Goal: Task Accomplishment & Management: Manage account settings

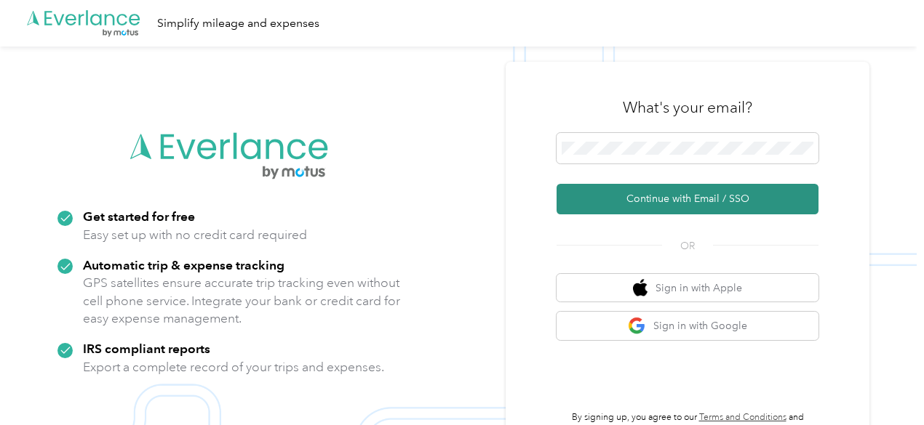
click at [691, 206] on button "Continue with Email / SSO" at bounding box center [687, 199] width 262 height 31
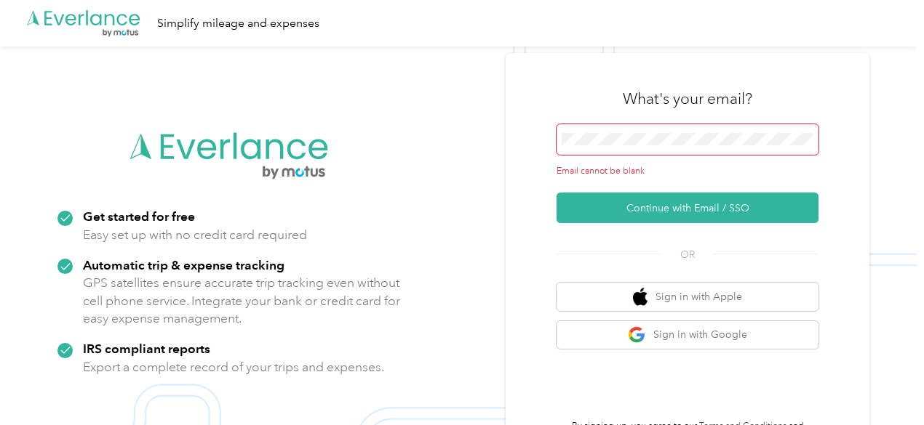
click at [659, 132] on span at bounding box center [687, 139] width 262 height 31
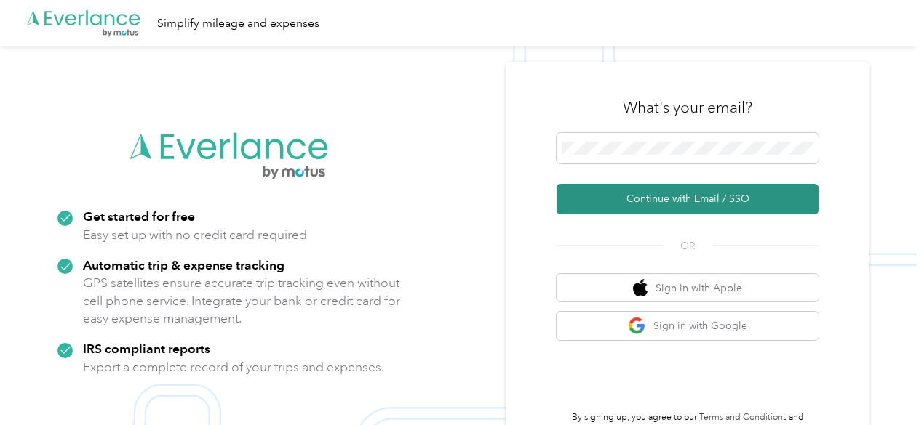
click at [683, 199] on button "Continue with Email / SSO" at bounding box center [687, 199] width 262 height 31
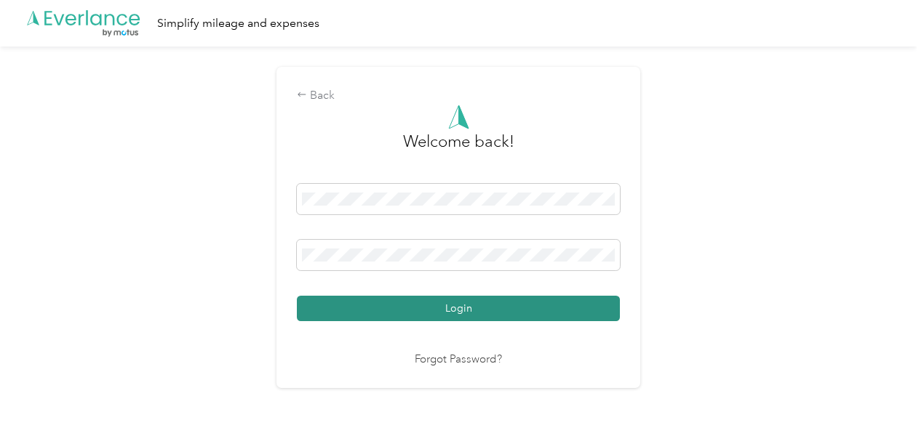
click at [427, 311] on button "Login" at bounding box center [458, 308] width 323 height 25
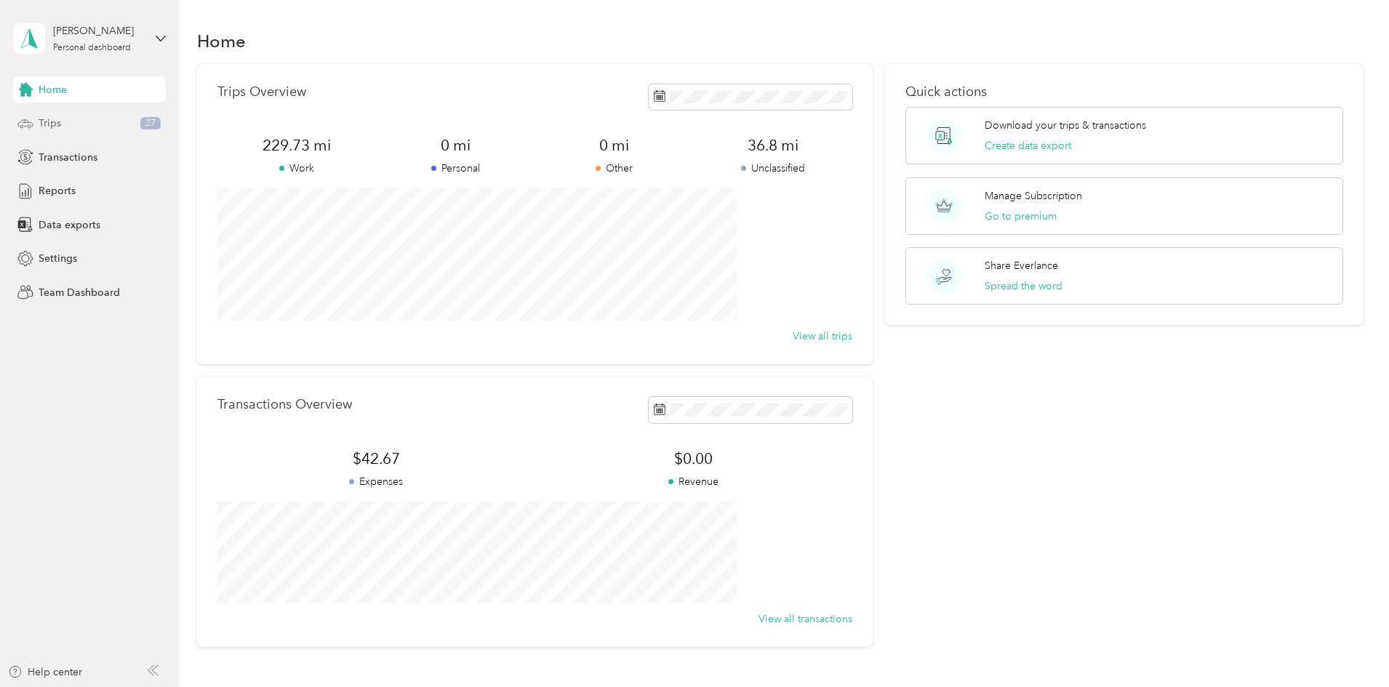
click at [66, 124] on div "Trips 27" at bounding box center [89, 124] width 153 height 26
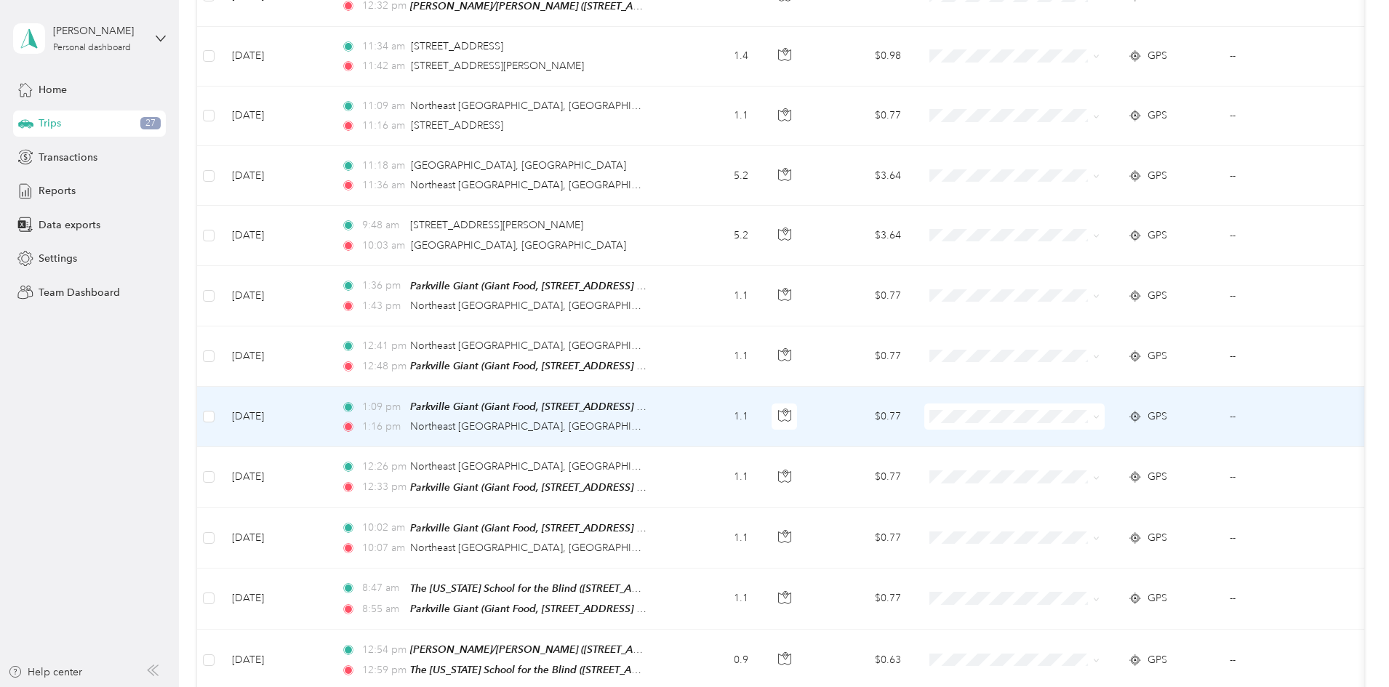
scroll to position [1164, 0]
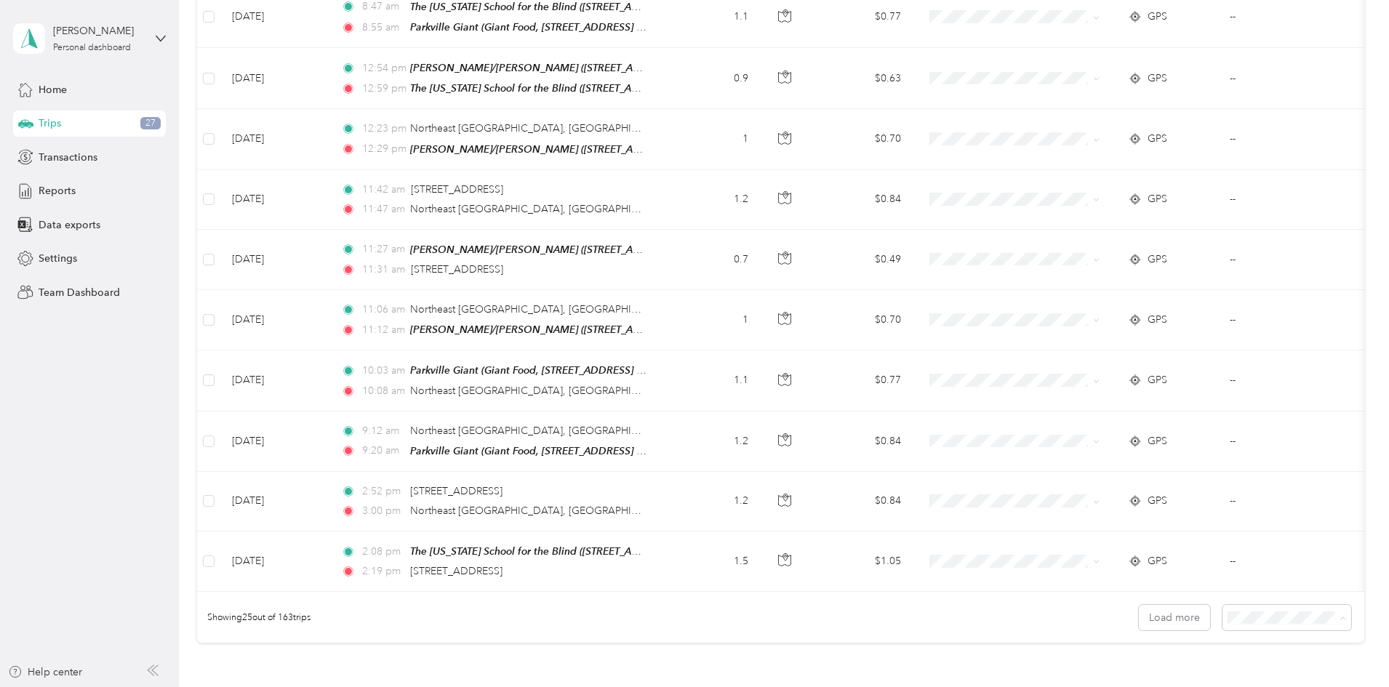
click at [923, 425] on li "50 per load" at bounding box center [1186, 560] width 129 height 25
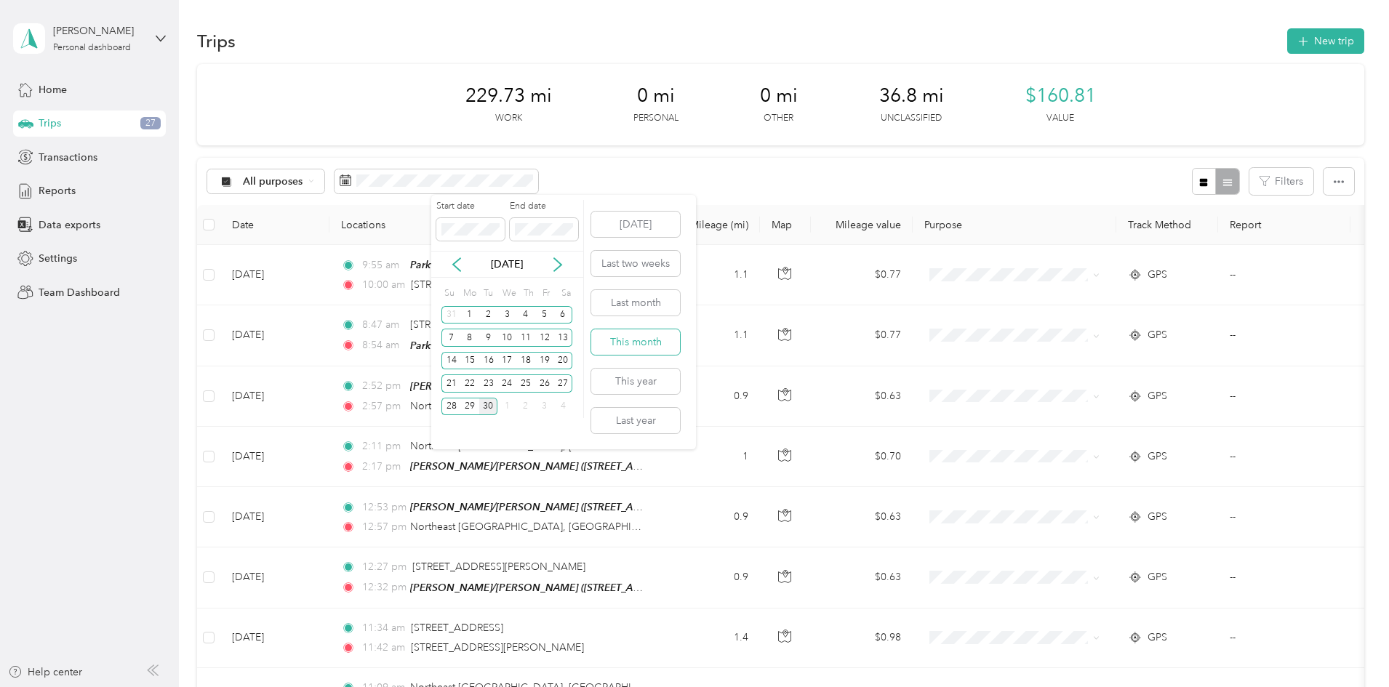
click at [642, 338] on button "This month" at bounding box center [635, 341] width 89 height 25
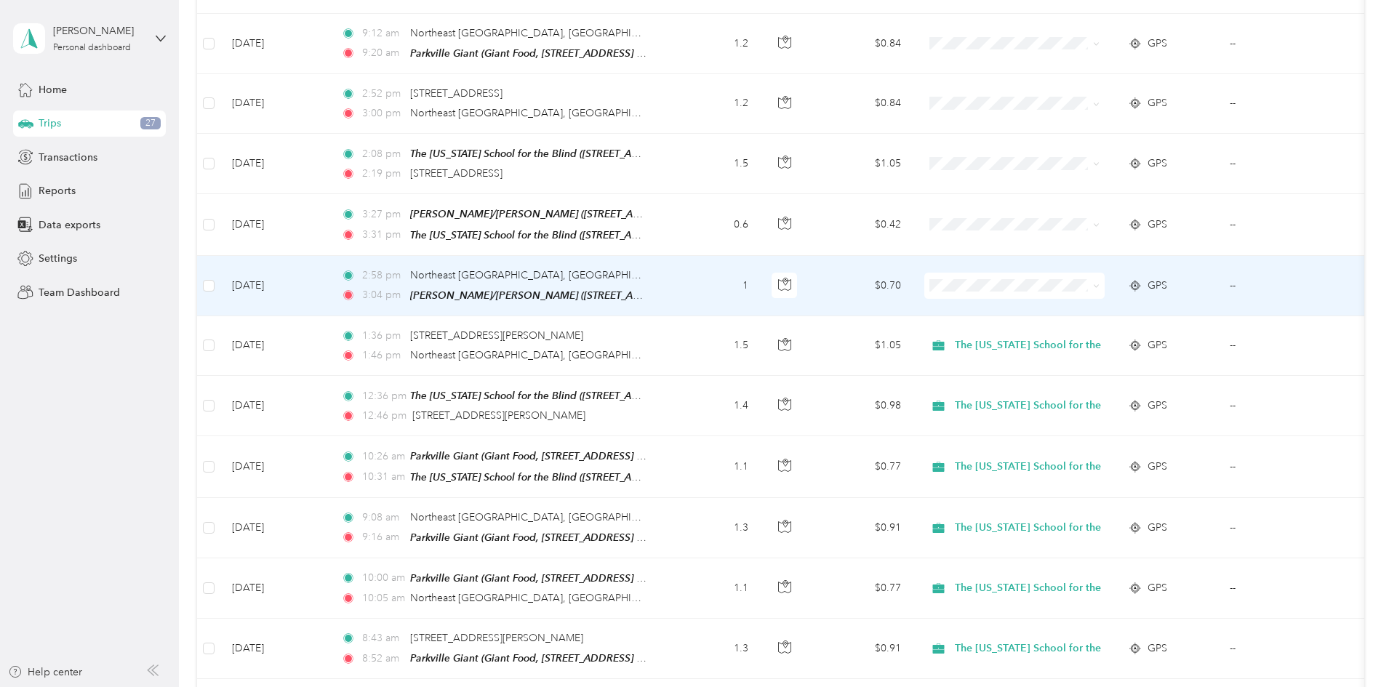
scroll to position [1600, 0]
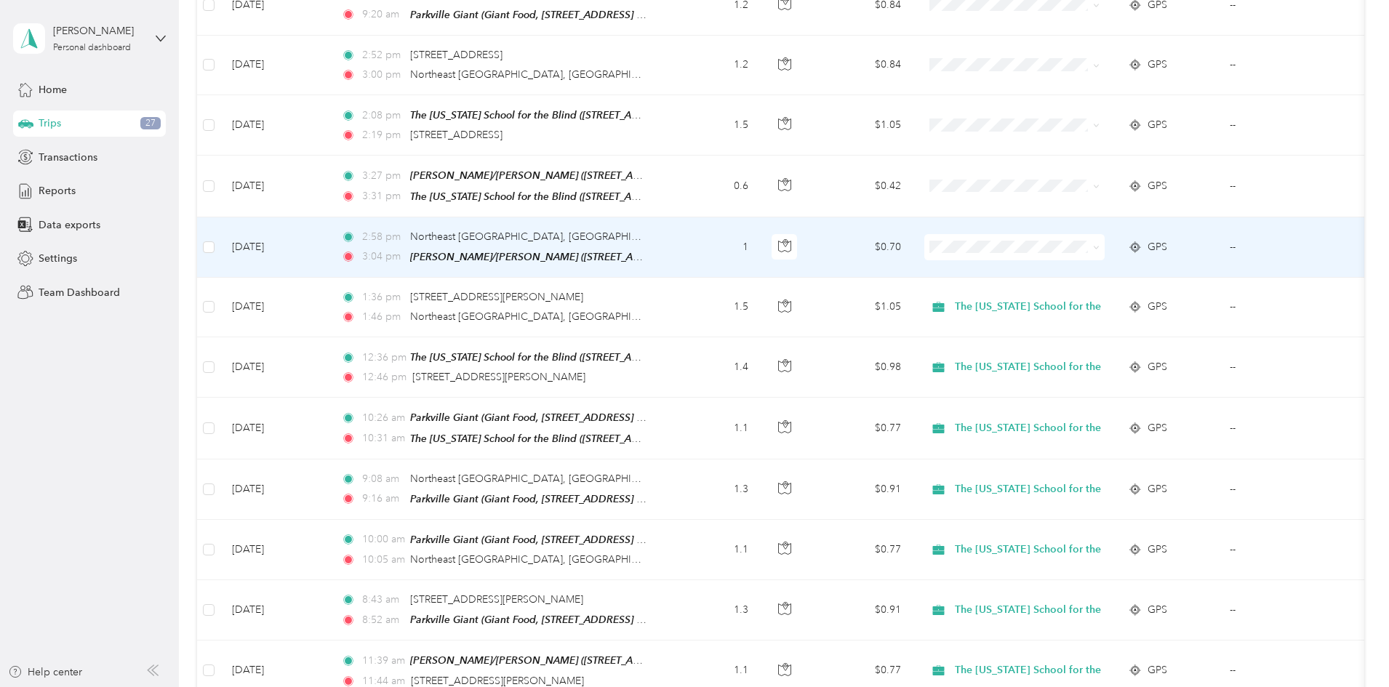
click at [760, 237] on td "1" at bounding box center [712, 247] width 96 height 60
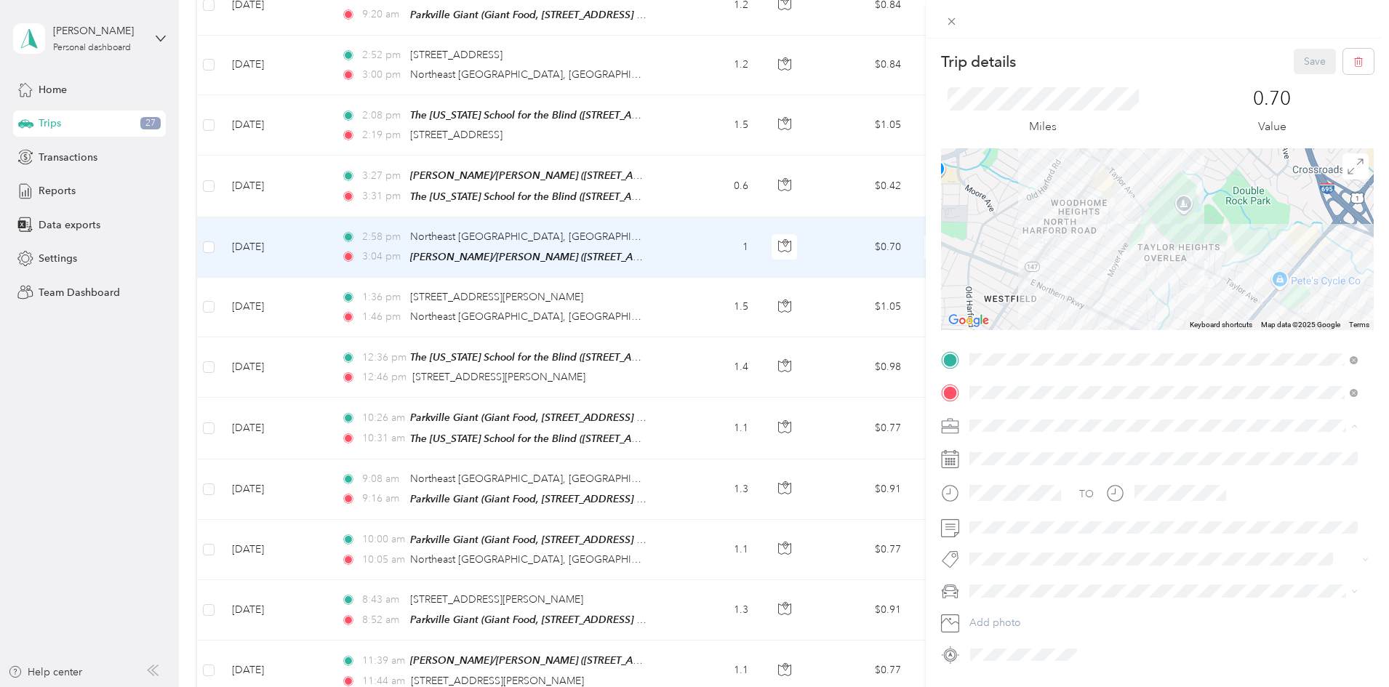
click at [923, 425] on span "The [US_STATE] School for the Blind" at bounding box center [1059, 502] width 168 height 12
click at [923, 67] on button "Save" at bounding box center [1315, 61] width 42 height 25
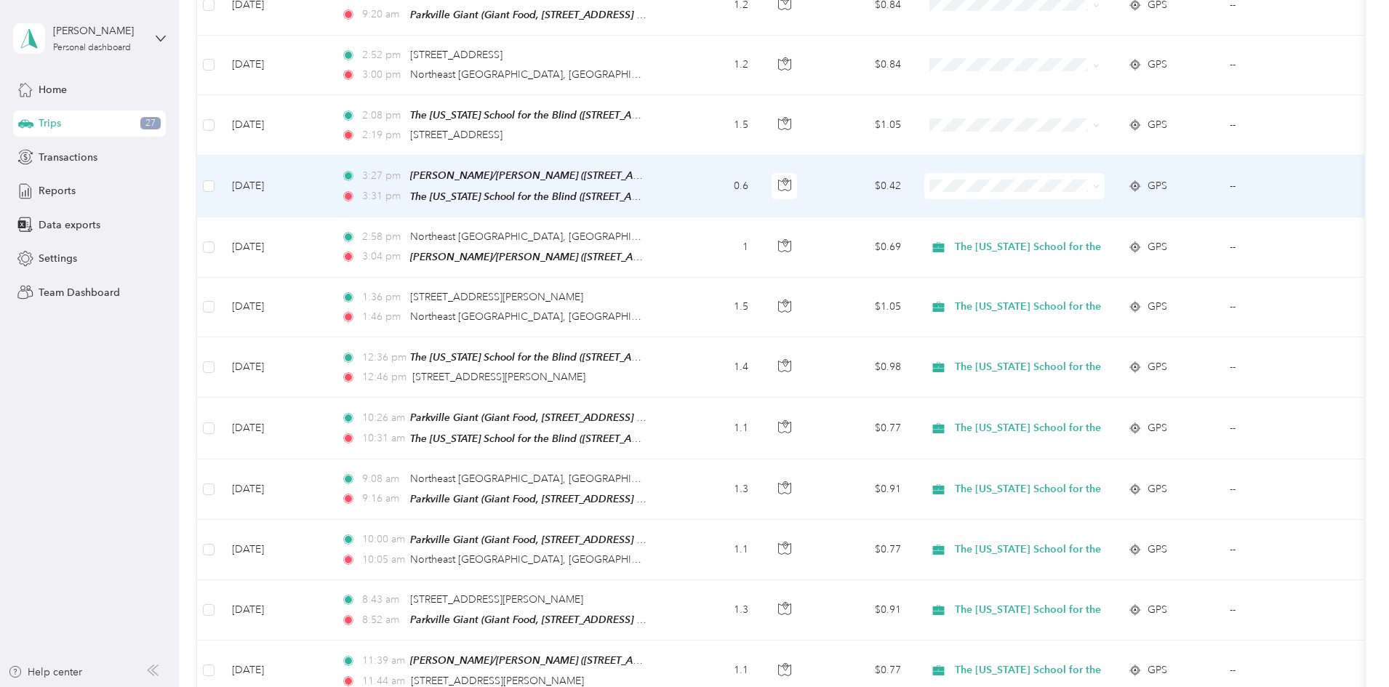
click at [760, 167] on td "0.6" at bounding box center [712, 186] width 96 height 61
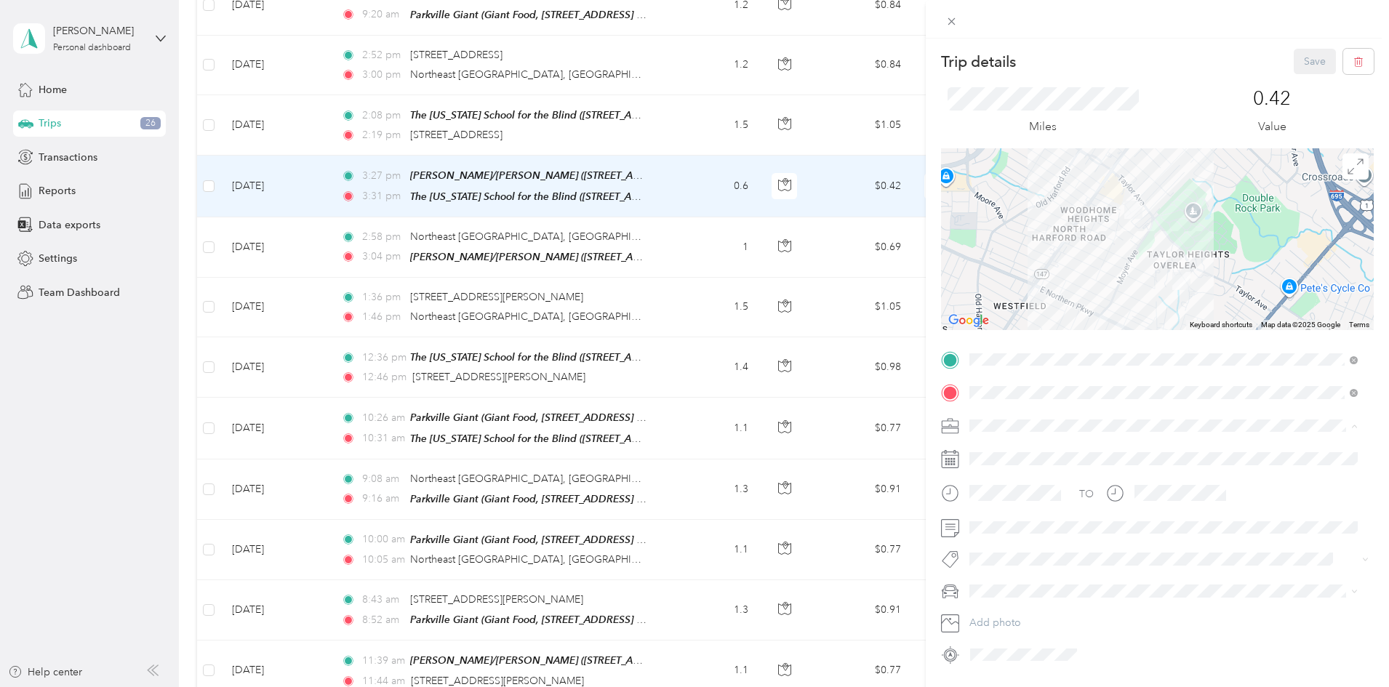
click at [923, 425] on span "The [US_STATE] School for the Blind" at bounding box center [1059, 502] width 168 height 12
click at [923, 68] on button "Save" at bounding box center [1315, 61] width 42 height 25
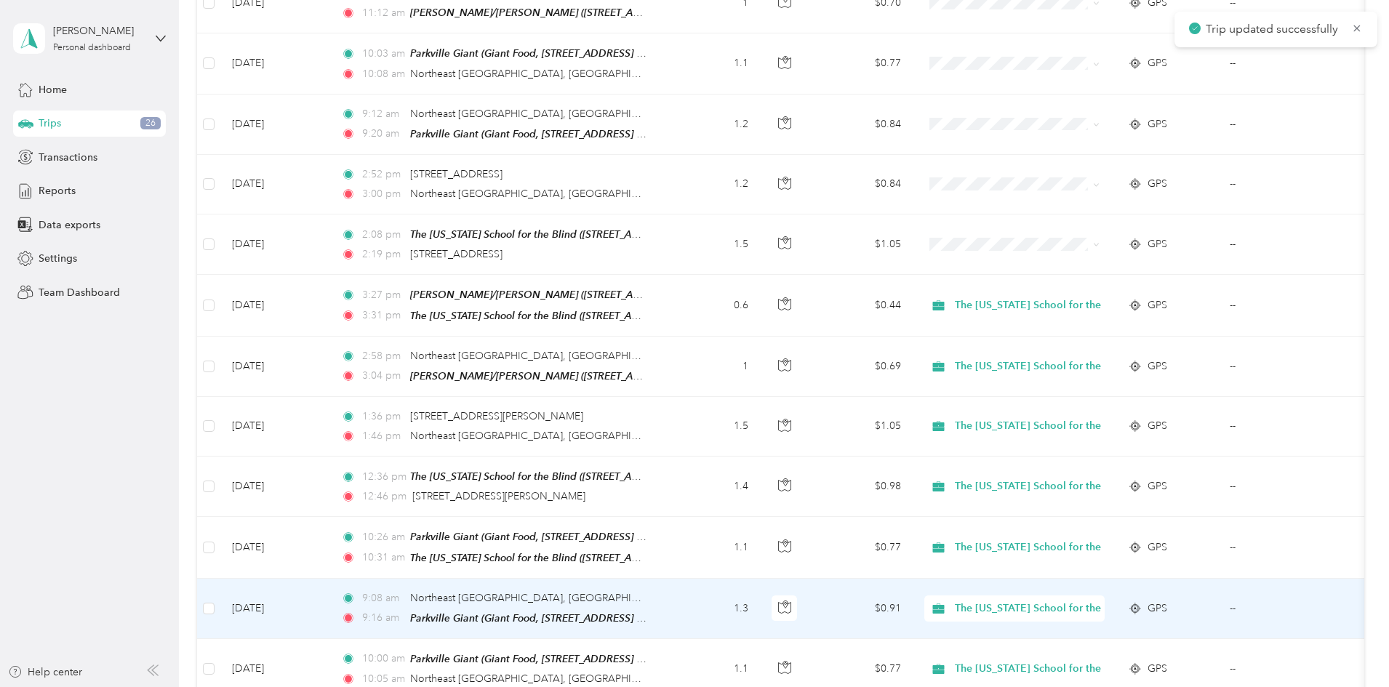
scroll to position [1455, 0]
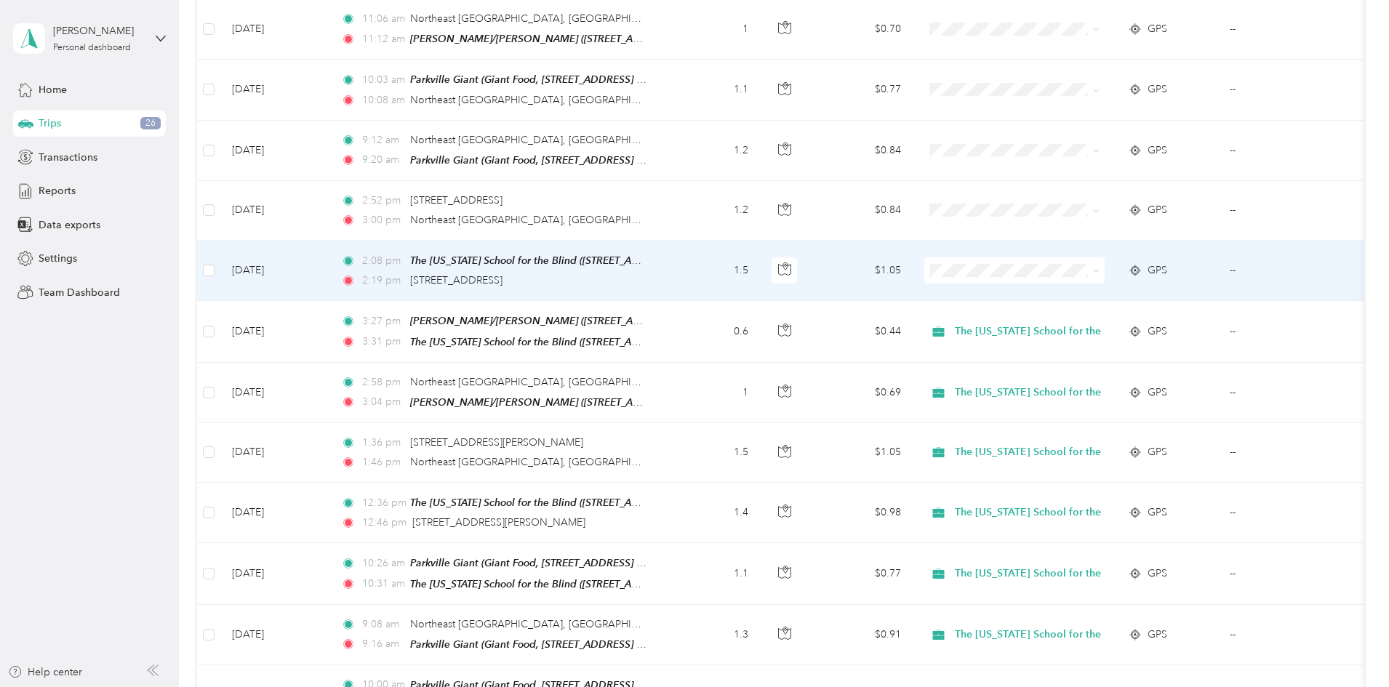
click at [760, 263] on td "1.5" at bounding box center [712, 271] width 96 height 60
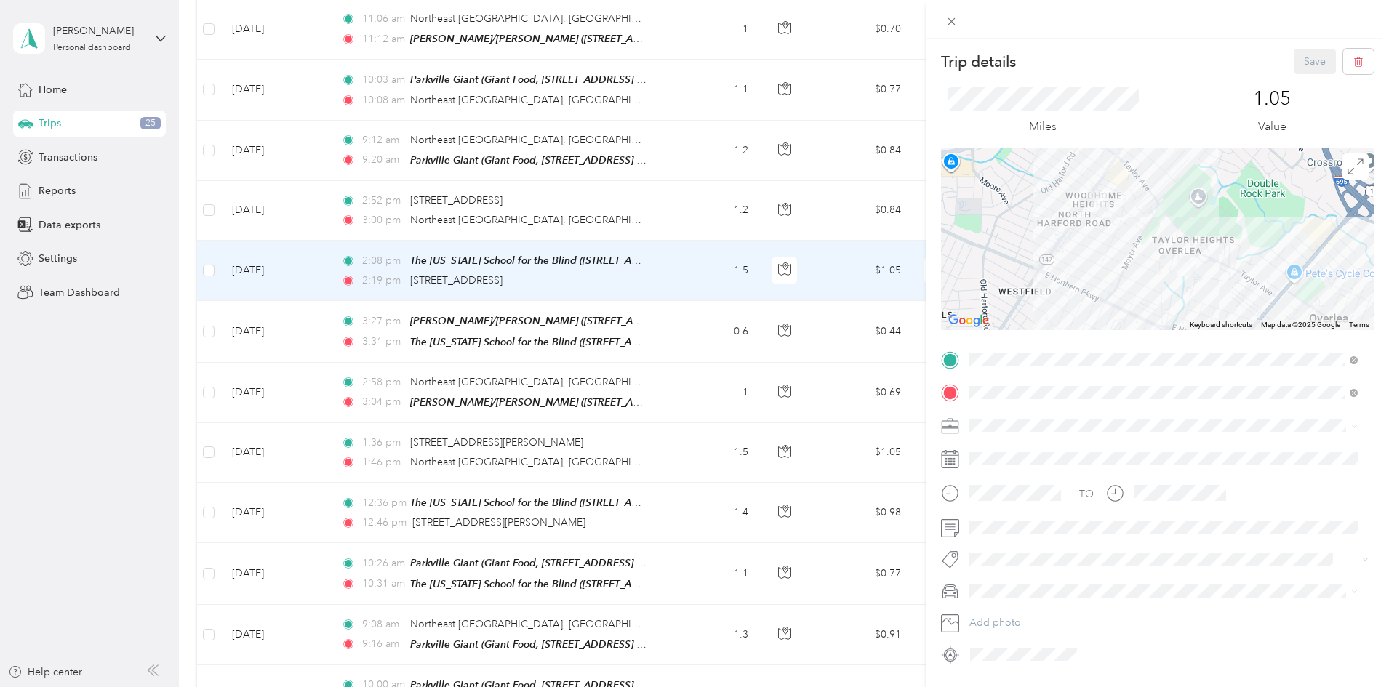
click at [923, 425] on span "The [US_STATE] School for the Blind" at bounding box center [1059, 502] width 168 height 12
click at [923, 65] on button "Save" at bounding box center [1315, 61] width 42 height 25
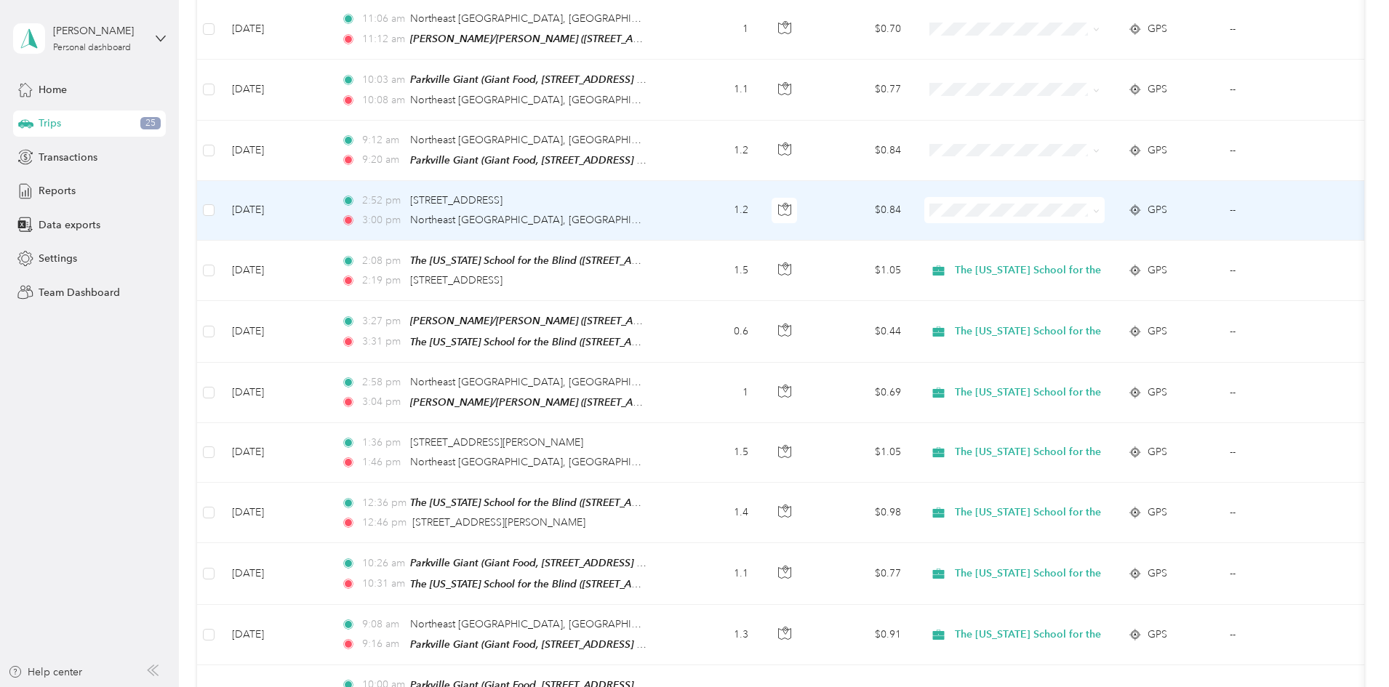
click at [760, 195] on td "1.2" at bounding box center [712, 211] width 96 height 60
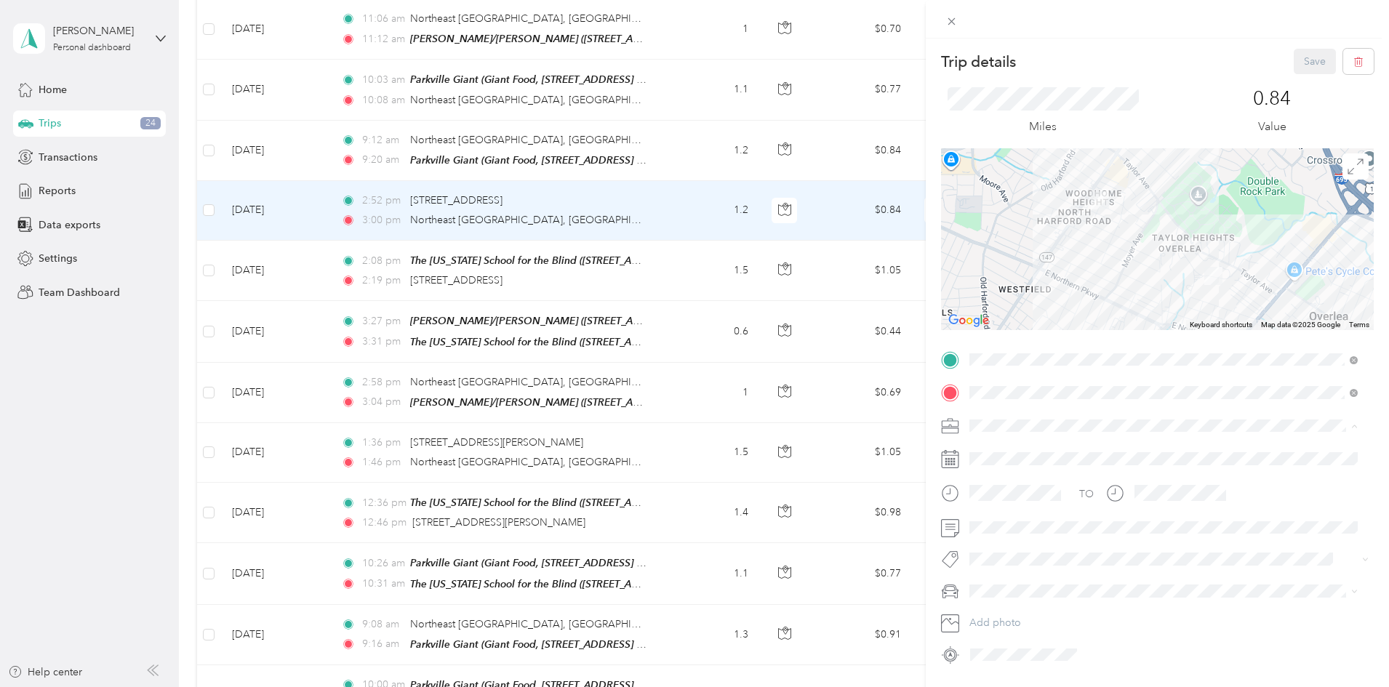
click at [923, 425] on span "The [US_STATE] School for the Blind" at bounding box center [1059, 502] width 168 height 12
click at [923, 63] on button "Save" at bounding box center [1315, 61] width 42 height 25
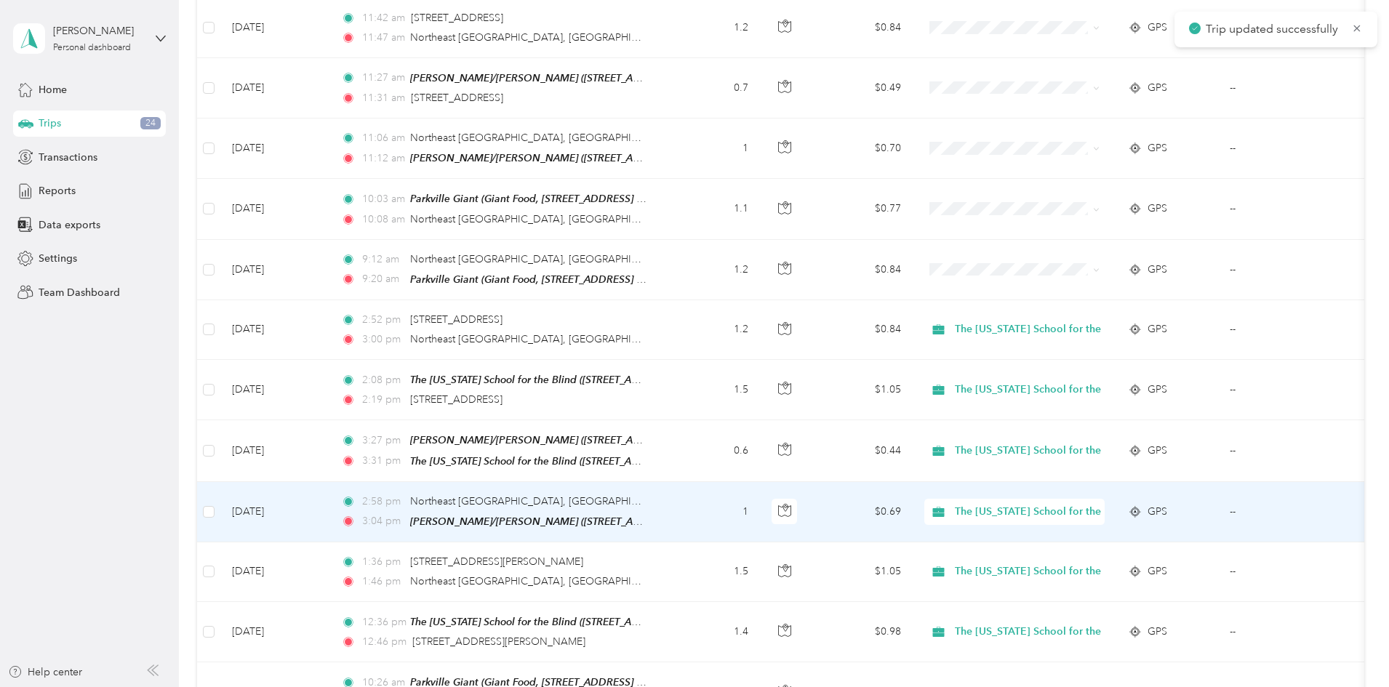
scroll to position [1309, 0]
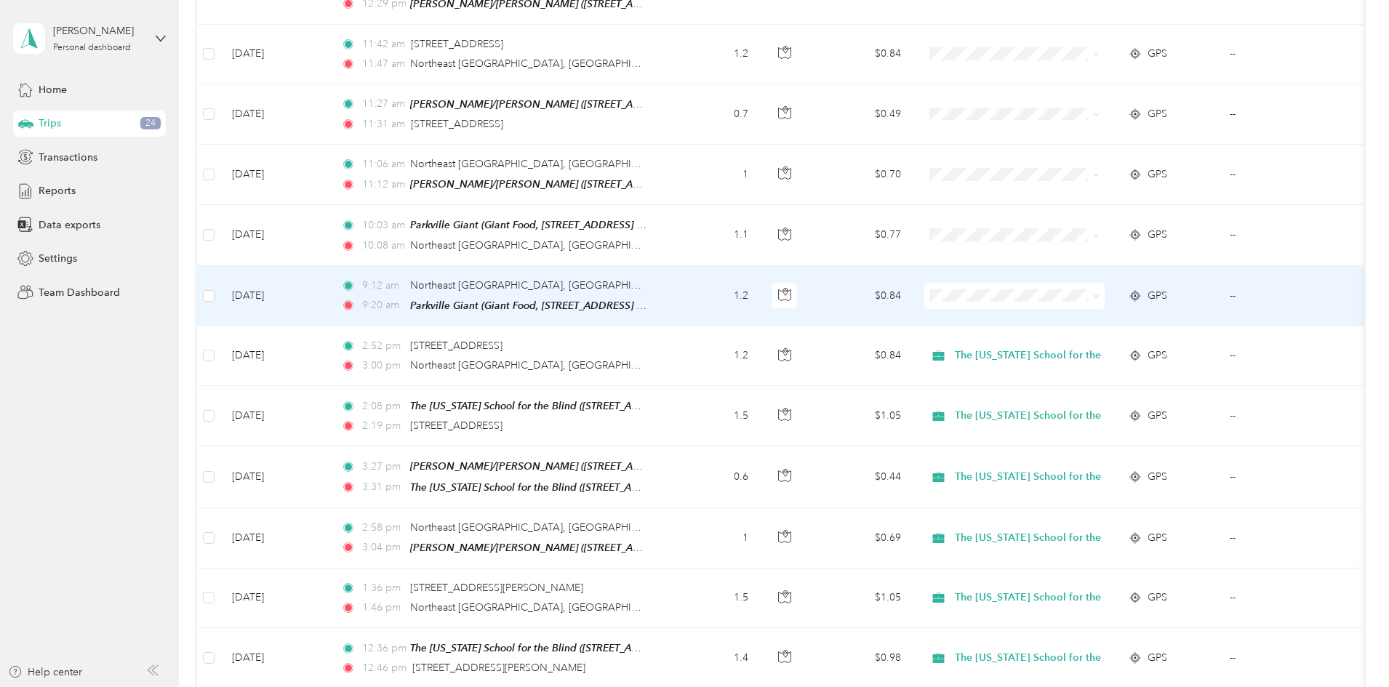
click at [760, 286] on td "1.2" at bounding box center [712, 296] width 96 height 60
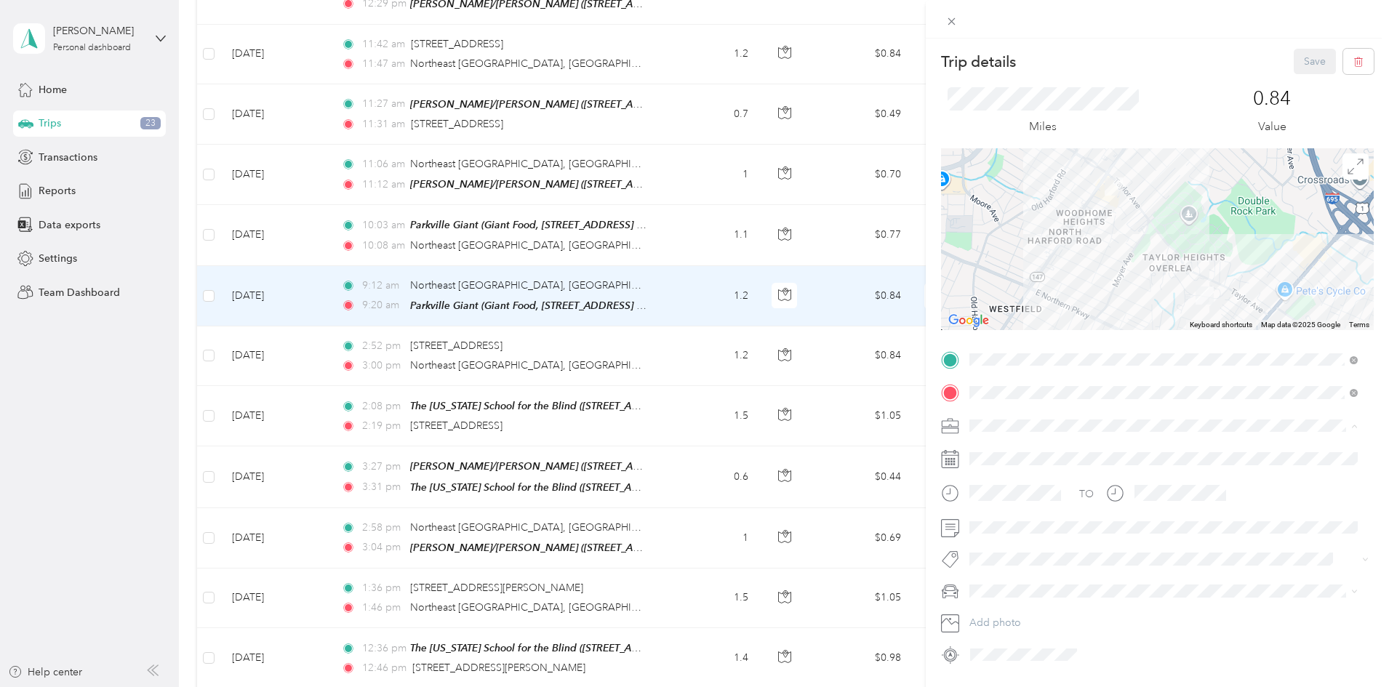
click at [923, 425] on ol "Work Personal The [US_STATE] School for the Blind The [US_STATE] School for the…" at bounding box center [1163, 541] width 399 height 204
click at [923, 425] on span "The [US_STATE] School for the Blind" at bounding box center [1059, 500] width 168 height 12
click at [923, 65] on button "Save" at bounding box center [1315, 61] width 42 height 25
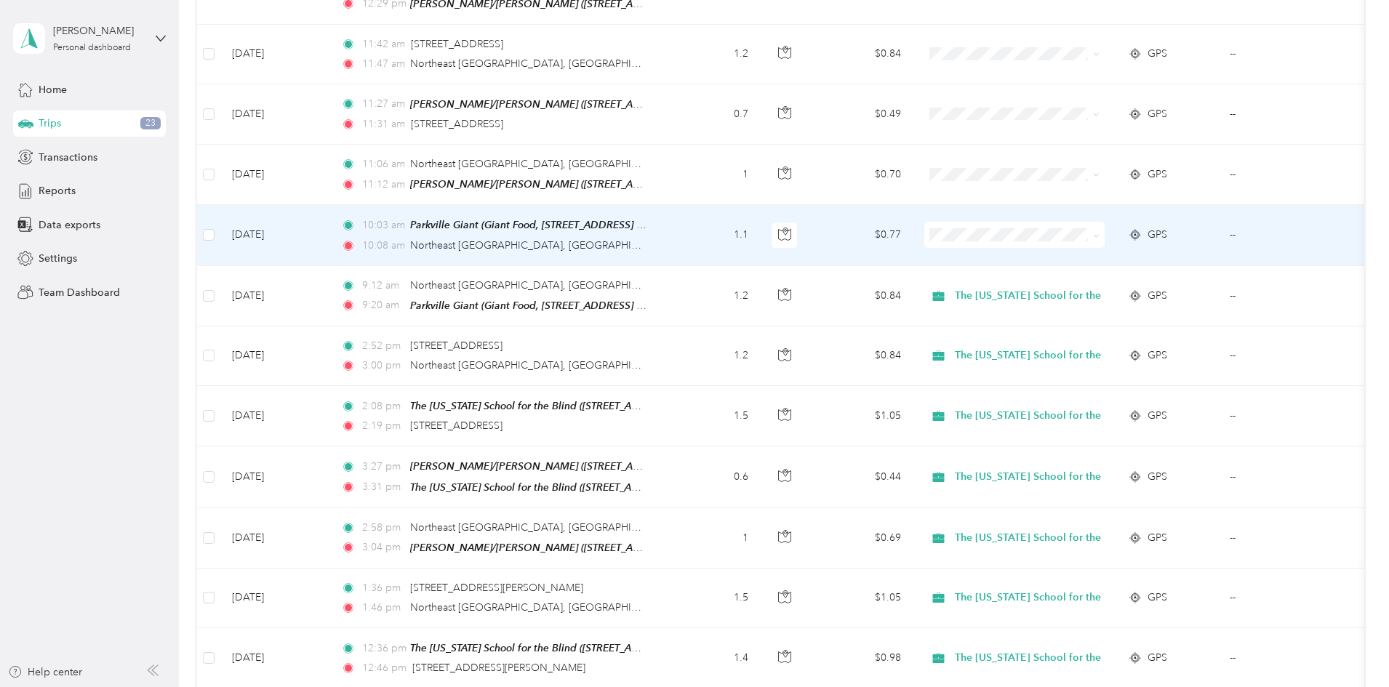
click at [760, 231] on td "1.1" at bounding box center [712, 235] width 96 height 60
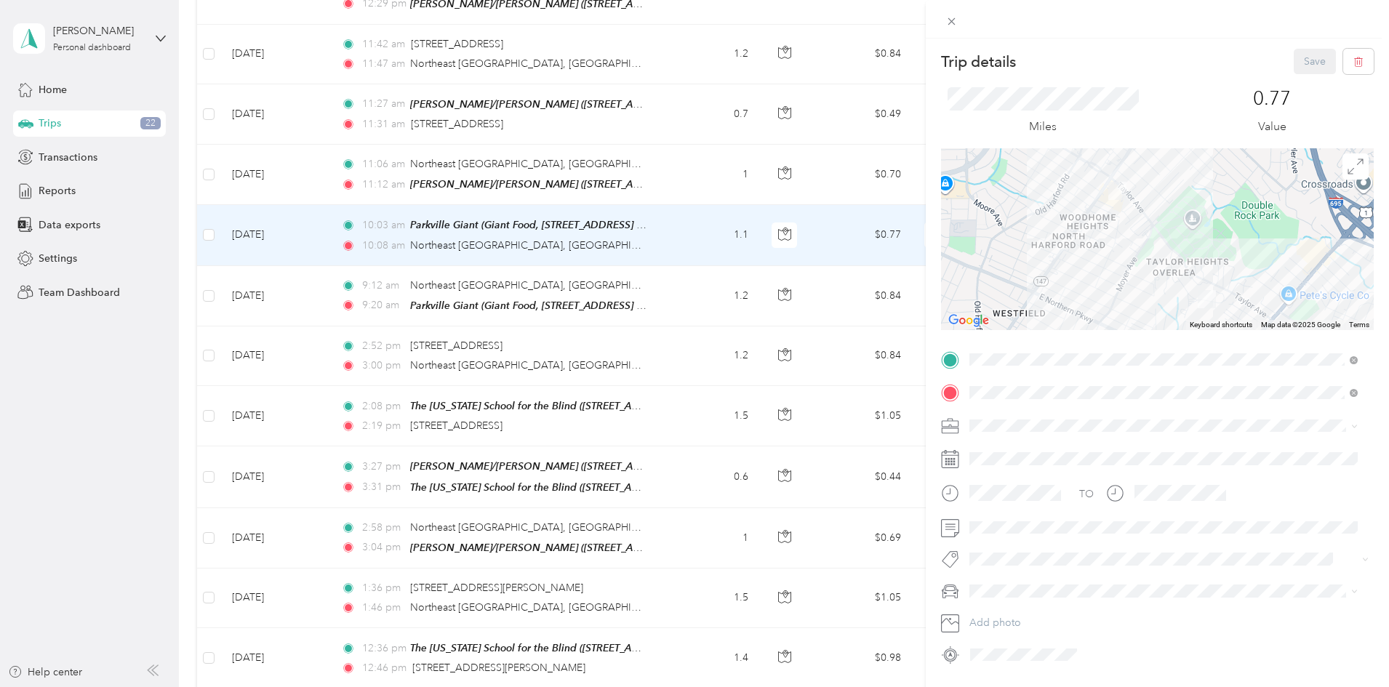
click at [923, 425] on li "The [US_STATE] School for the Blind" at bounding box center [1163, 502] width 399 height 25
click at [923, 58] on button "Save" at bounding box center [1315, 61] width 42 height 25
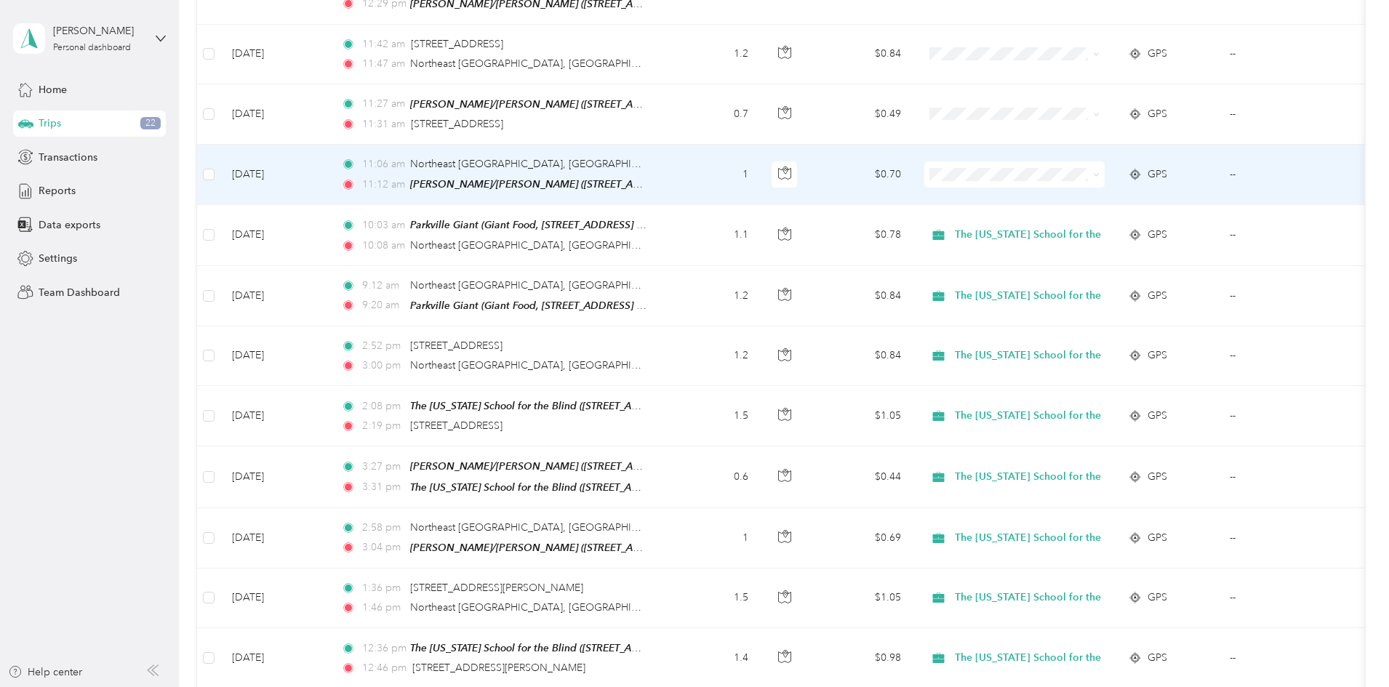
click at [760, 165] on td "1" at bounding box center [712, 175] width 96 height 60
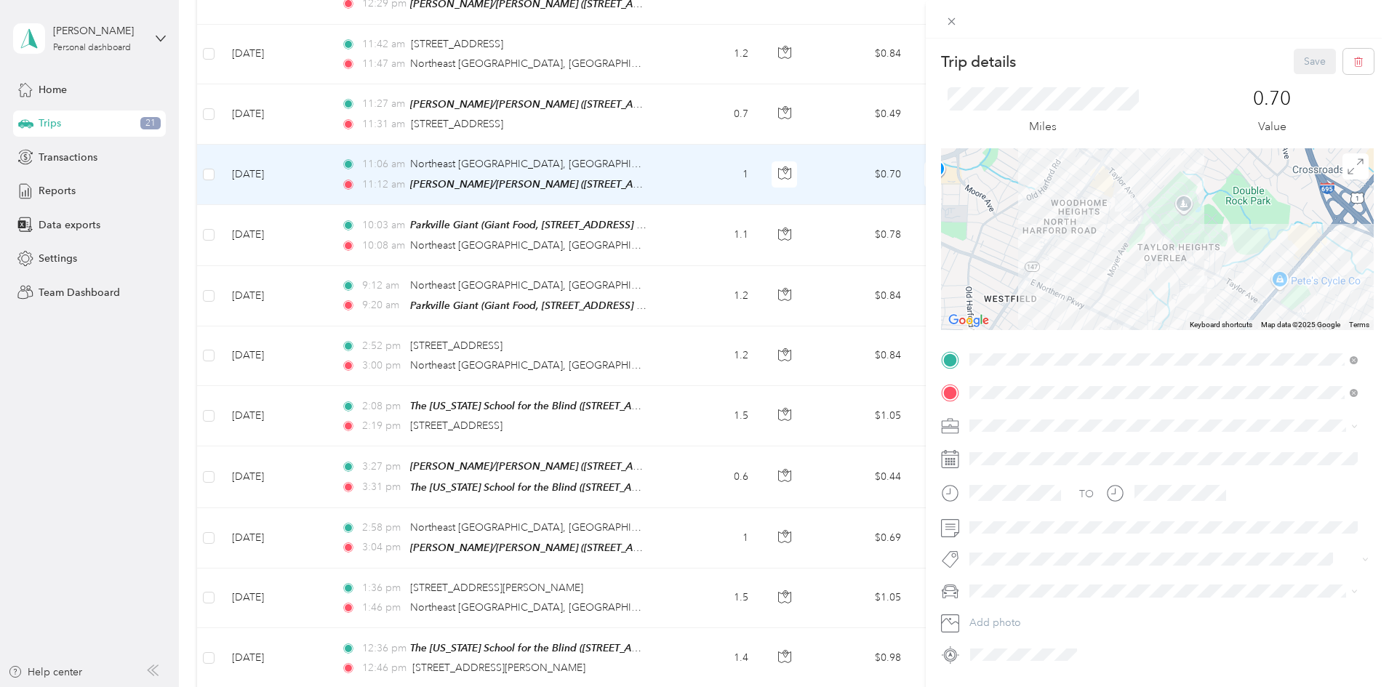
click at [923, 425] on span "The [US_STATE] School for the Blind" at bounding box center [1059, 499] width 168 height 12
click at [923, 57] on button "Save" at bounding box center [1315, 61] width 42 height 25
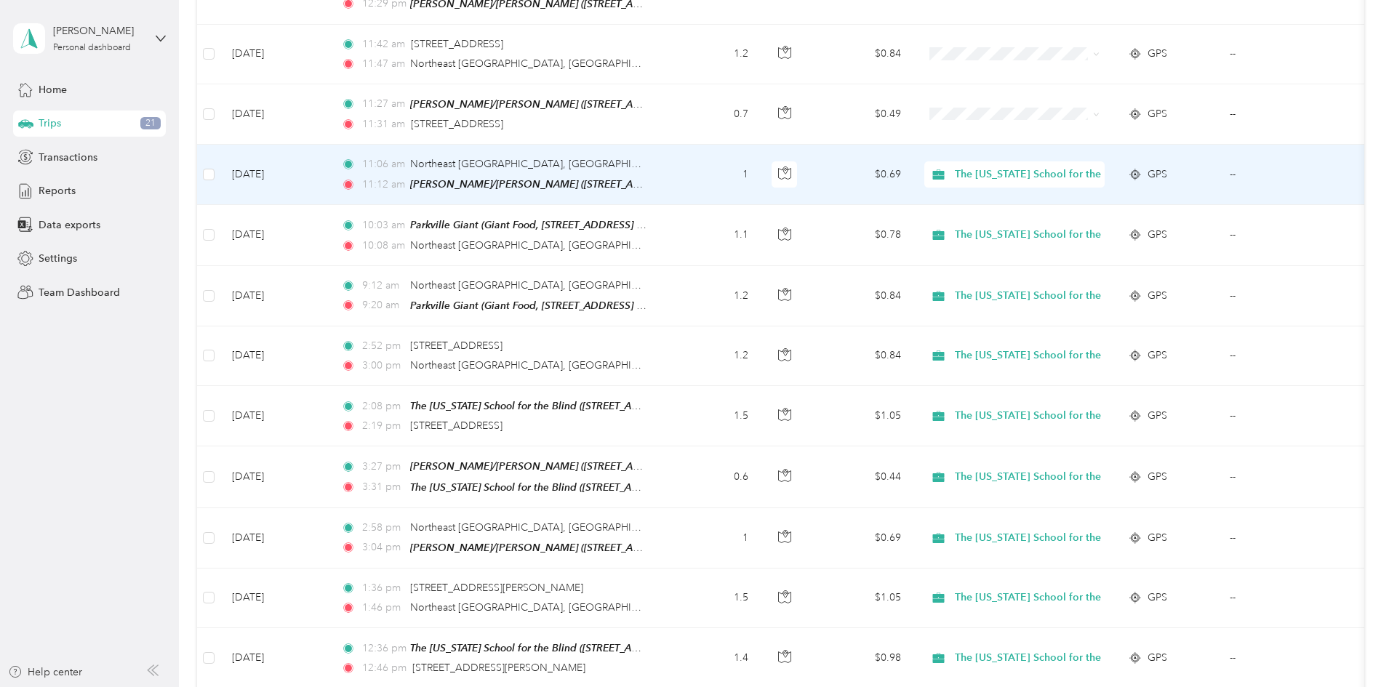
click at [760, 169] on td "1" at bounding box center [712, 175] width 96 height 60
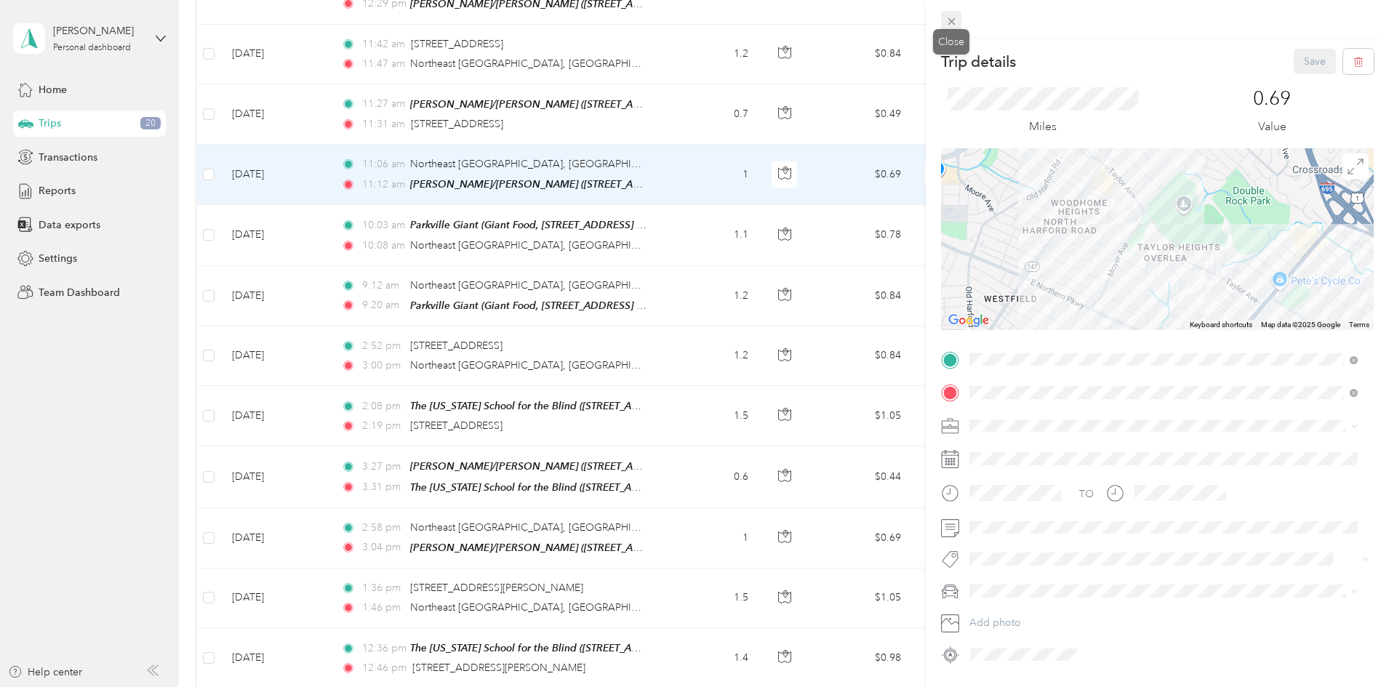
click at [923, 16] on icon at bounding box center [952, 21] width 12 height 12
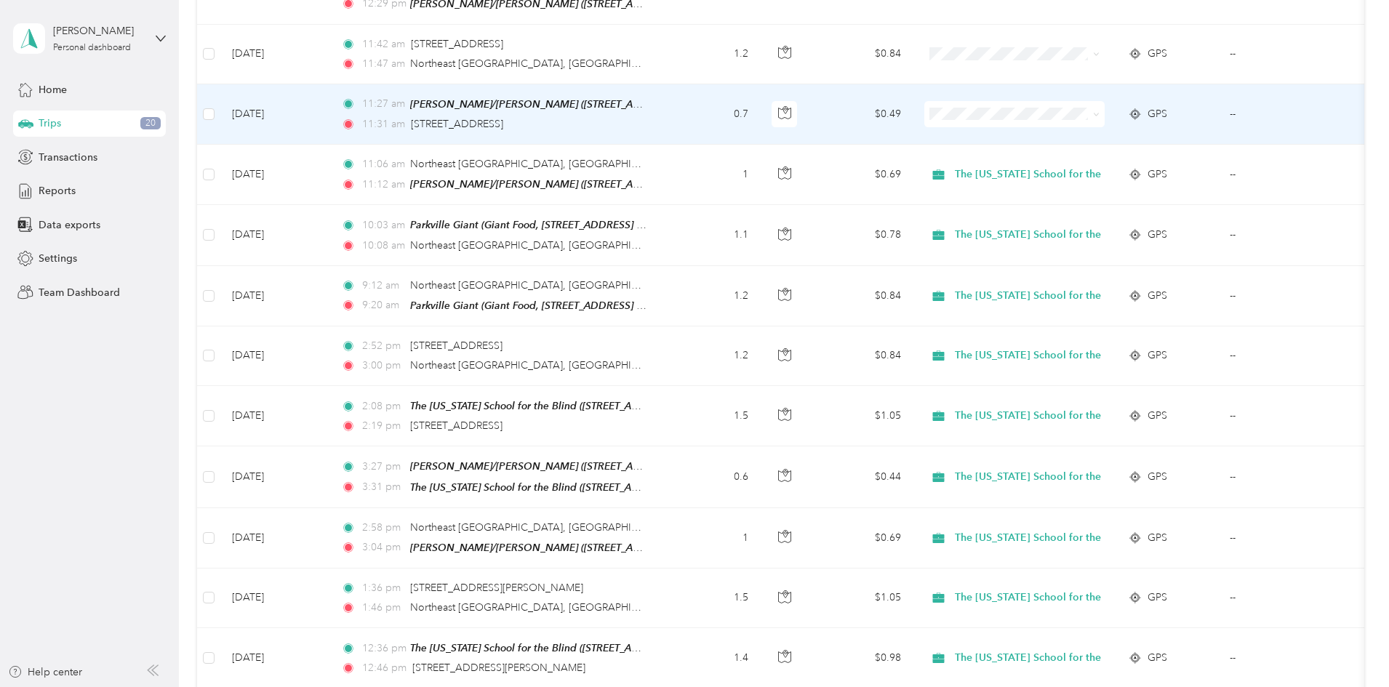
click at [760, 108] on td "0.7" at bounding box center [712, 114] width 96 height 60
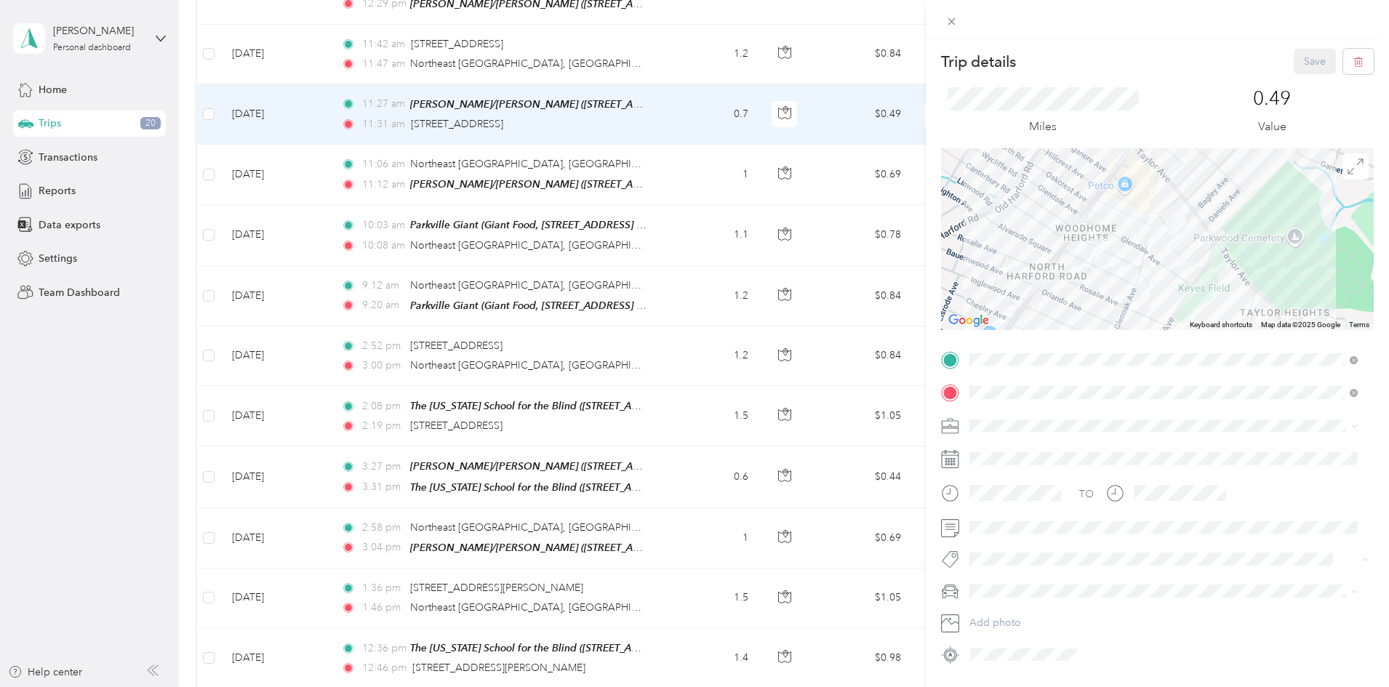
click at [923, 425] on span "The [US_STATE] School for the Blind" at bounding box center [1059, 498] width 168 height 12
click at [923, 55] on button "Save" at bounding box center [1315, 61] width 42 height 25
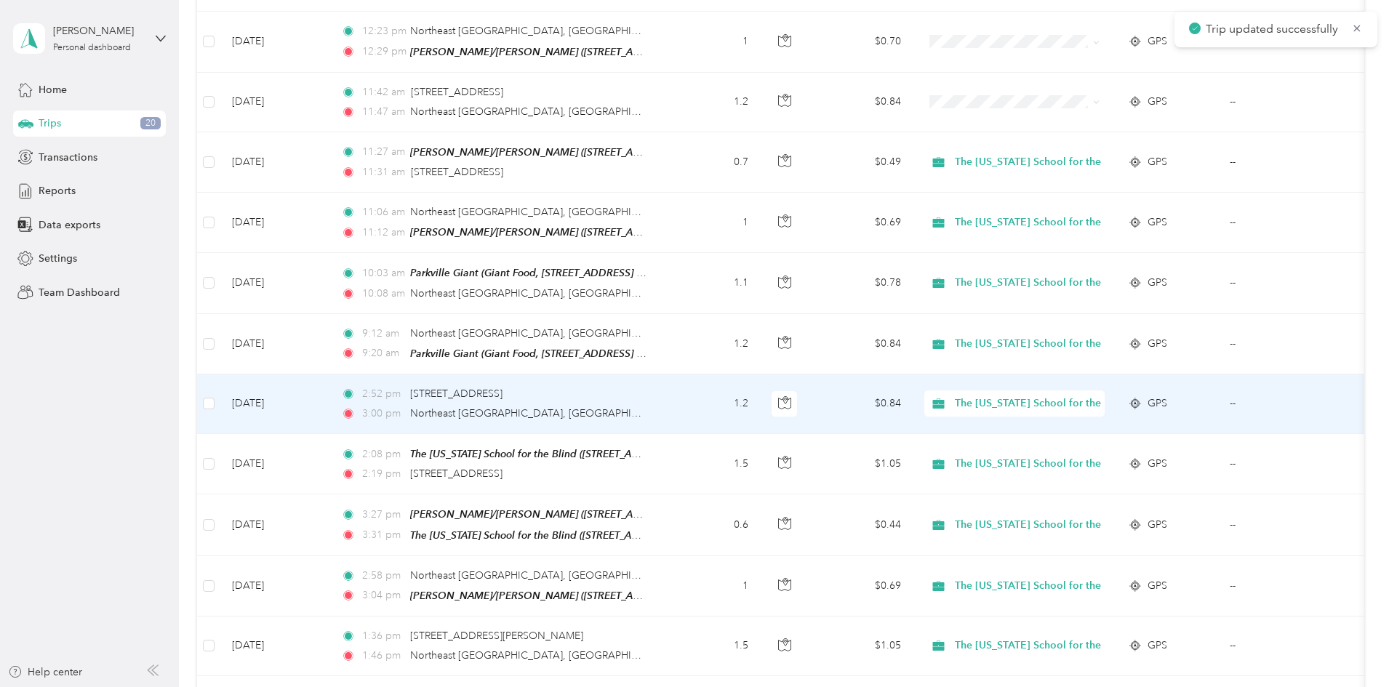
scroll to position [1236, 0]
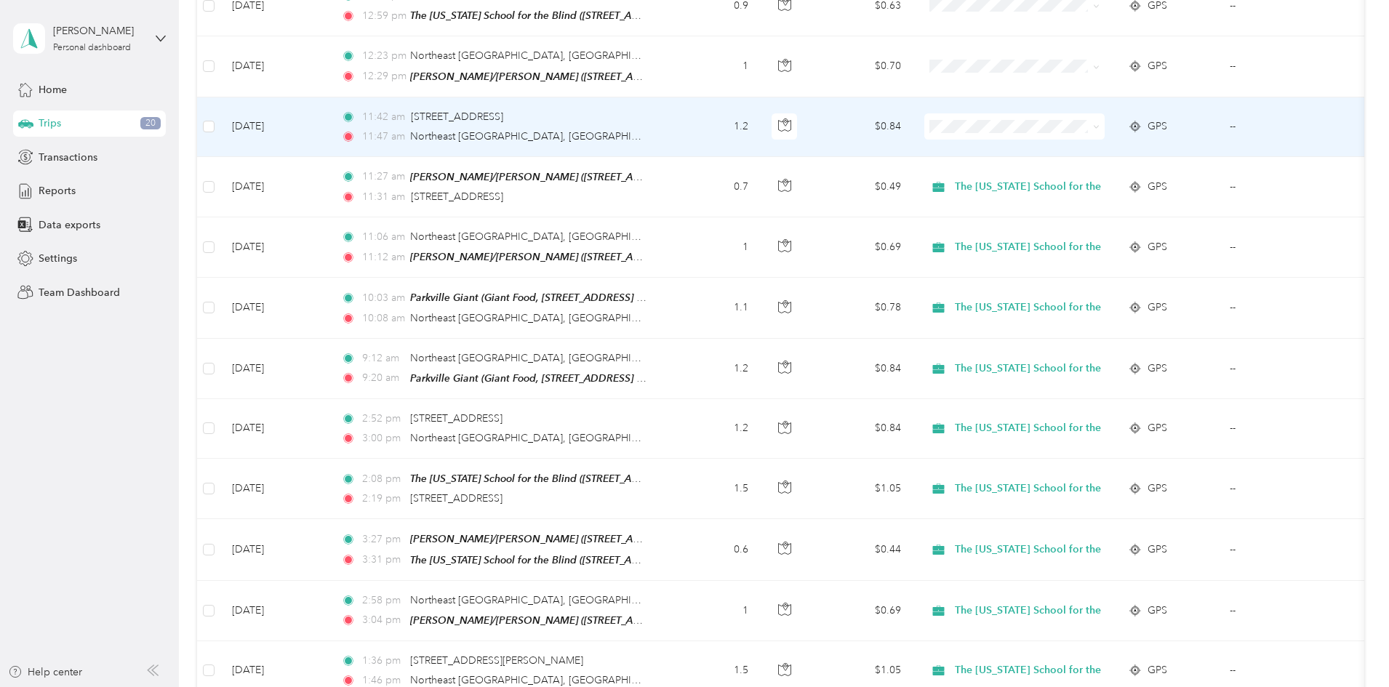
click at [760, 113] on td "1.2" at bounding box center [712, 127] width 96 height 60
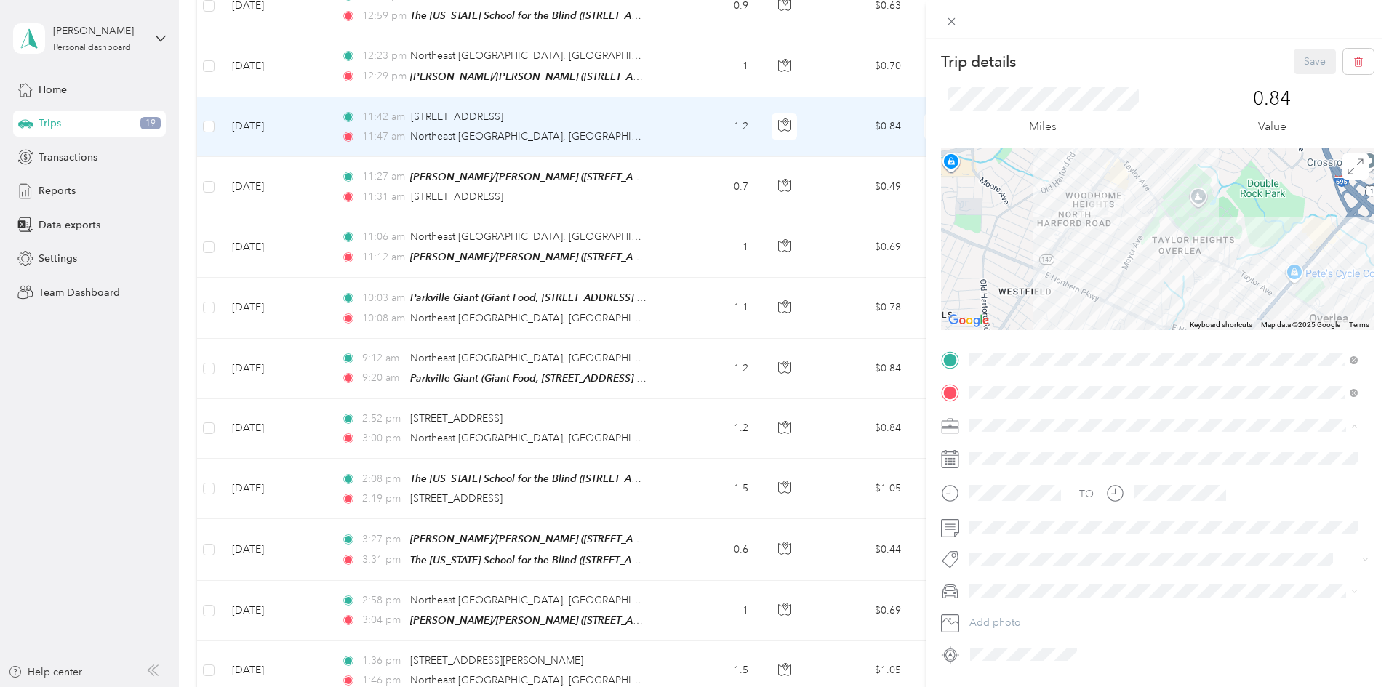
click at [923, 425] on span "The [US_STATE] School for the Blind" at bounding box center [1059, 502] width 168 height 12
click at [923, 49] on button "Save" at bounding box center [1315, 61] width 42 height 25
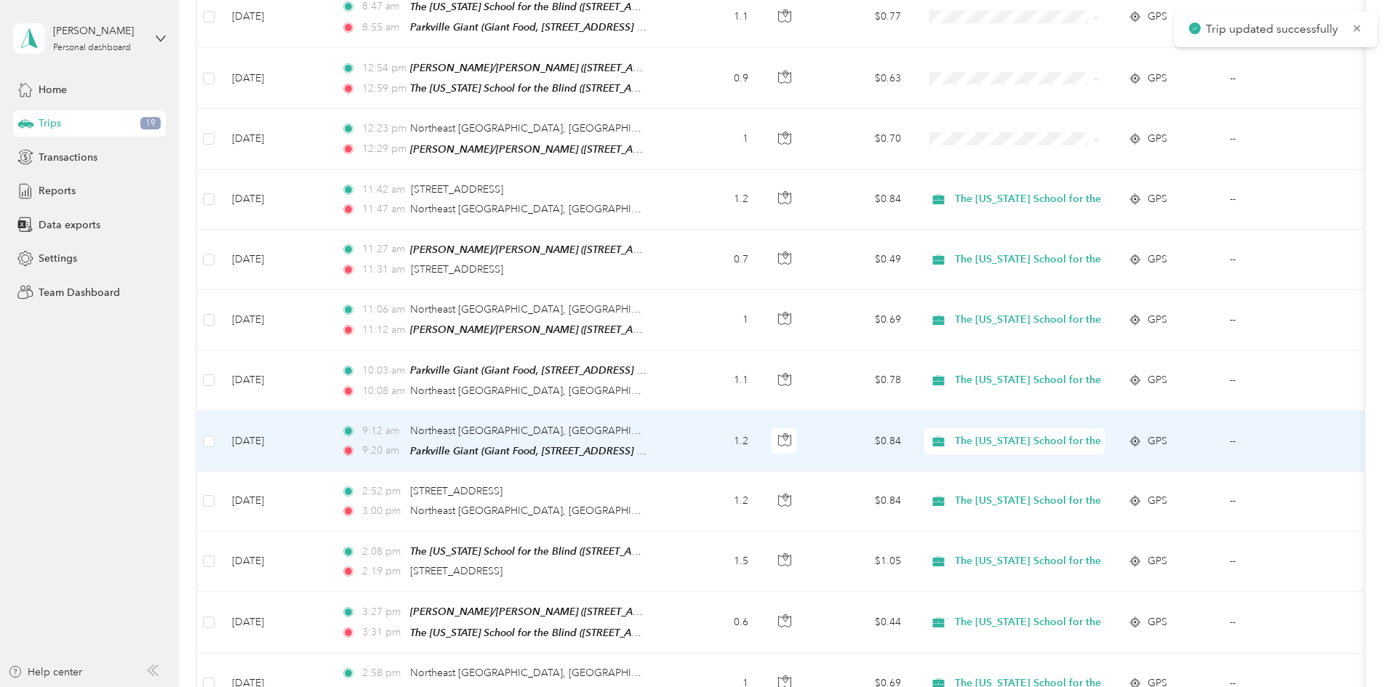
scroll to position [1091, 0]
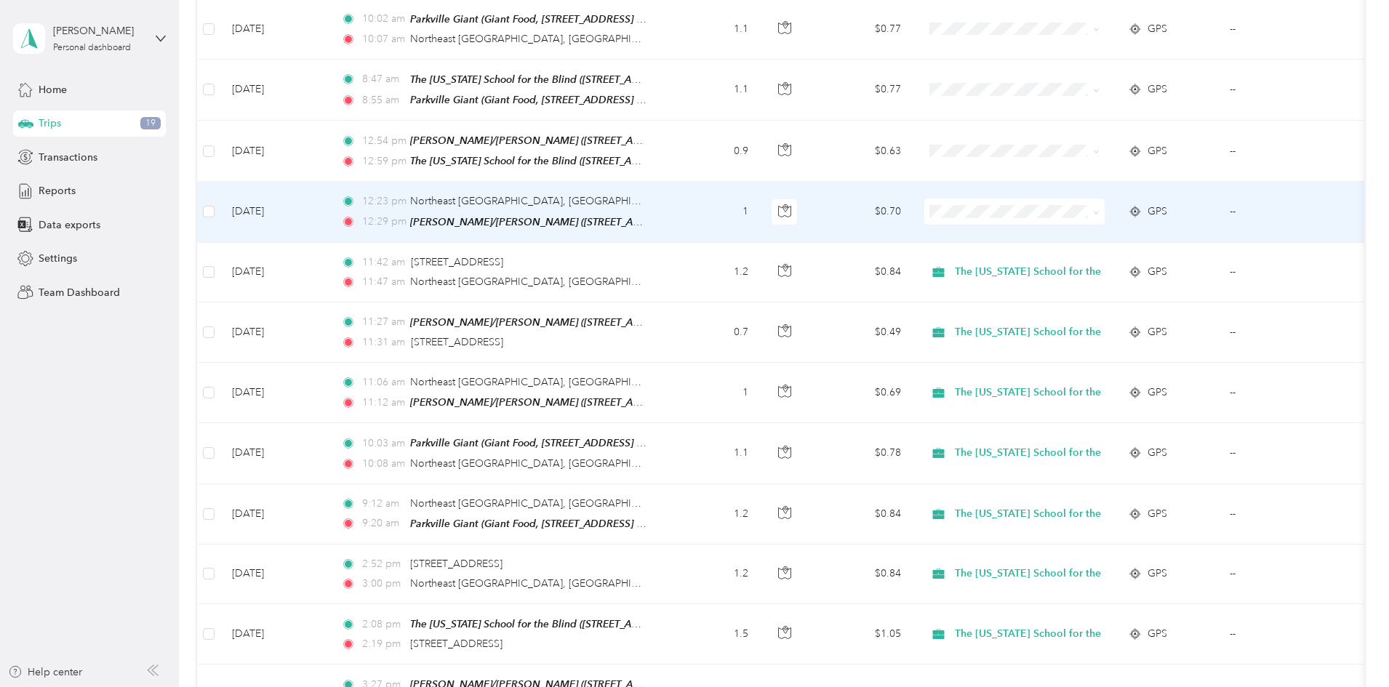
click at [760, 207] on td "1" at bounding box center [712, 212] width 96 height 60
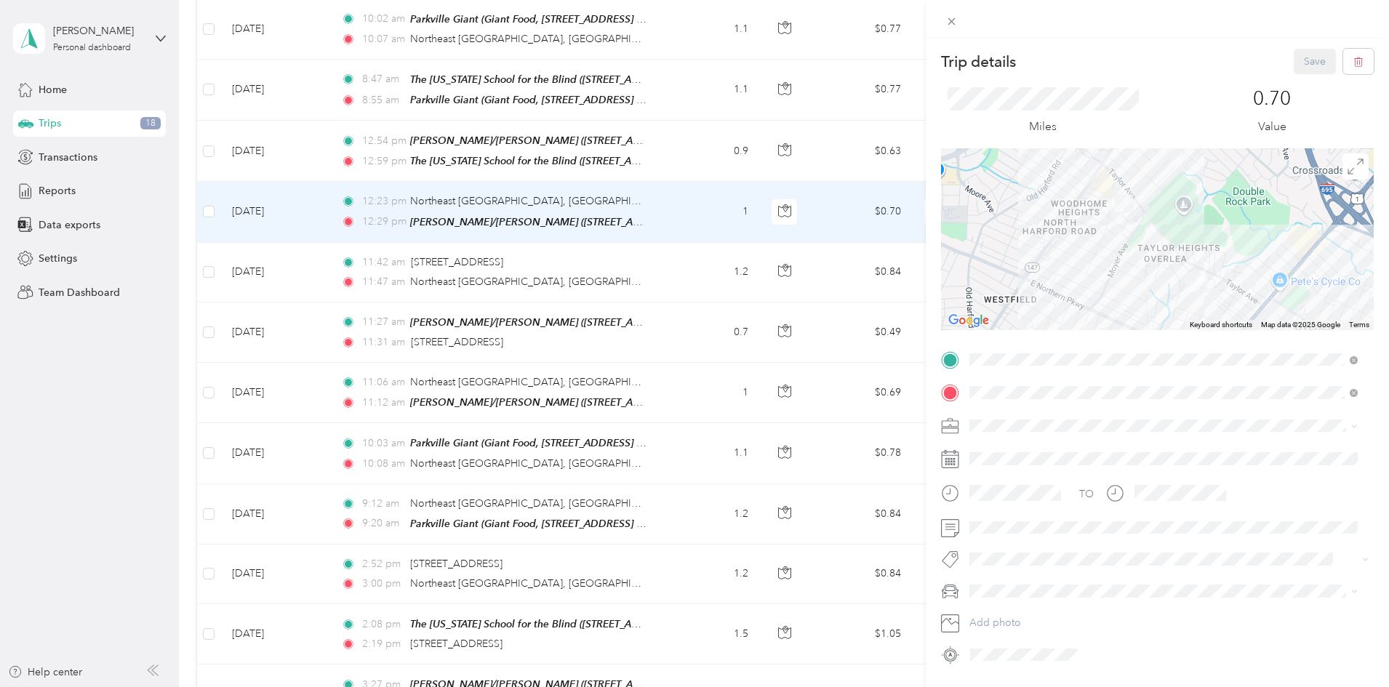
click at [923, 425] on span "The [US_STATE] School for the Blind" at bounding box center [1059, 502] width 168 height 12
click at [923, 66] on button "Save" at bounding box center [1315, 61] width 42 height 25
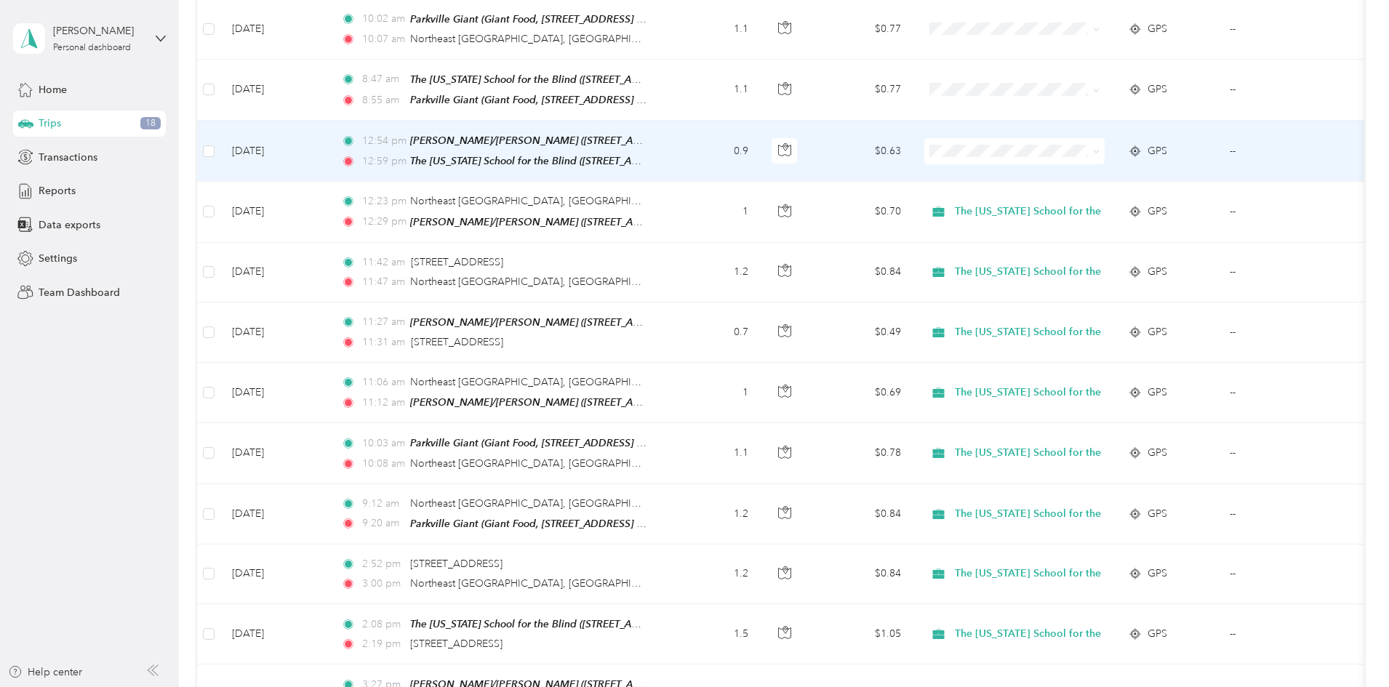
click at [760, 152] on td "0.9" at bounding box center [712, 151] width 96 height 61
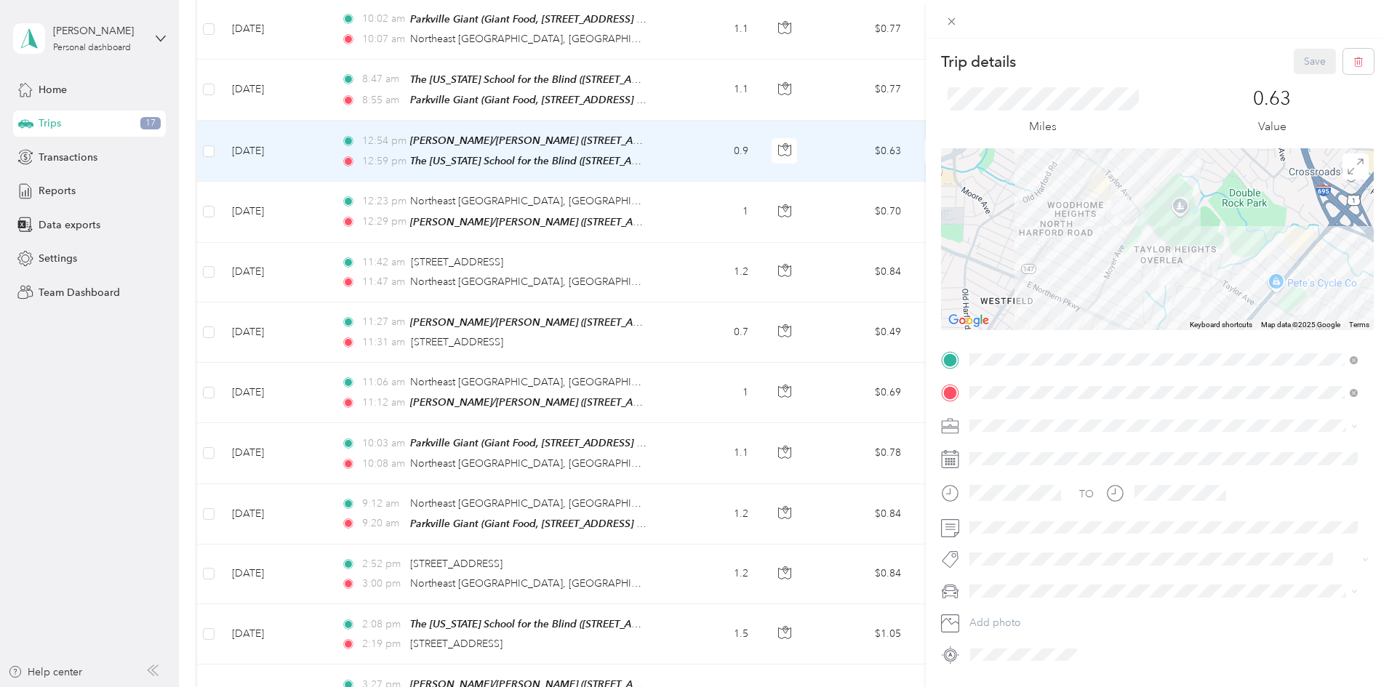
click at [923, 425] on span "The [US_STATE] School for the Blind" at bounding box center [1059, 502] width 168 height 12
click at [923, 425] on span at bounding box center [1168, 527] width 409 height 23
click at [923, 60] on button "Save" at bounding box center [1315, 61] width 42 height 25
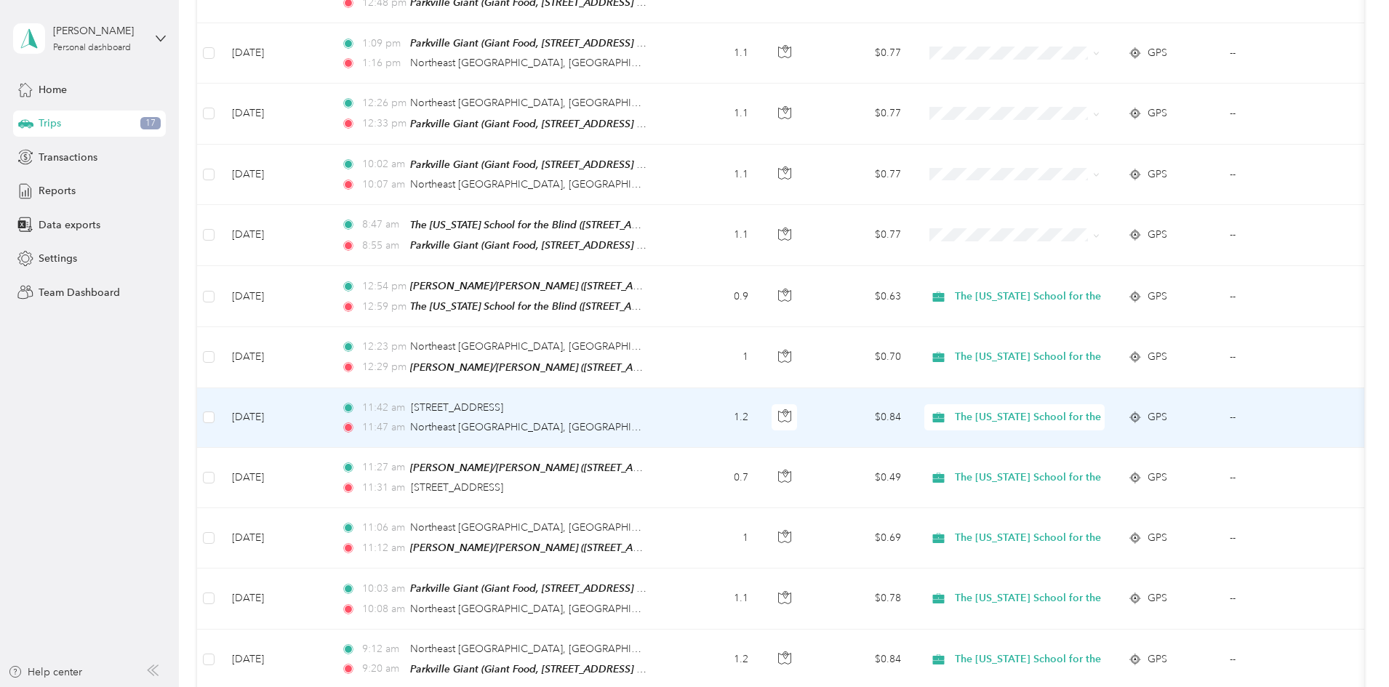
scroll to position [873, 0]
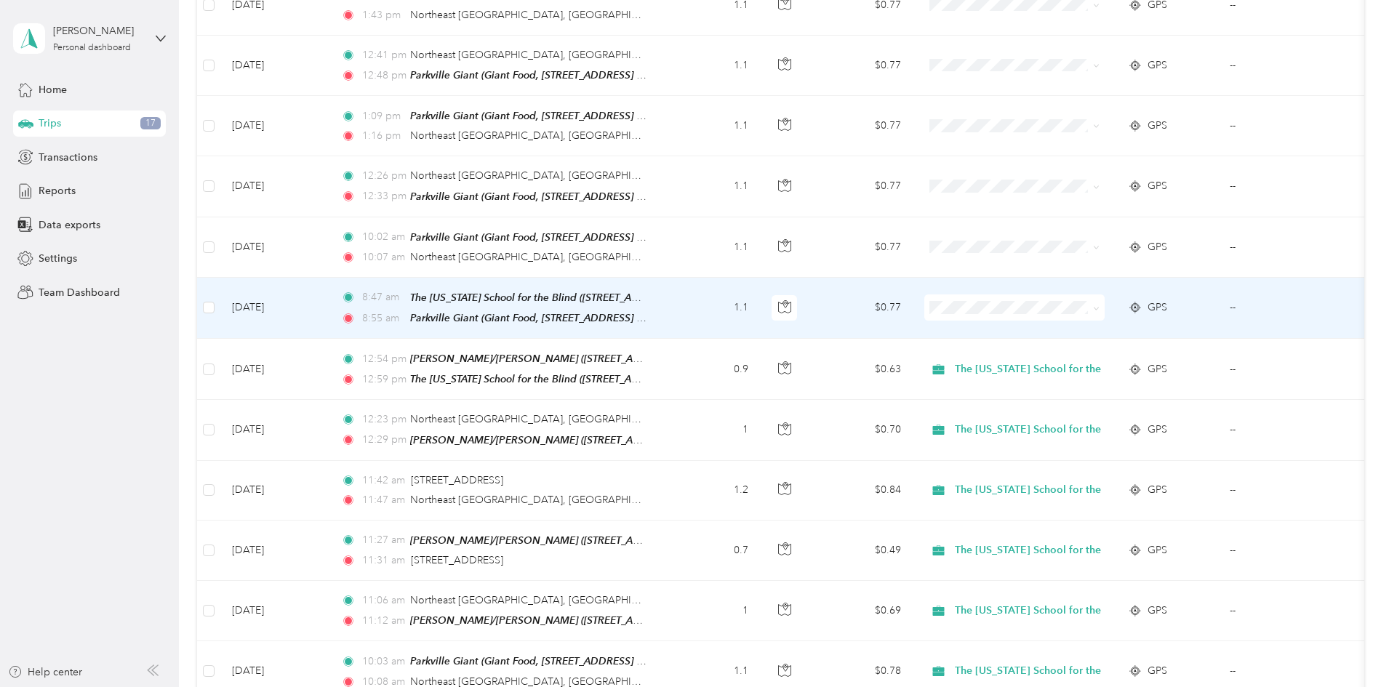
click at [760, 311] on td "1.1" at bounding box center [712, 308] width 96 height 61
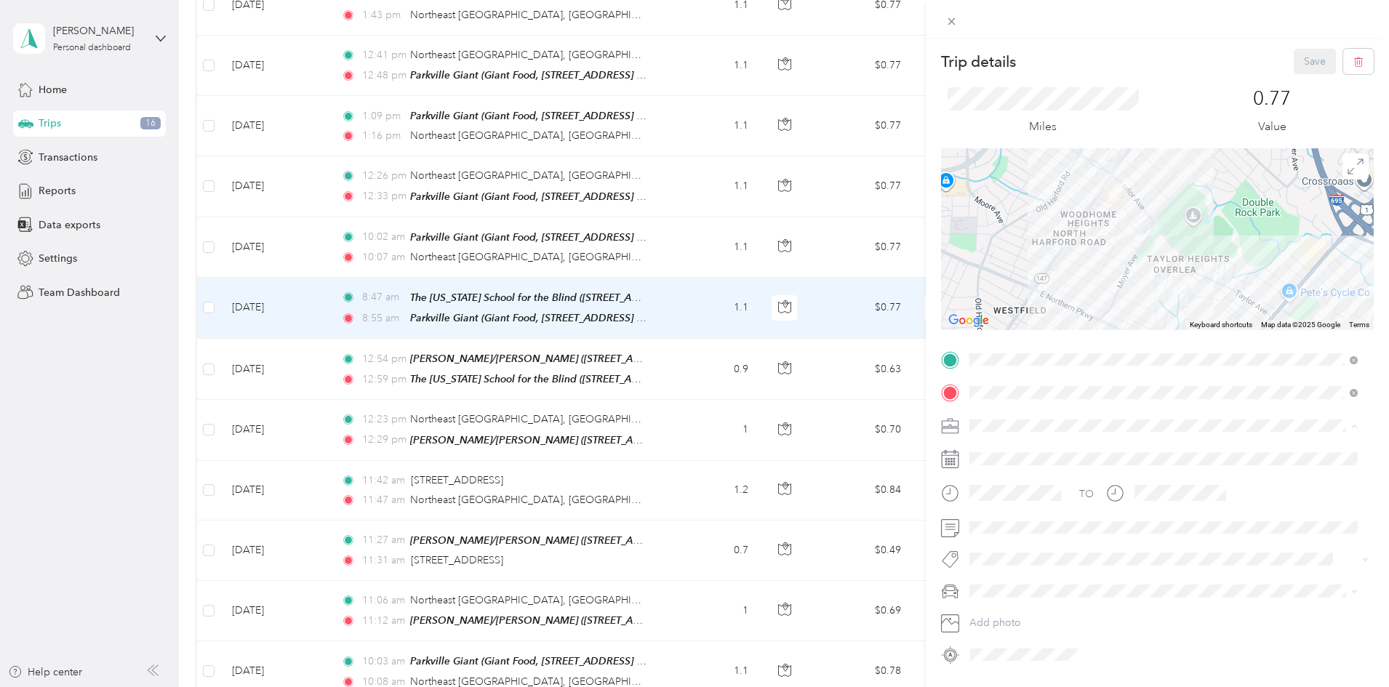
click at [923, 425] on li "The [US_STATE] School for the Blind" at bounding box center [1163, 502] width 399 height 25
click at [923, 54] on button "Save" at bounding box center [1315, 61] width 42 height 25
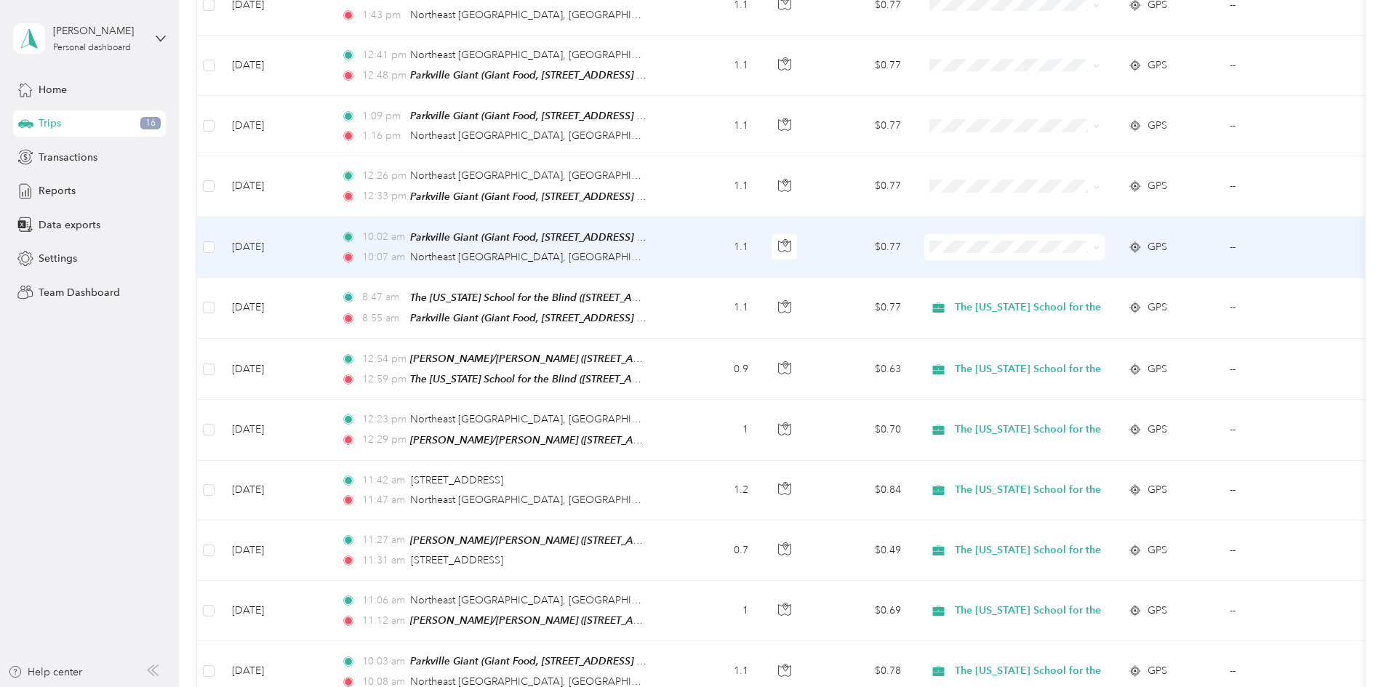
click at [760, 249] on td "1.1" at bounding box center [712, 247] width 96 height 60
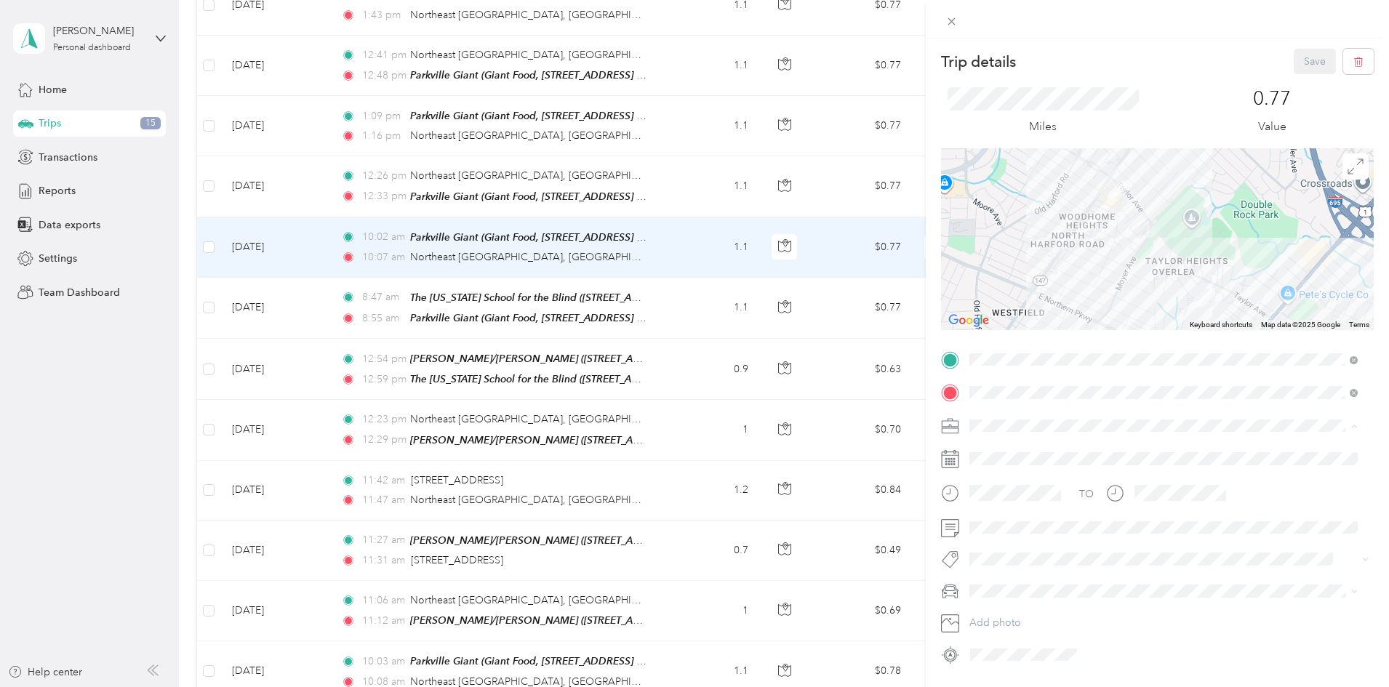
click at [923, 425] on span "The [US_STATE] School for the Blind" at bounding box center [1059, 502] width 168 height 12
click at [923, 60] on button "Save" at bounding box center [1315, 61] width 42 height 25
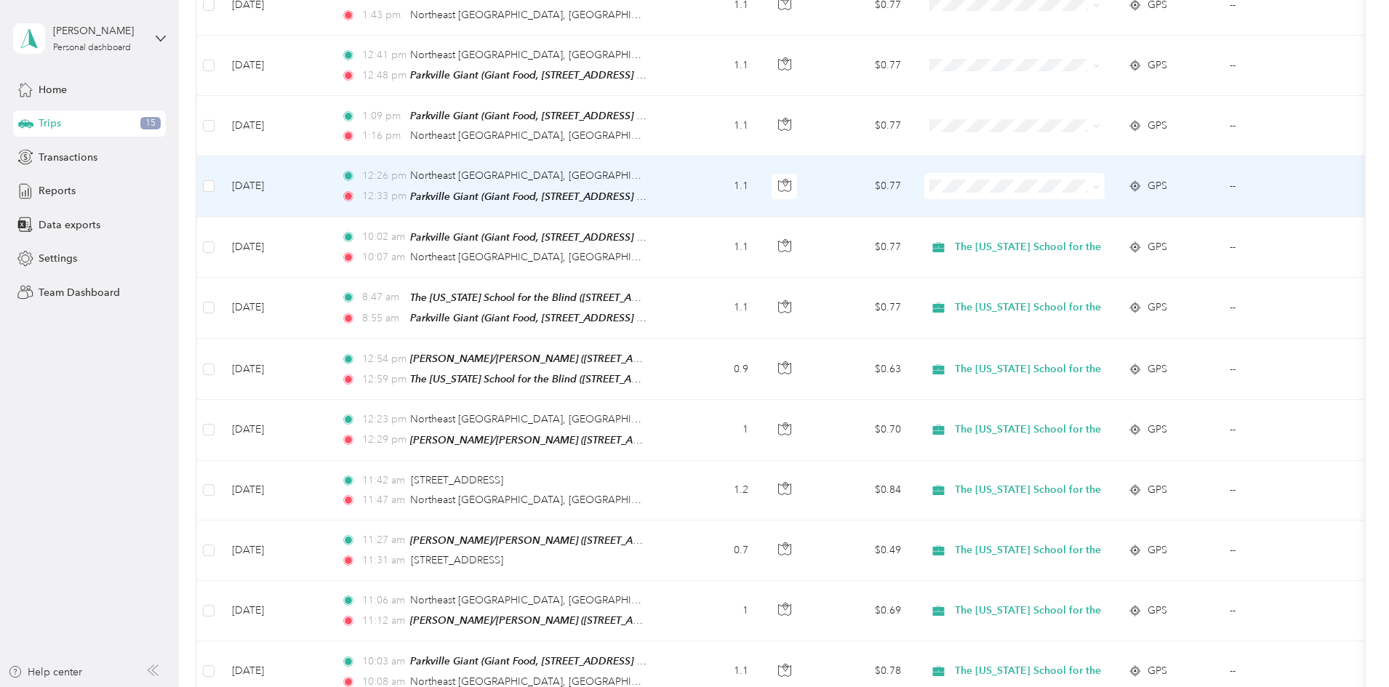
click at [760, 185] on td "1.1" at bounding box center [712, 186] width 96 height 60
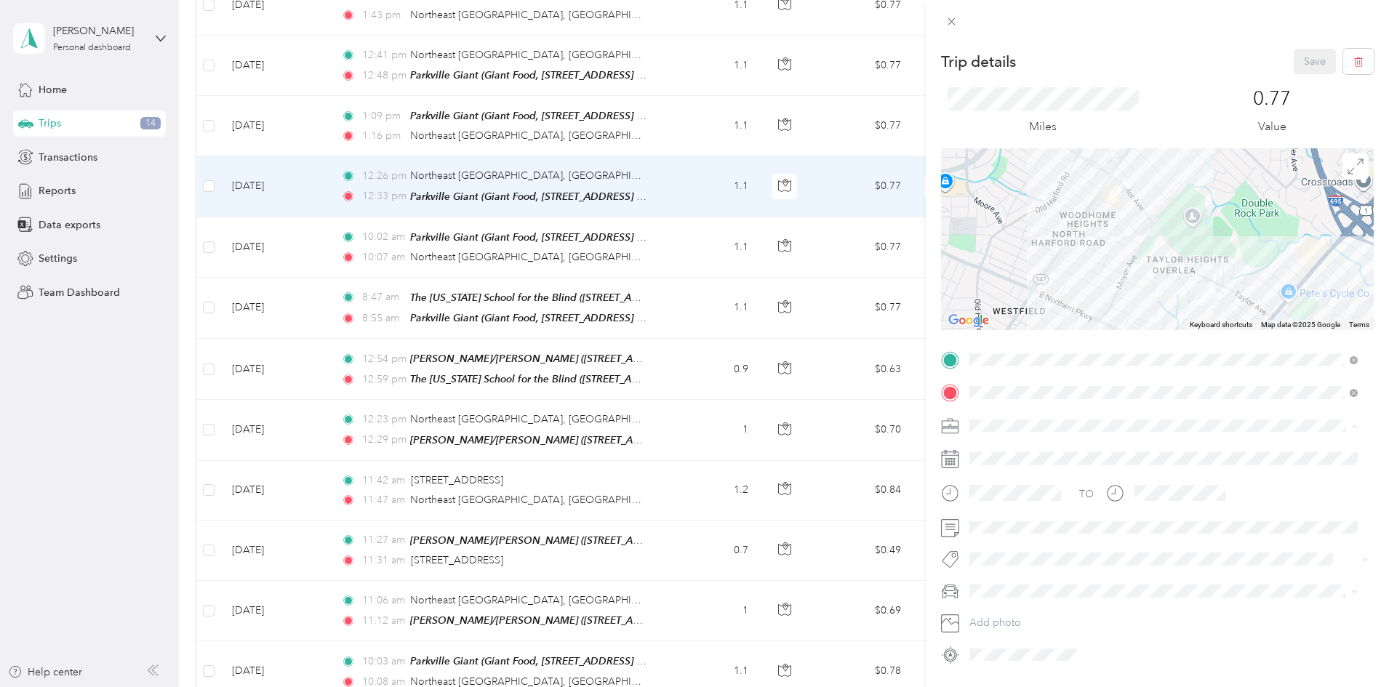
click at [923, 425] on li "The [US_STATE] School for the Blind" at bounding box center [1163, 502] width 399 height 25
click at [923, 59] on button "Save" at bounding box center [1315, 61] width 42 height 25
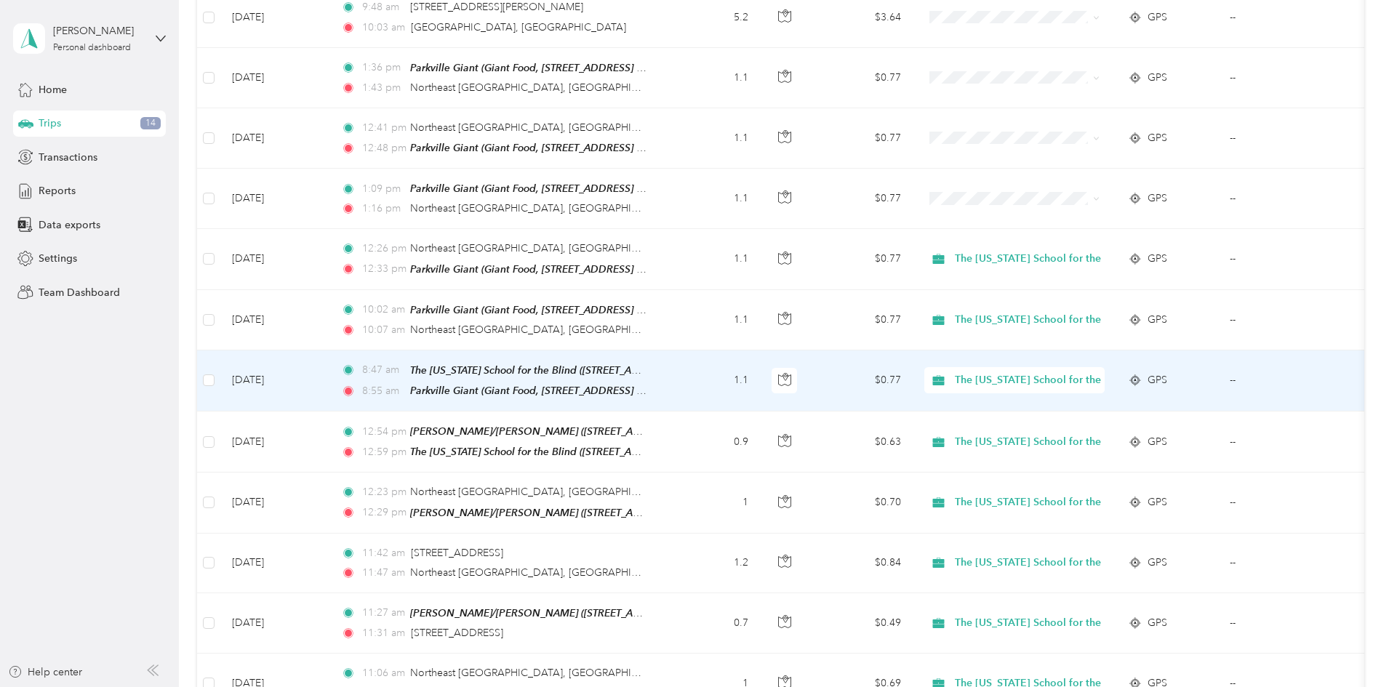
scroll to position [727, 0]
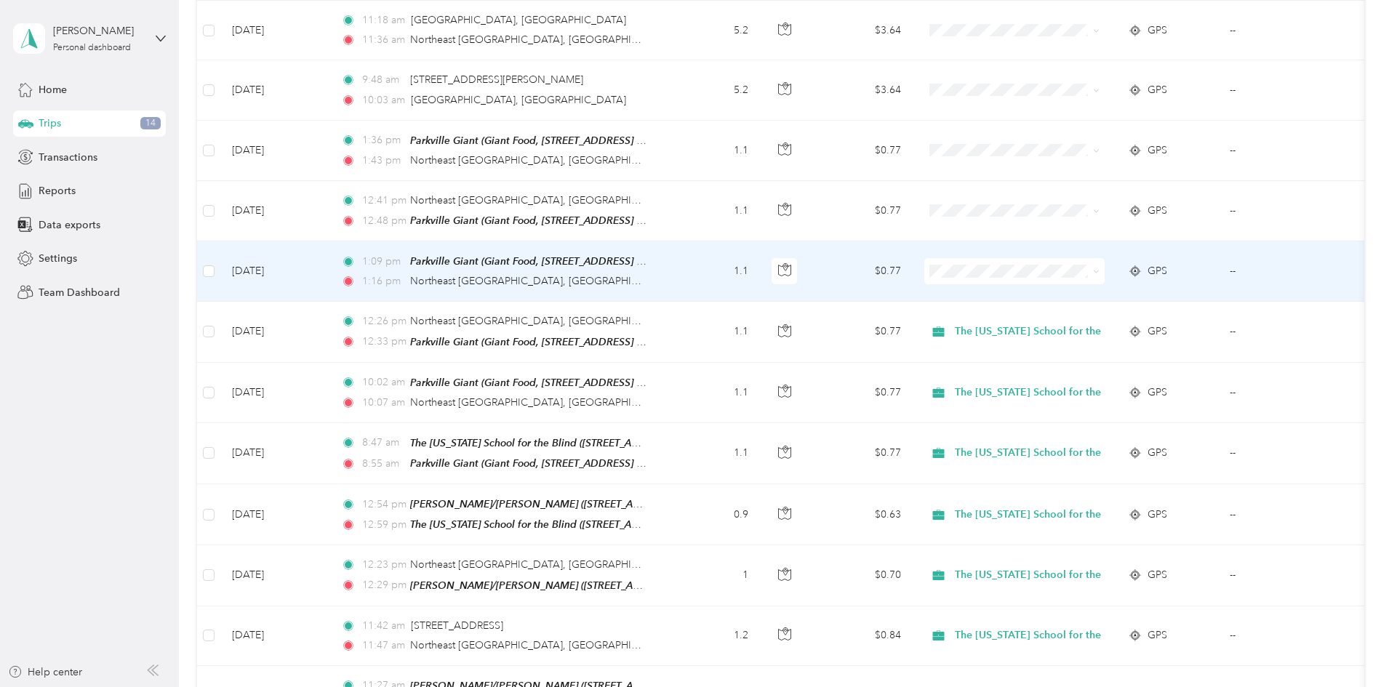
click at [760, 272] on td "1.1" at bounding box center [712, 271] width 96 height 60
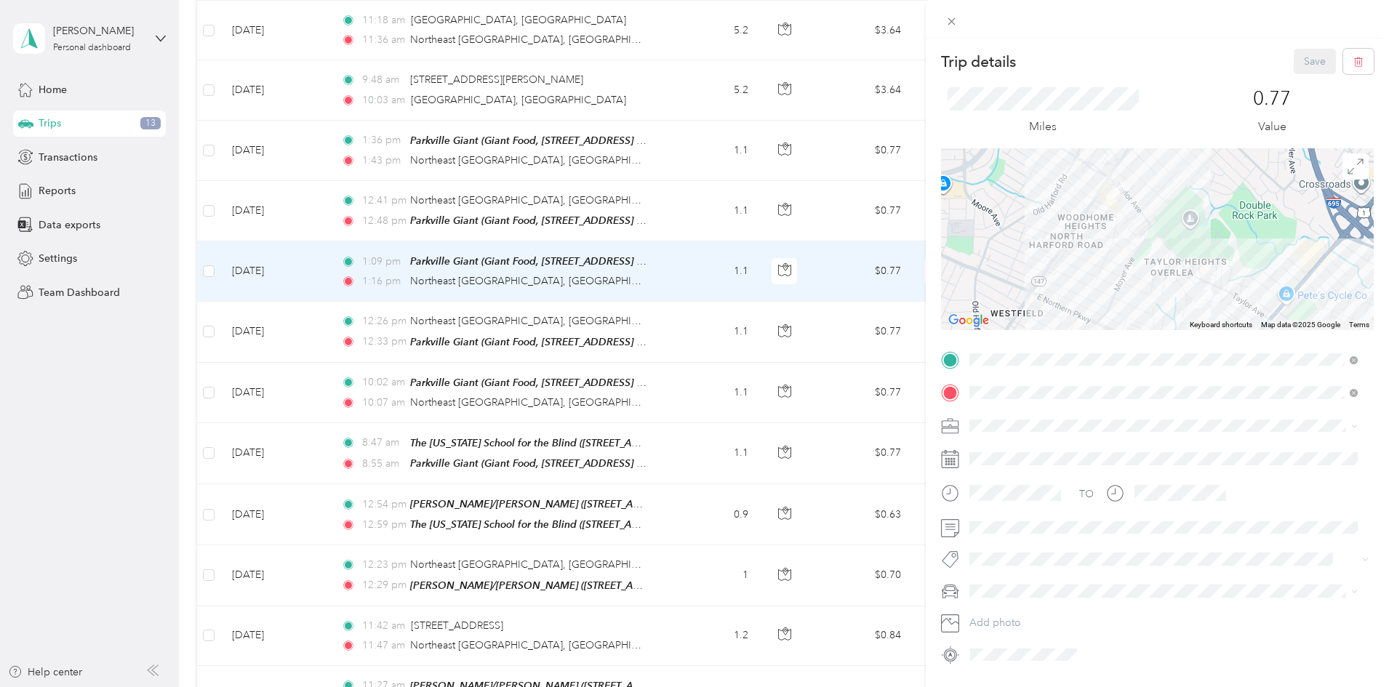
click at [923, 425] on span "The [US_STATE] School for the Blind" at bounding box center [1059, 498] width 168 height 12
click at [923, 65] on button "Save" at bounding box center [1315, 61] width 42 height 25
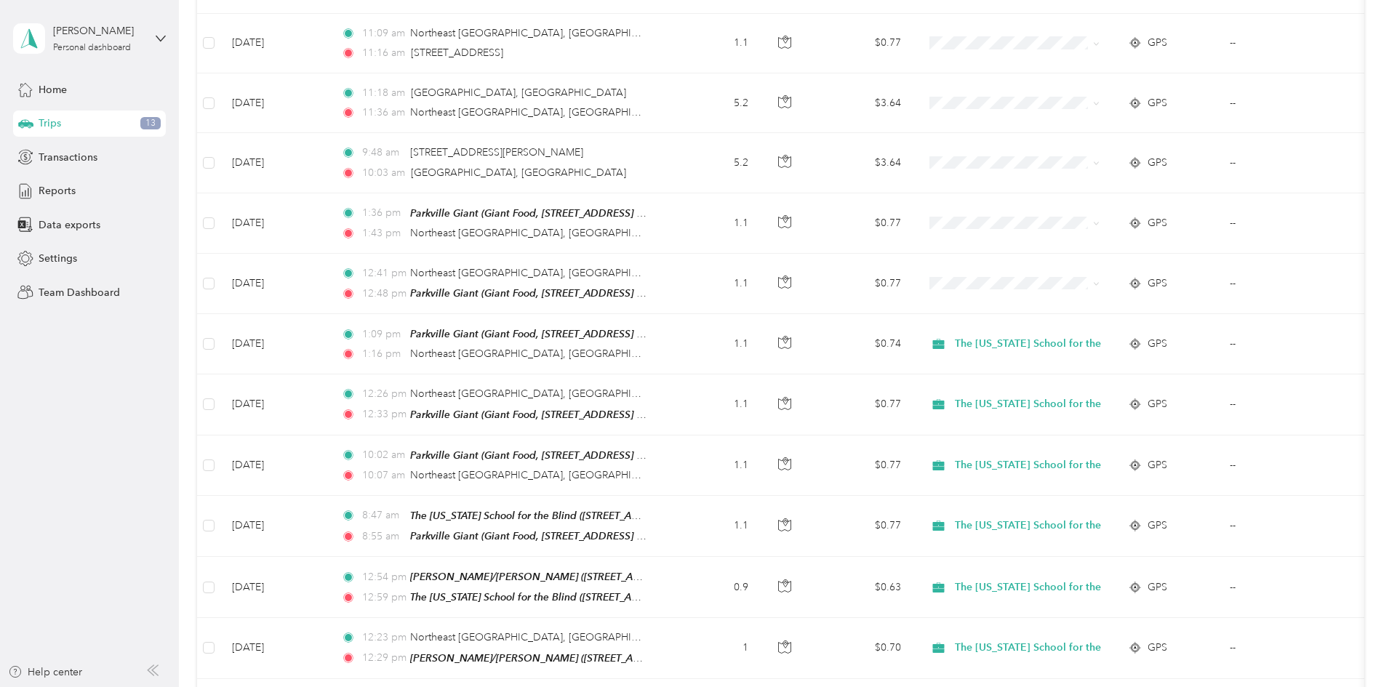
scroll to position [582, 0]
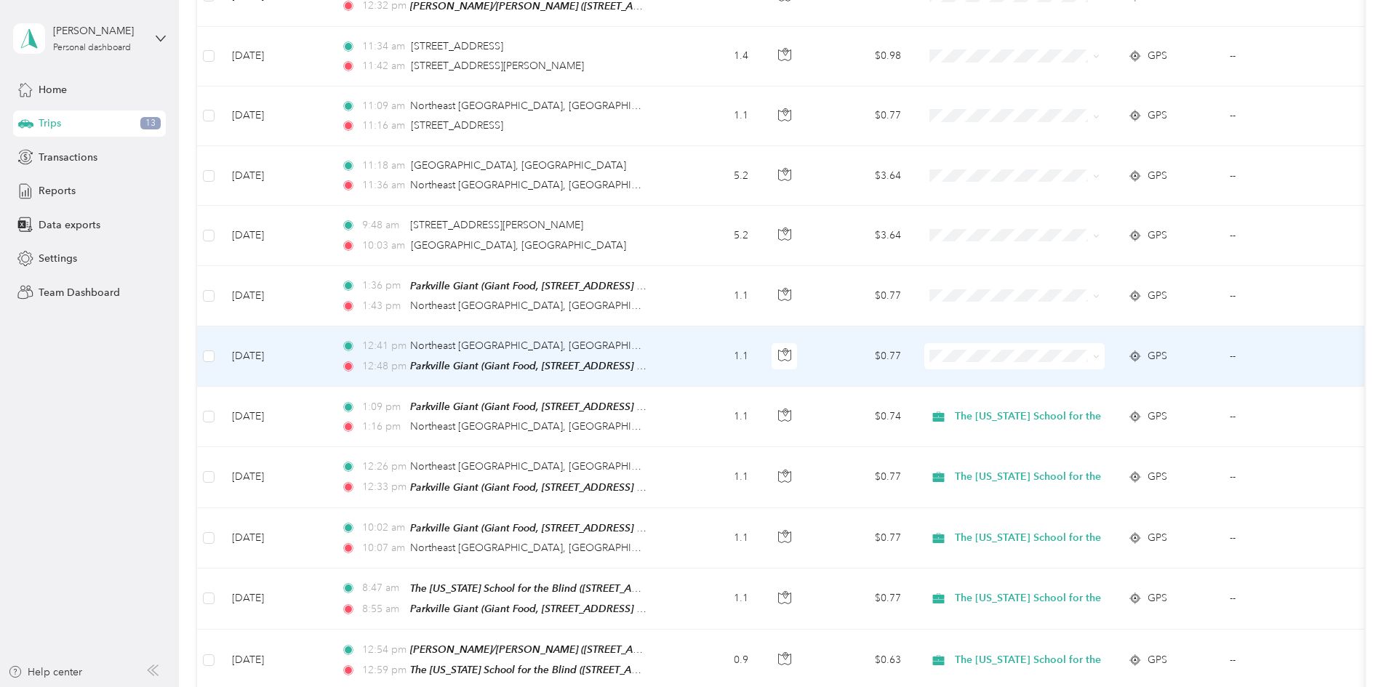
click at [760, 351] on td "1.1" at bounding box center [712, 357] width 96 height 60
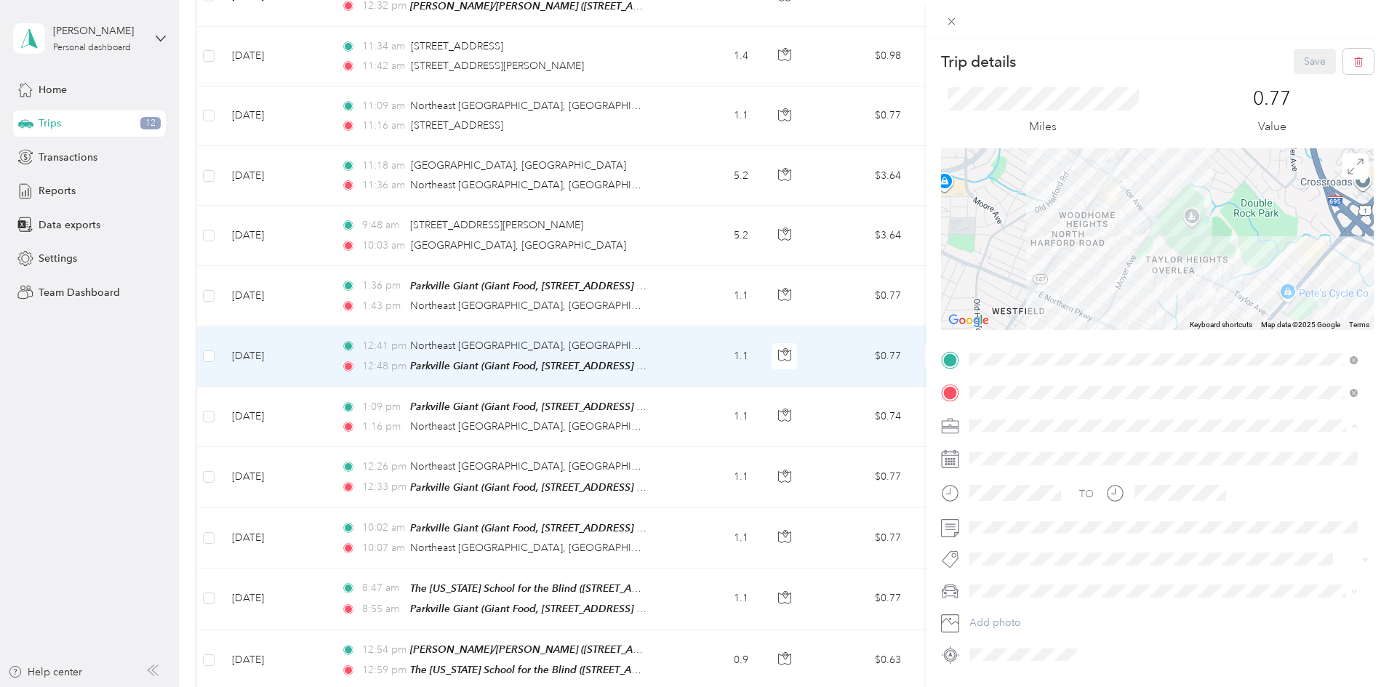
click at [923, 425] on li "The [US_STATE] School for the Blind" at bounding box center [1163, 502] width 399 height 25
click at [923, 64] on button "Save" at bounding box center [1315, 61] width 42 height 25
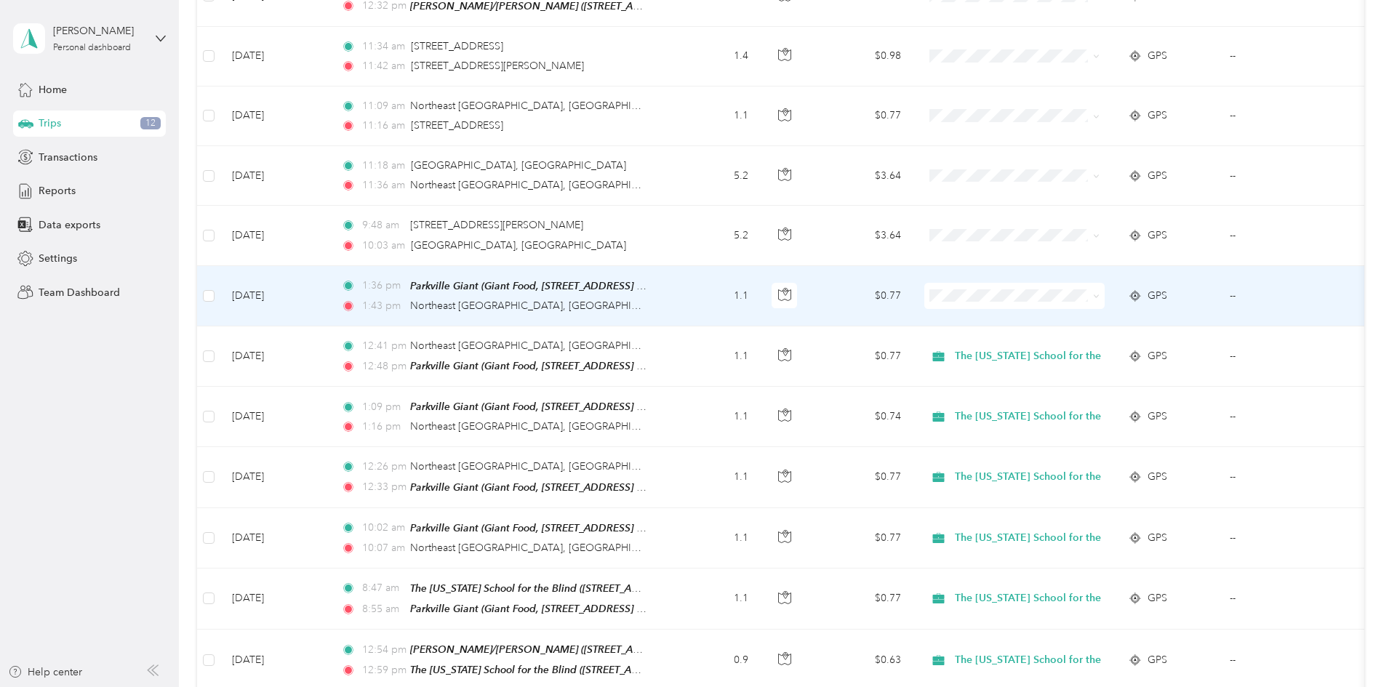
click at [760, 299] on td "1.1" at bounding box center [712, 296] width 96 height 60
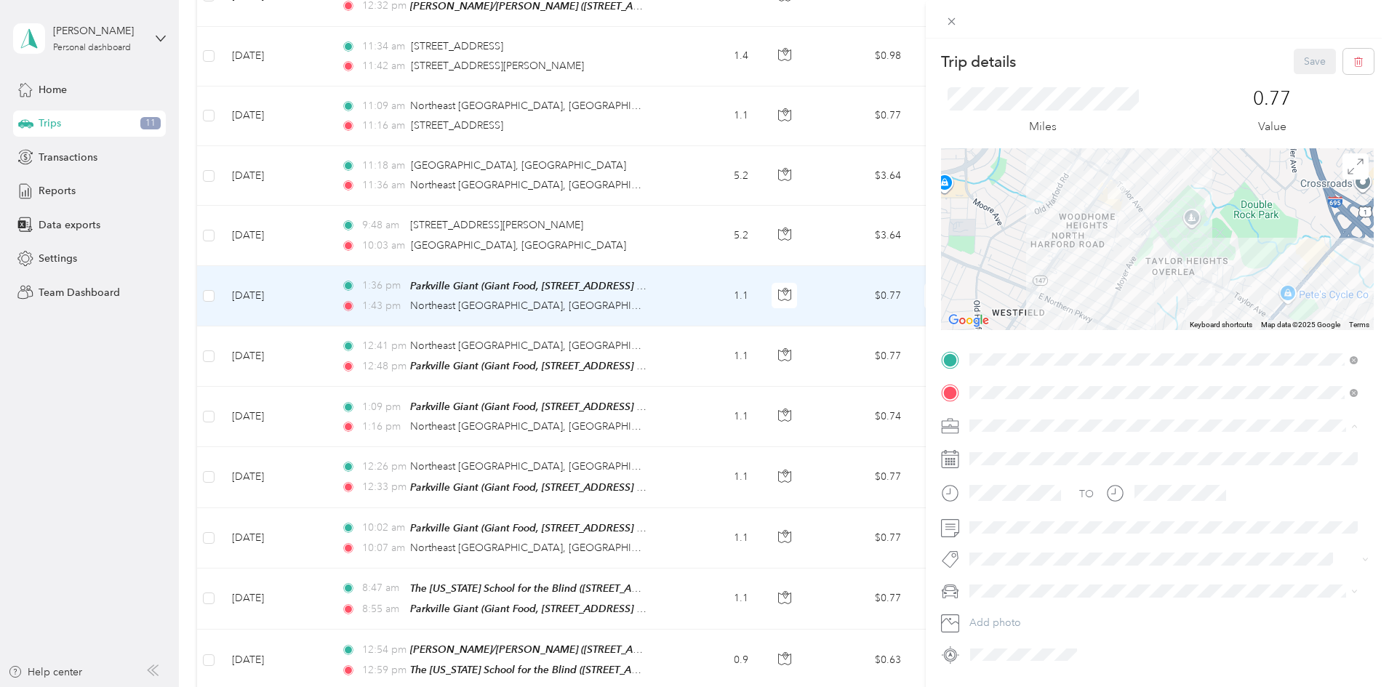
click at [923, 425] on span "The [US_STATE] School for the Blind" at bounding box center [1059, 502] width 168 height 12
click at [923, 63] on button "Save" at bounding box center [1315, 61] width 42 height 25
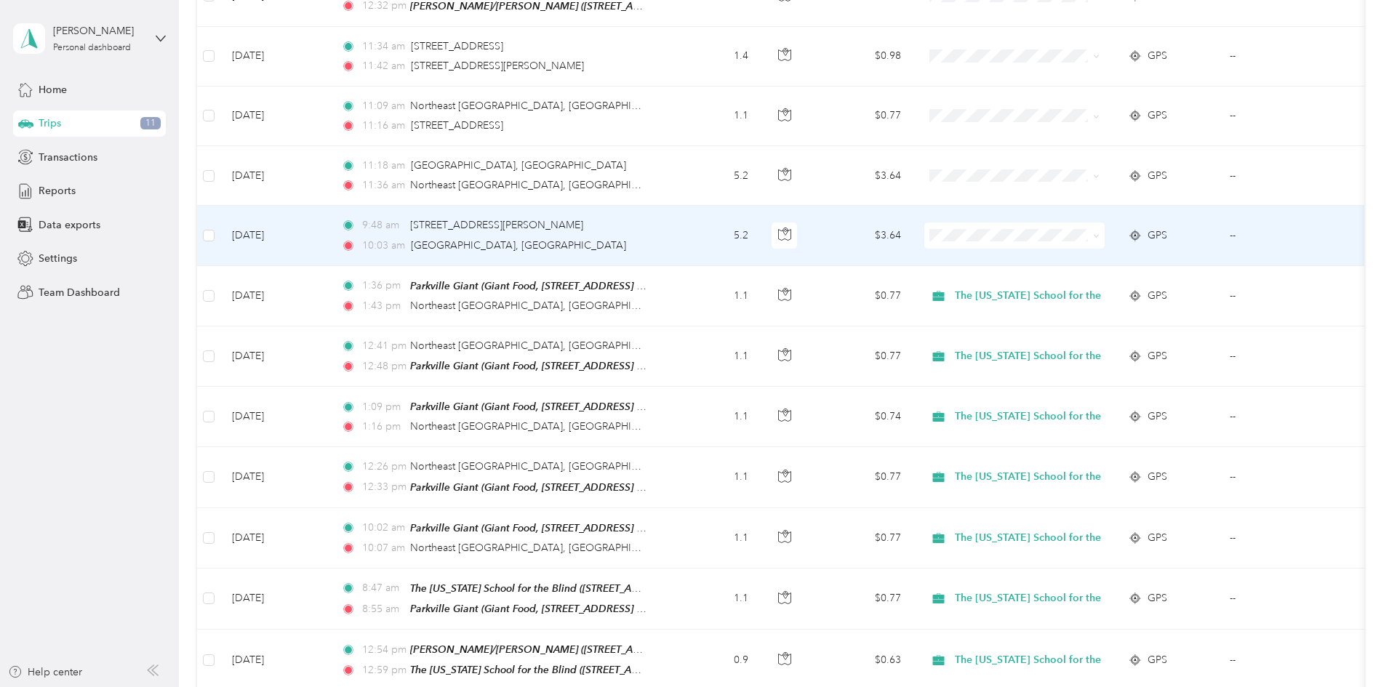
click at [760, 238] on td "5.2" at bounding box center [712, 236] width 96 height 60
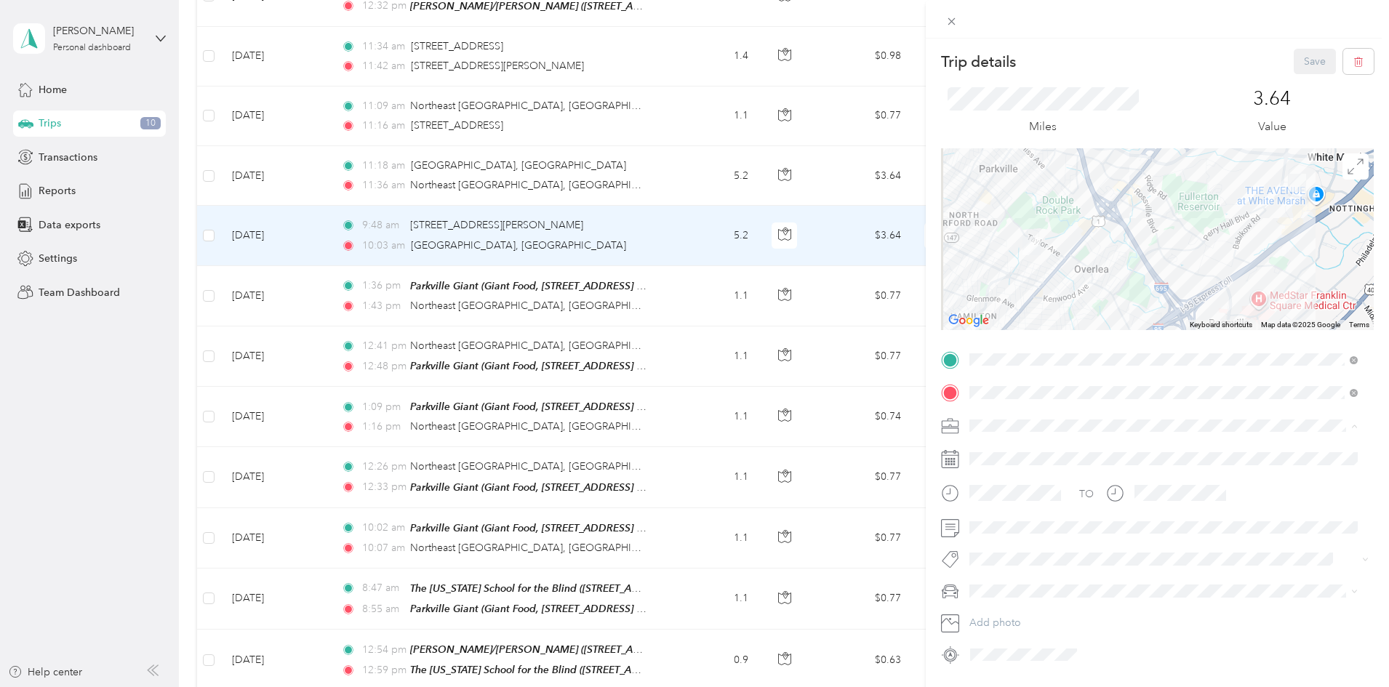
click at [923, 425] on li "The [US_STATE] School for the Blind" at bounding box center [1163, 502] width 399 height 25
click at [923, 65] on button "Save" at bounding box center [1315, 61] width 42 height 25
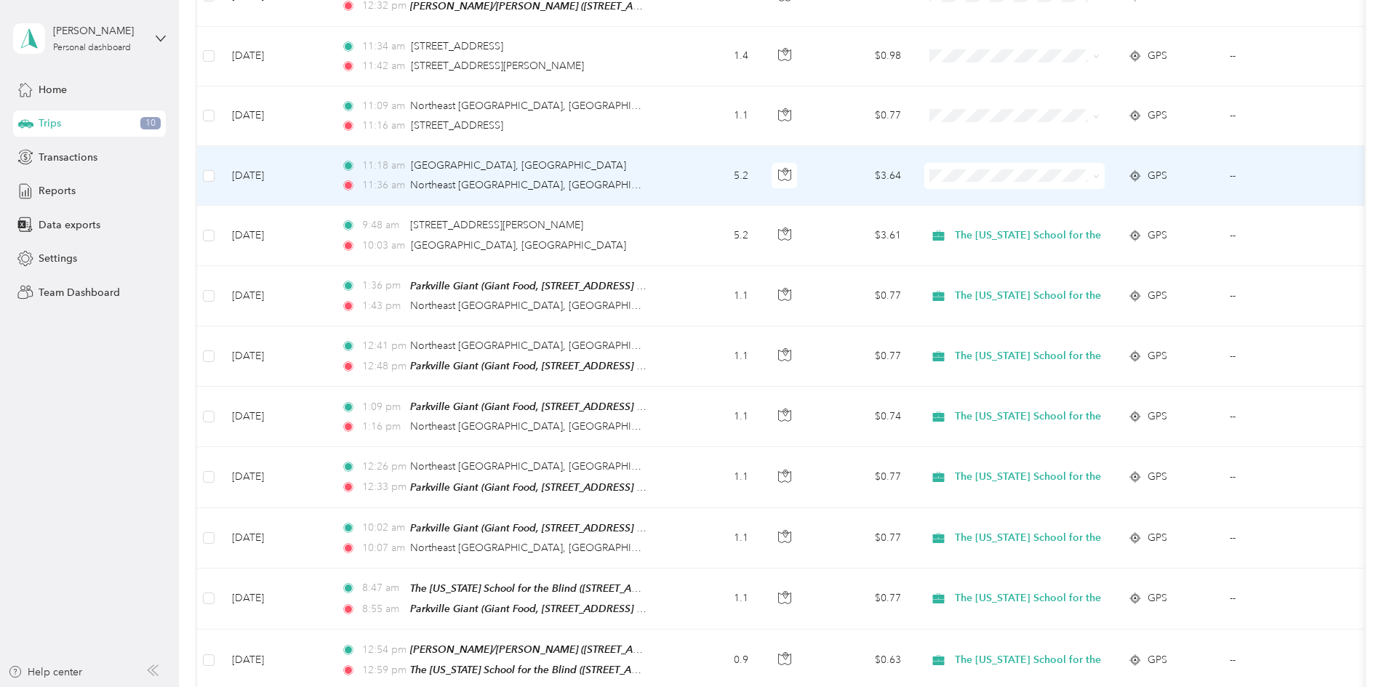
click at [664, 176] on td "11:18 am Nottingham, [GEOGRAPHIC_DATA] 11:36 am [GEOGRAPHIC_DATA], [GEOGRAPHIC_…" at bounding box center [496, 176] width 335 height 60
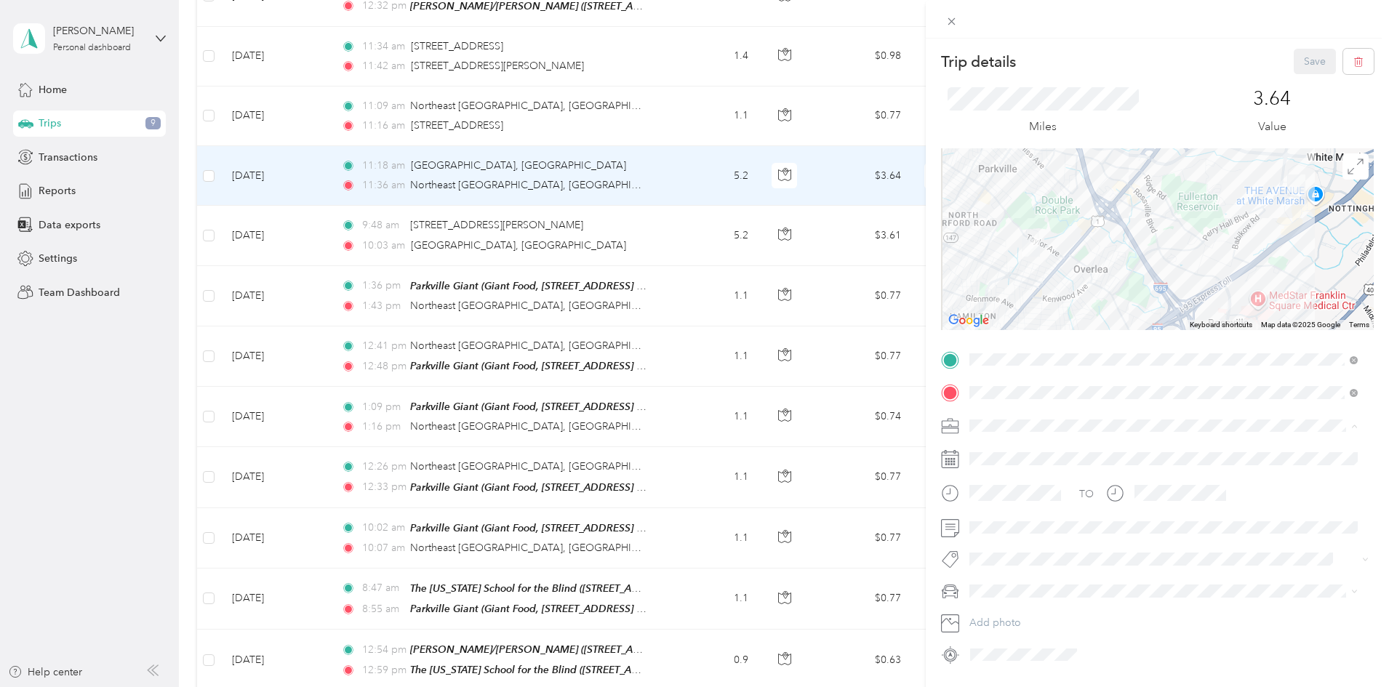
click at [923, 425] on span "The [US_STATE] School for the Blind" at bounding box center [1059, 502] width 168 height 12
click at [923, 54] on button "Save" at bounding box center [1315, 61] width 42 height 25
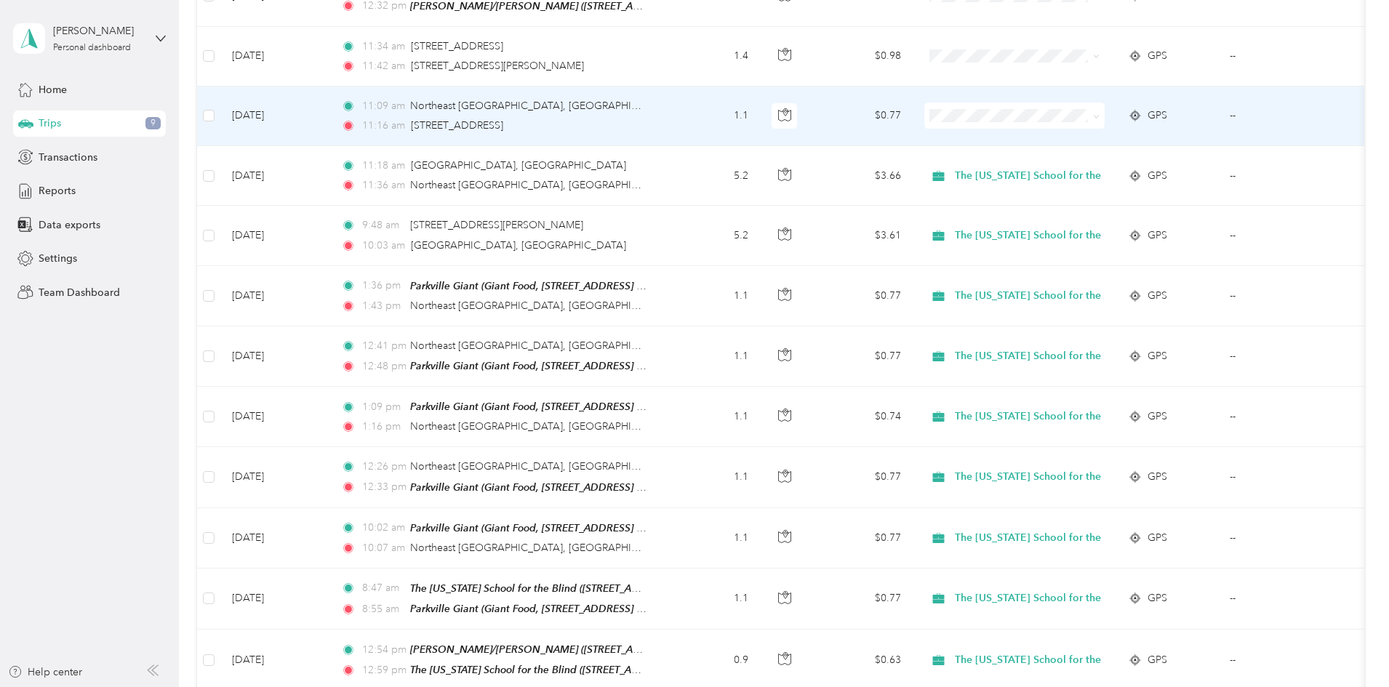
click at [760, 112] on td "1.1" at bounding box center [712, 117] width 96 height 60
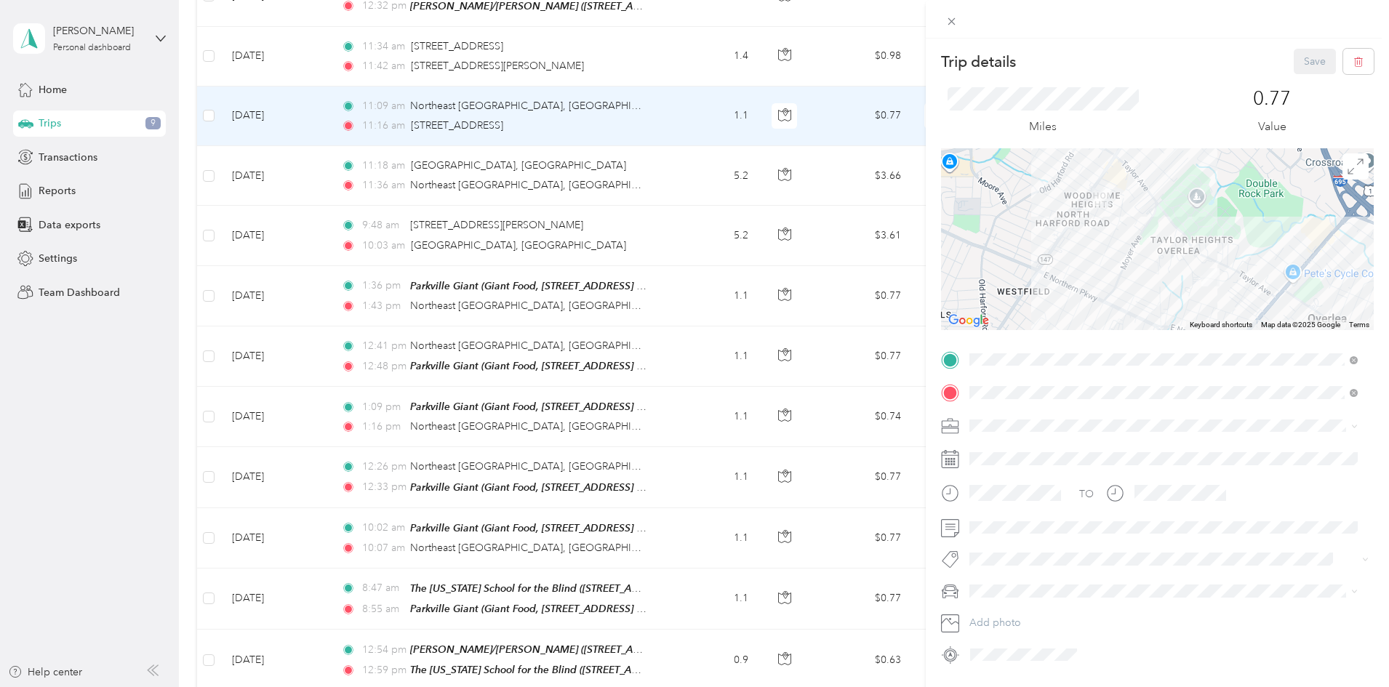
click at [923, 425] on span "The [US_STATE] School for the Blind" at bounding box center [1059, 502] width 168 height 12
click at [923, 59] on button "Save" at bounding box center [1315, 61] width 42 height 25
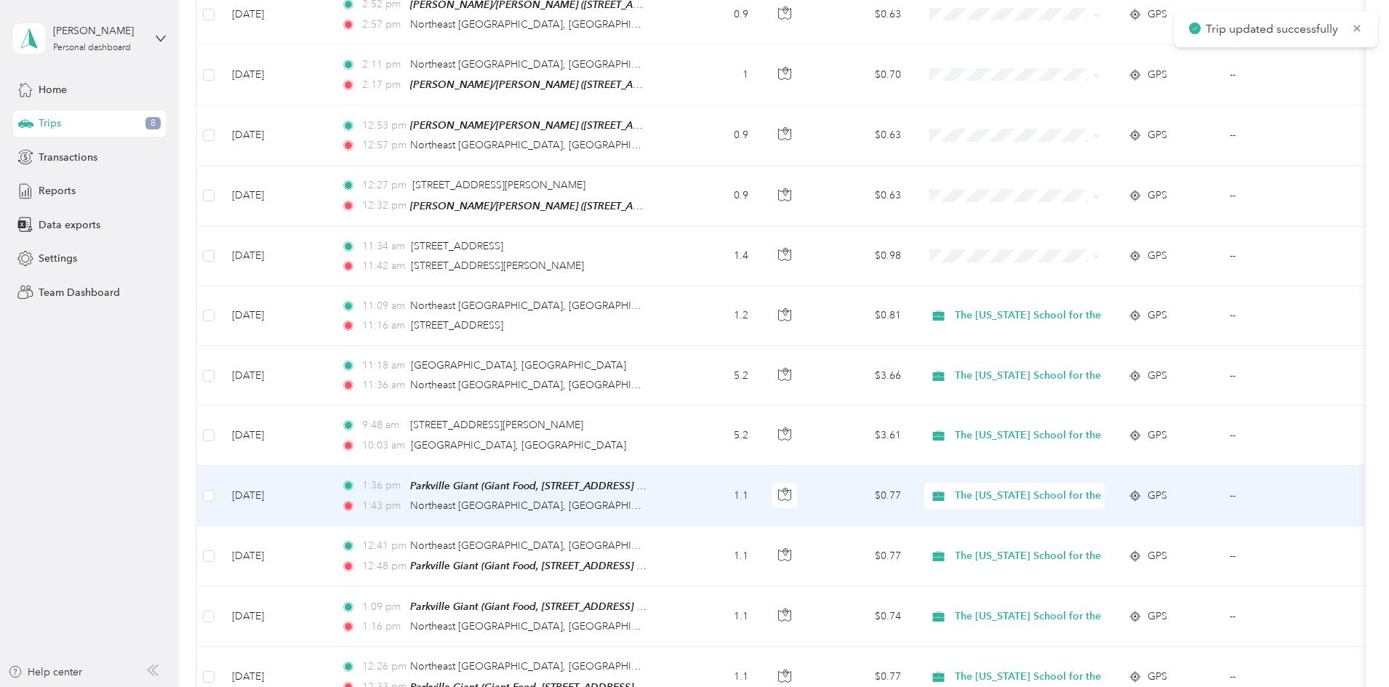
scroll to position [364, 0]
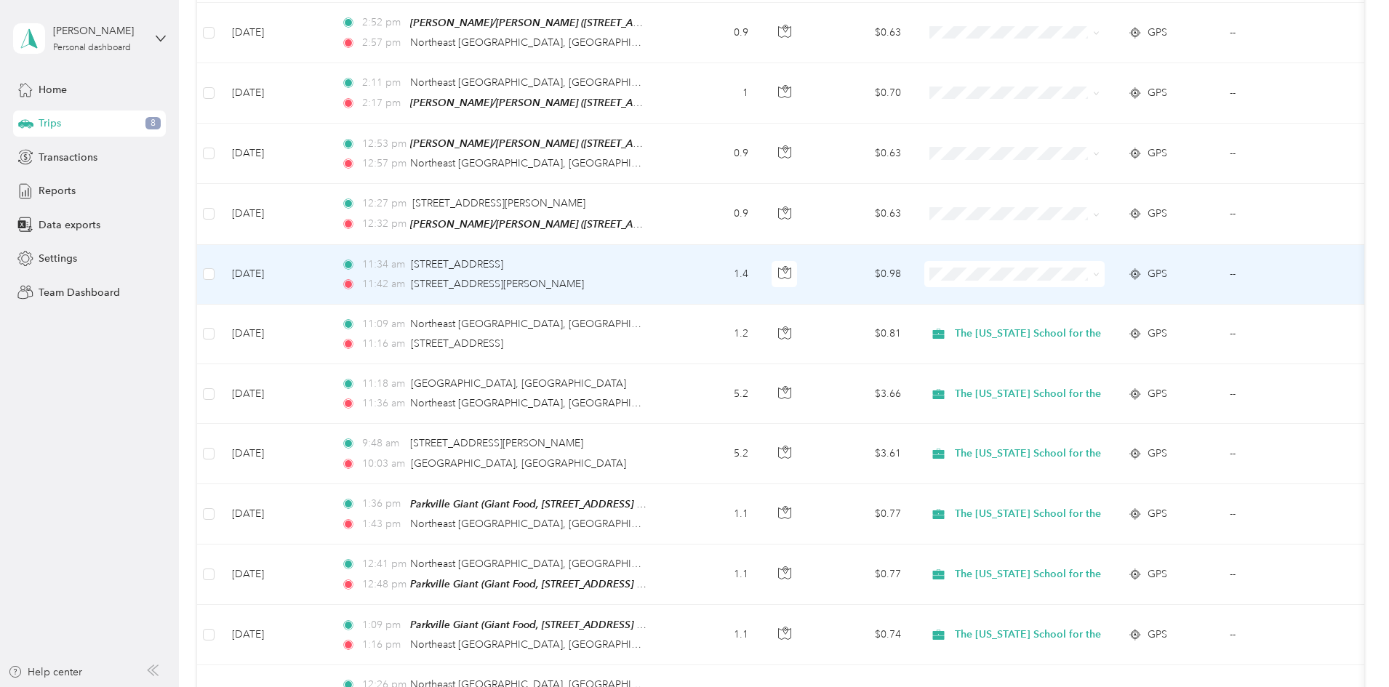
click at [760, 274] on td "1.4" at bounding box center [712, 275] width 96 height 60
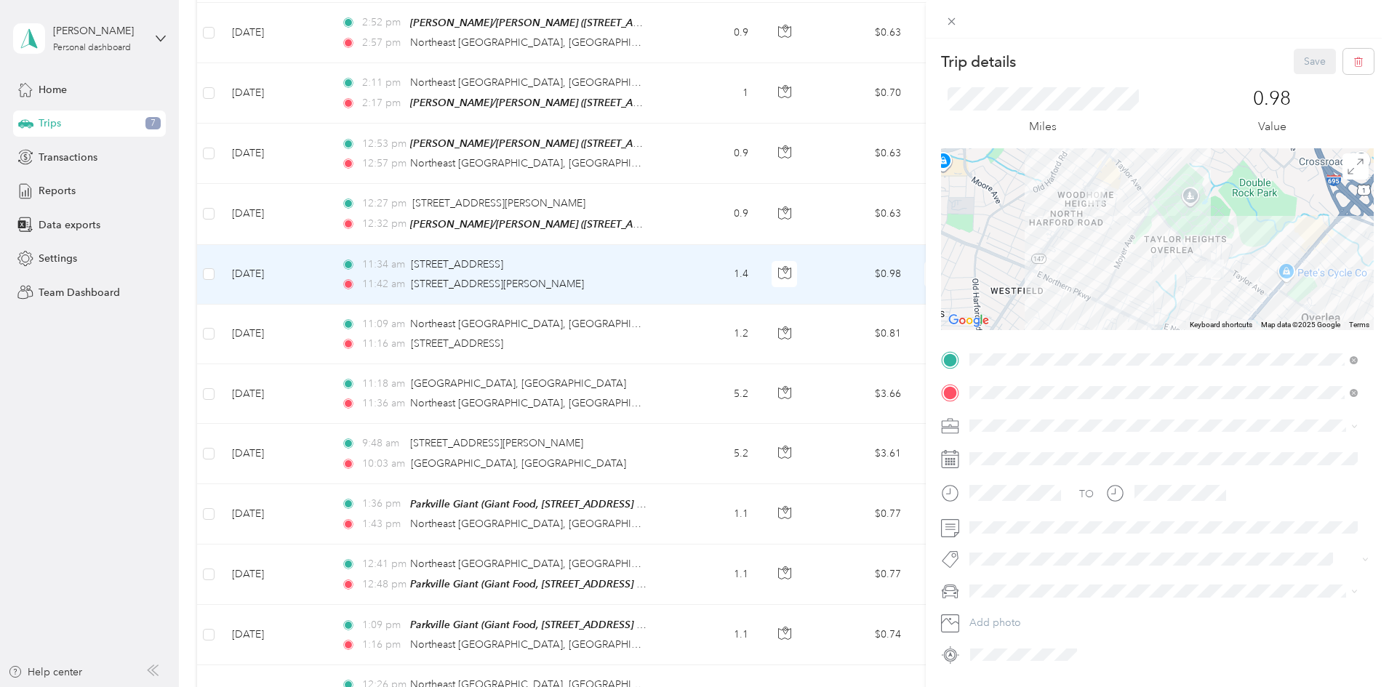
click at [923, 425] on span "The [US_STATE] School for the Blind" at bounding box center [1059, 499] width 168 height 12
click at [923, 58] on button "Save" at bounding box center [1315, 61] width 42 height 25
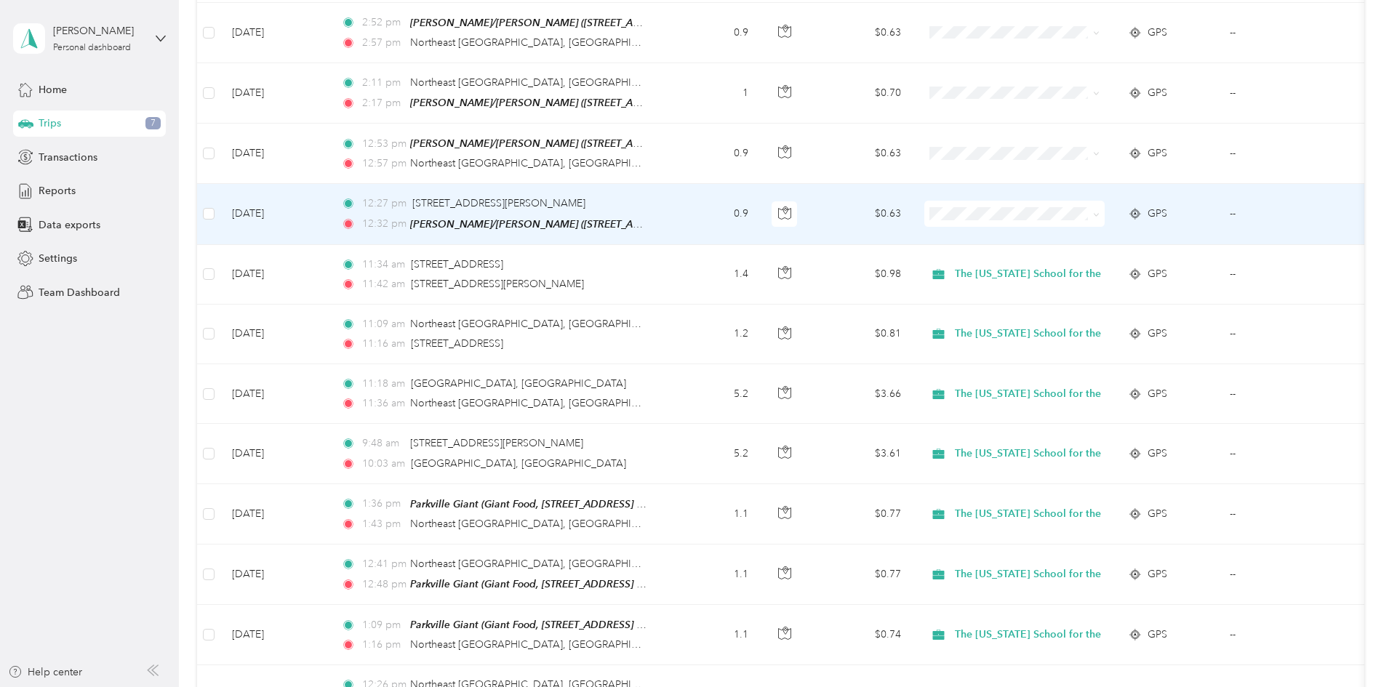
click at [760, 213] on td "0.9" at bounding box center [712, 214] width 96 height 60
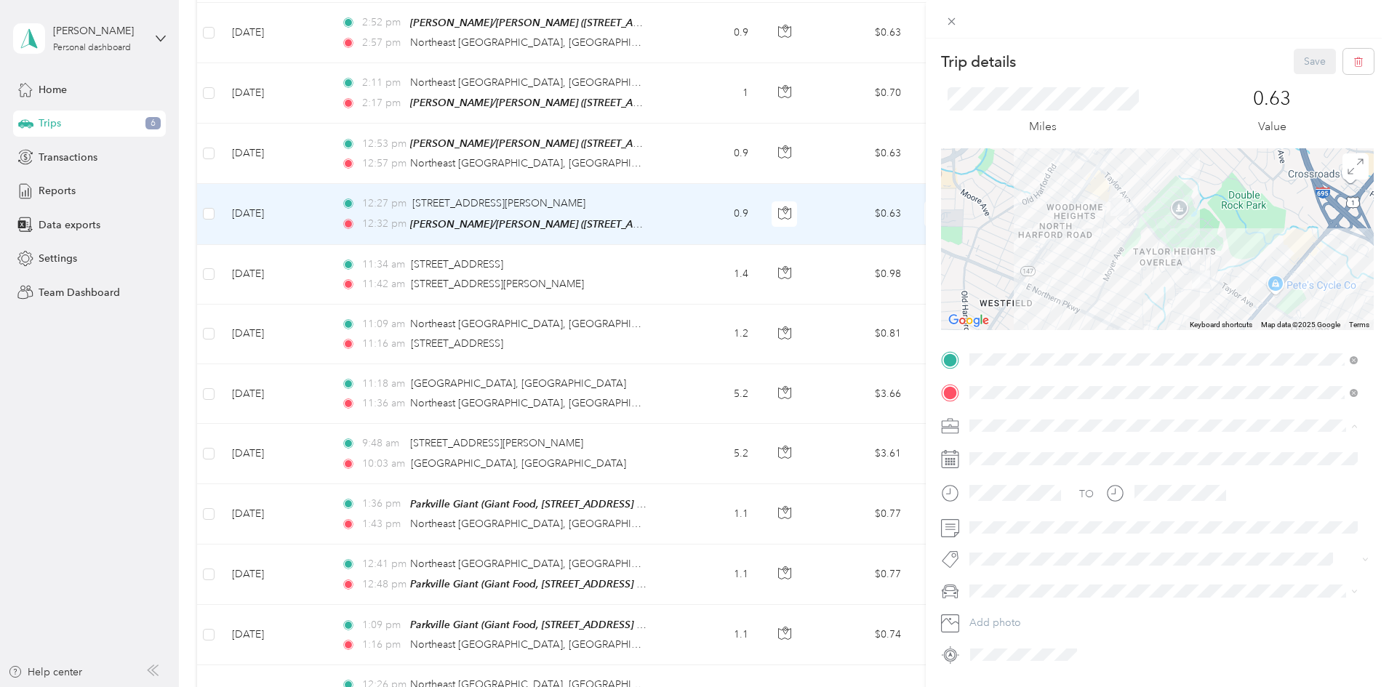
click at [923, 425] on span "The [US_STATE] School for the Blind" at bounding box center [1059, 502] width 168 height 12
click at [923, 65] on button "Save" at bounding box center [1315, 61] width 42 height 25
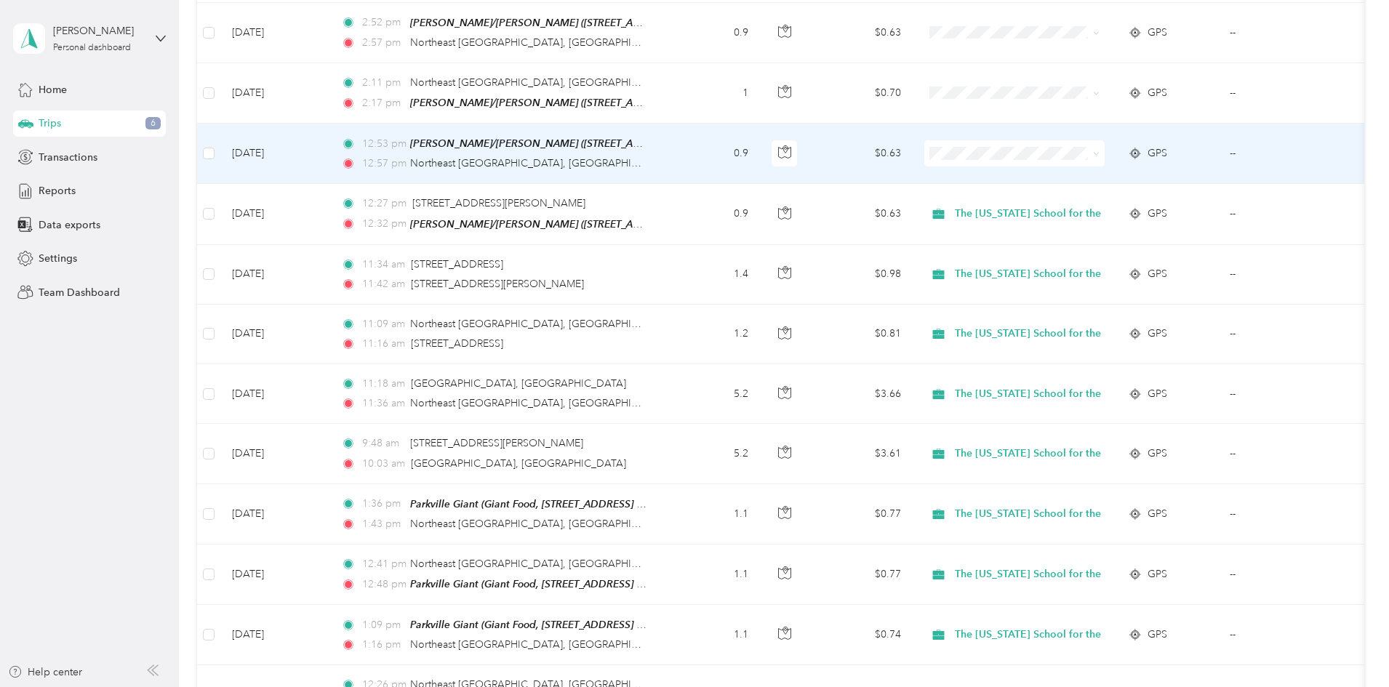
click at [760, 154] on td "0.9" at bounding box center [712, 154] width 96 height 60
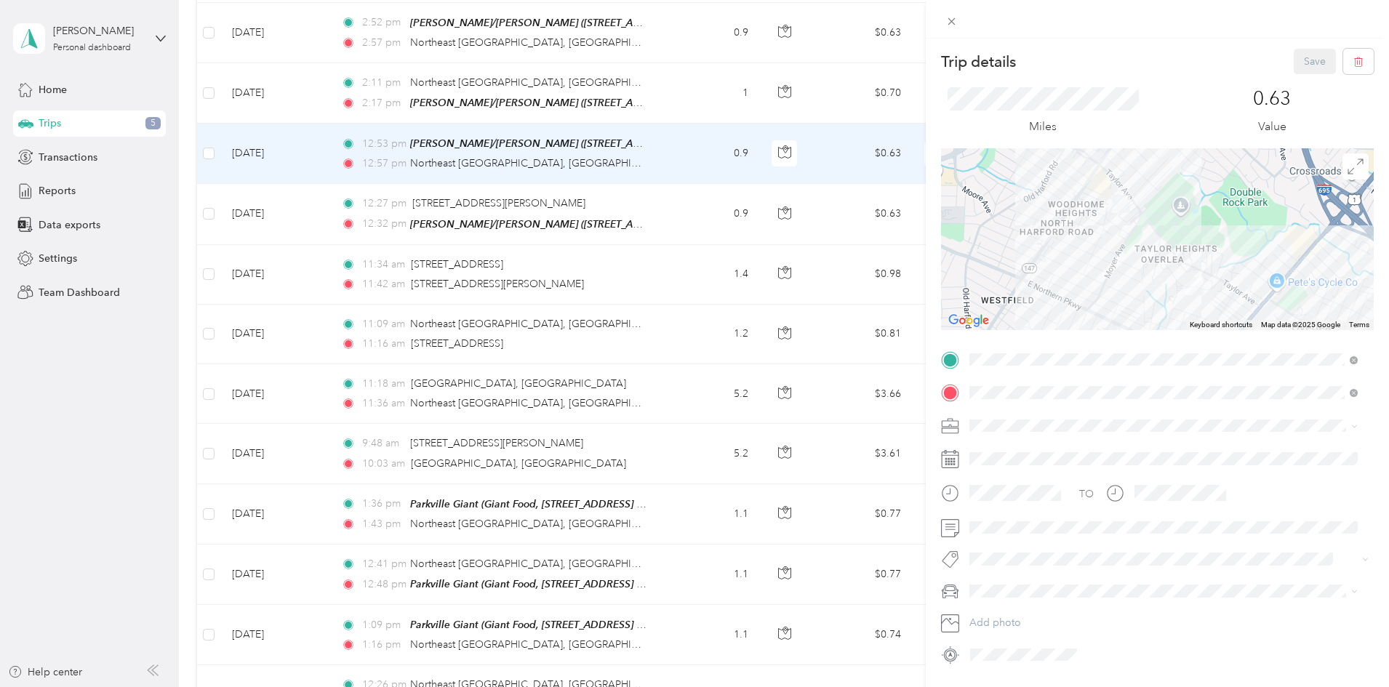
click at [923, 425] on li "The [US_STATE] School for the Blind" at bounding box center [1163, 502] width 399 height 25
click at [923, 62] on button "Save" at bounding box center [1315, 61] width 42 height 25
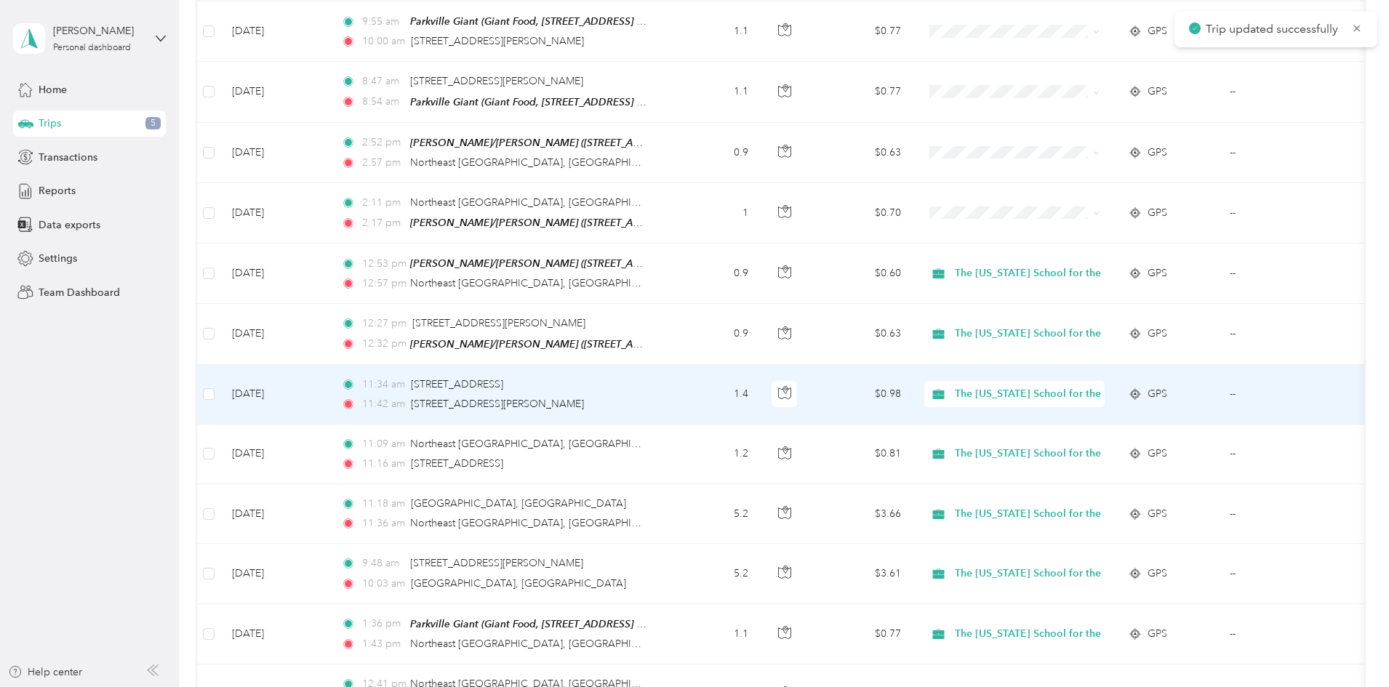
scroll to position [218, 0]
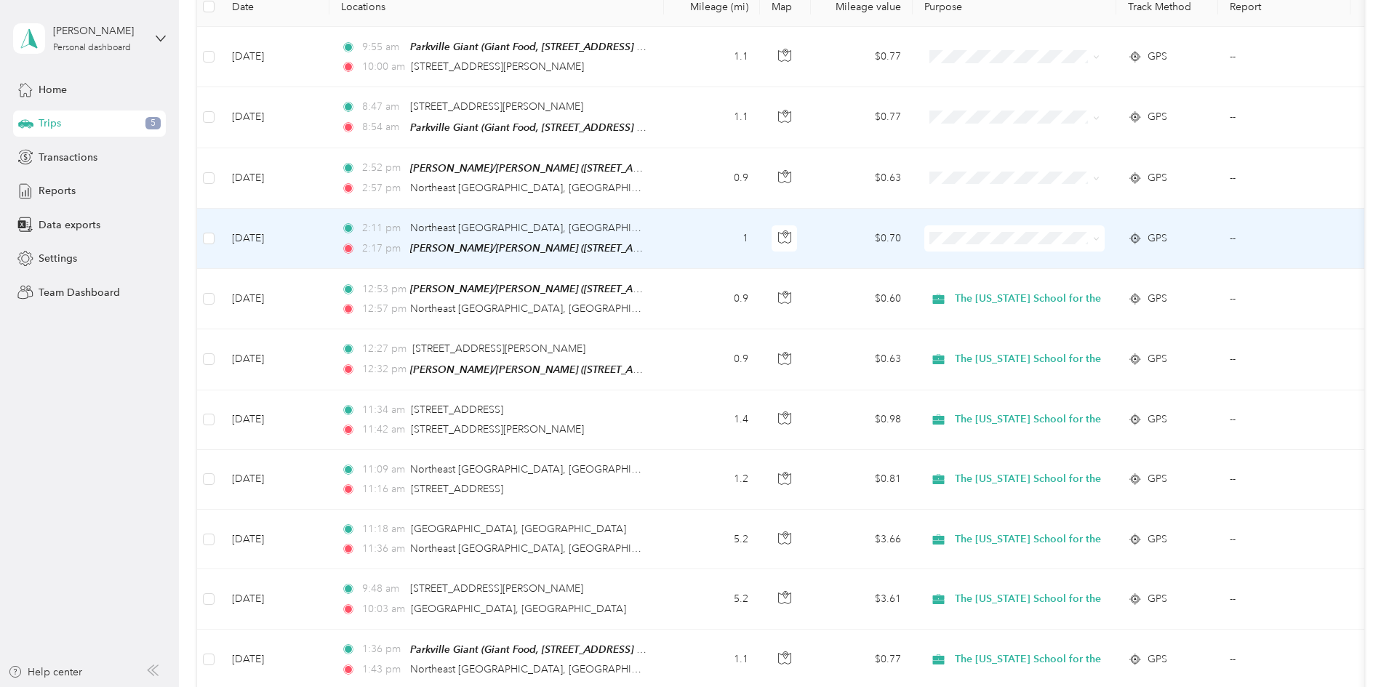
click at [760, 233] on td "1" at bounding box center [712, 239] width 96 height 60
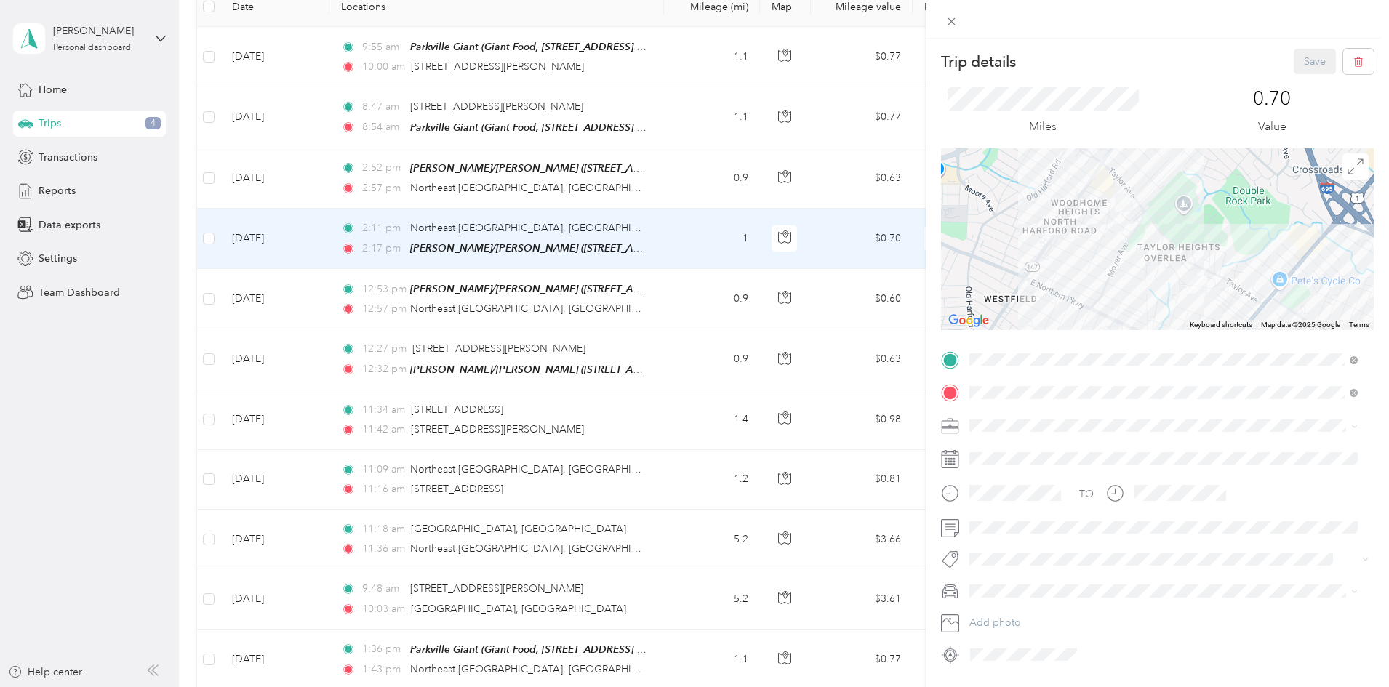
click at [923, 425] on div "The [US_STATE] School for the Blind" at bounding box center [1164, 502] width 378 height 15
click at [923, 62] on button "Save" at bounding box center [1315, 61] width 42 height 25
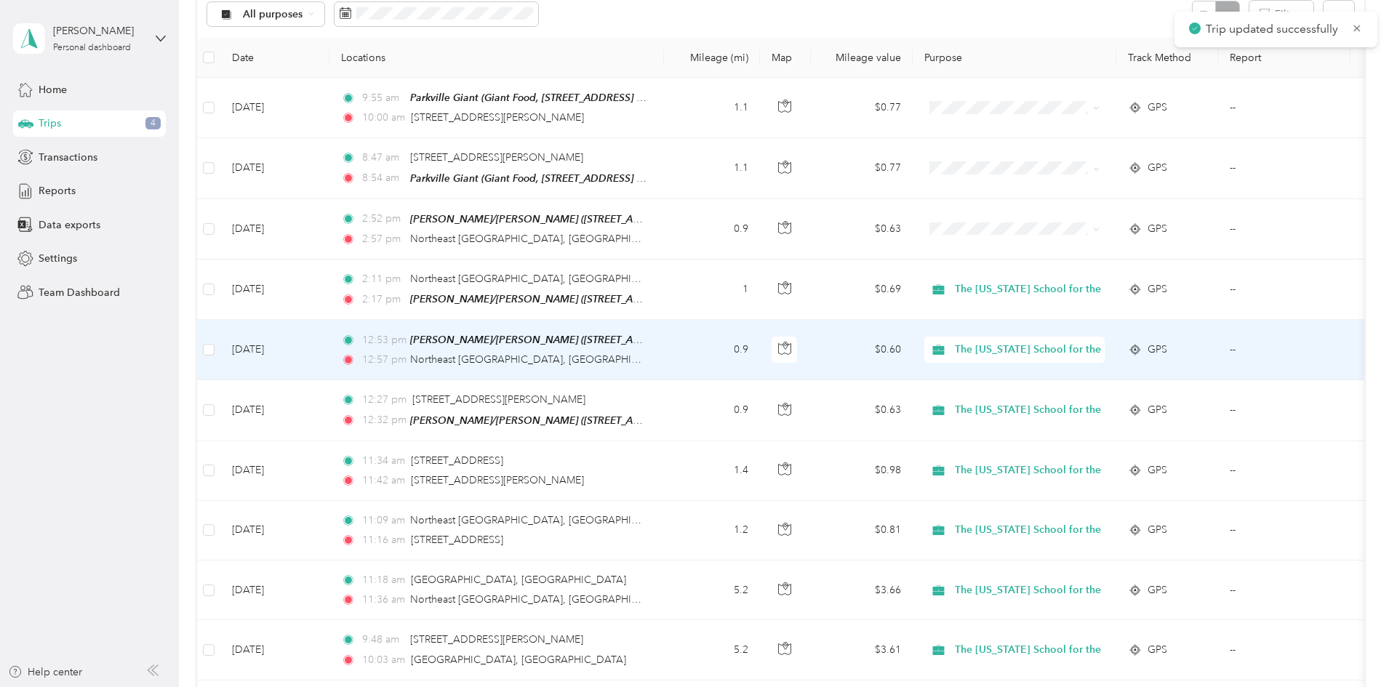
scroll to position [145, 0]
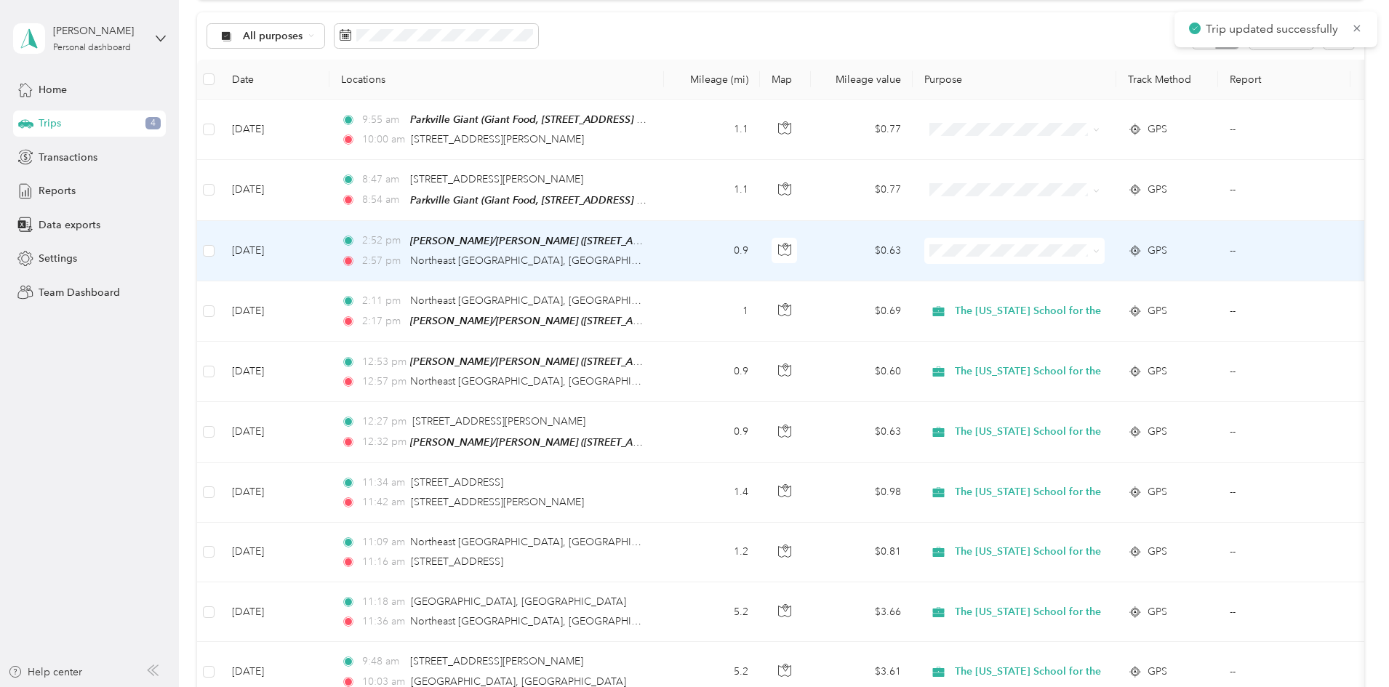
click at [760, 260] on td "0.9" at bounding box center [712, 251] width 96 height 60
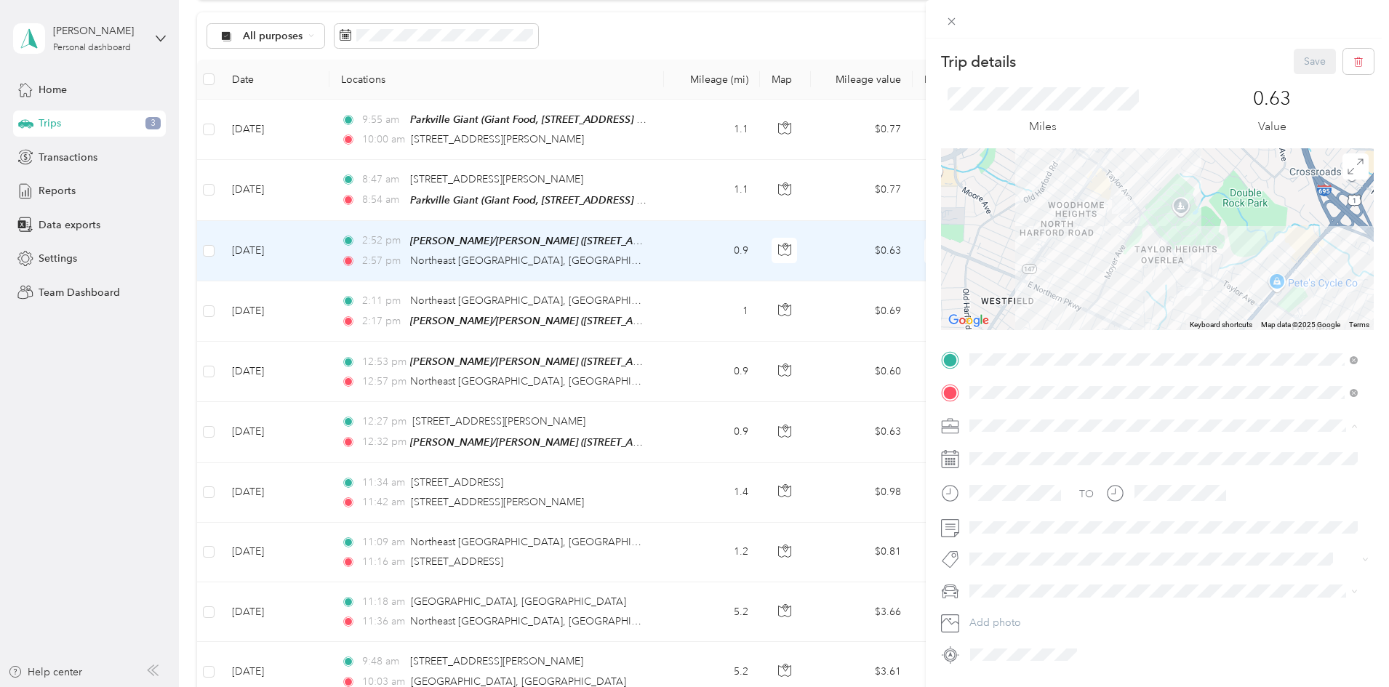
click at [923, 425] on li "The [US_STATE] School for the Blind" at bounding box center [1163, 502] width 399 height 25
click at [923, 56] on button "Save" at bounding box center [1315, 61] width 42 height 25
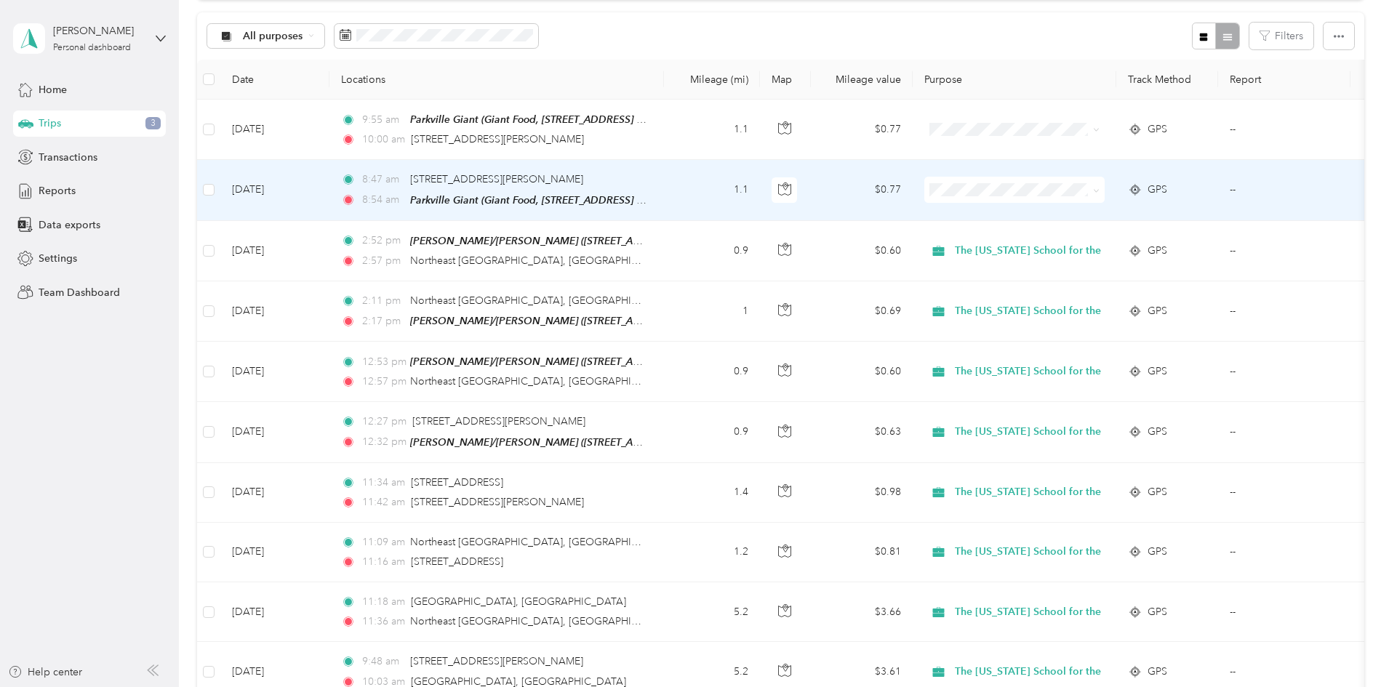
click at [760, 191] on td "1.1" at bounding box center [712, 190] width 96 height 60
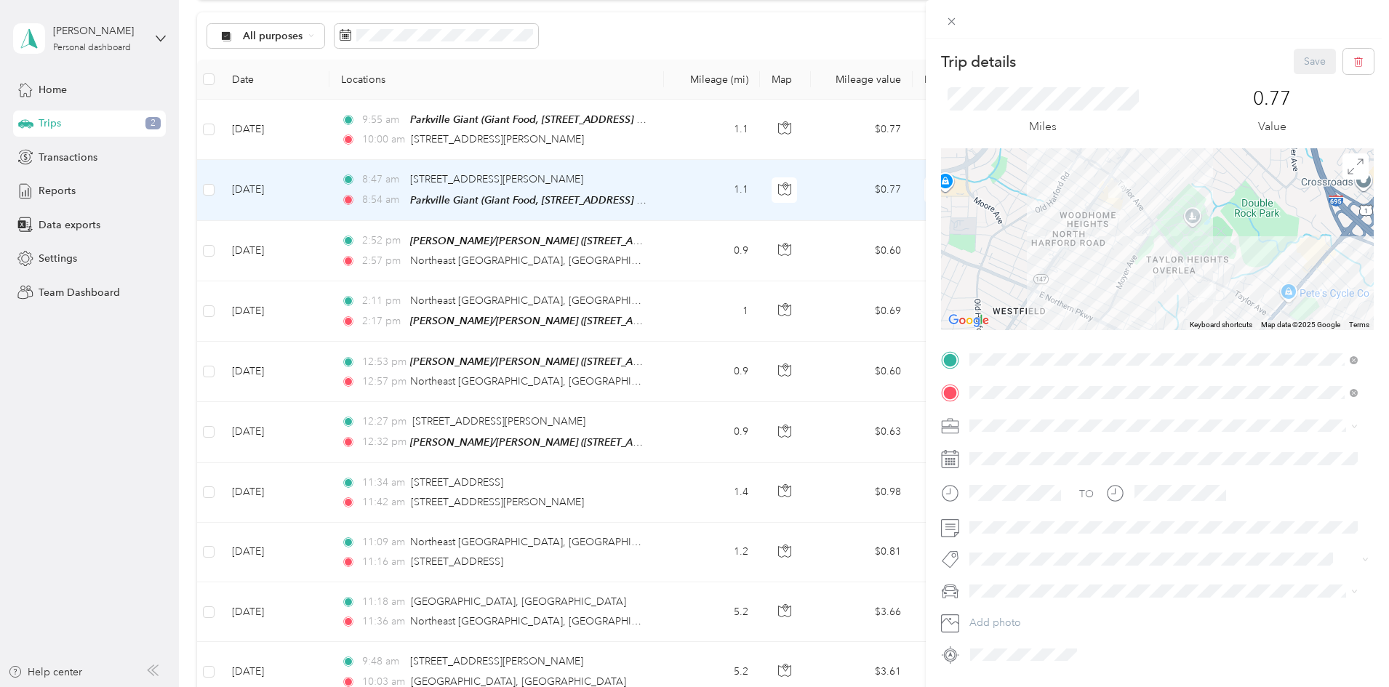
click at [923, 425] on span "The [US_STATE] School for the Blind" at bounding box center [1059, 502] width 168 height 12
click at [923, 57] on button "Save" at bounding box center [1315, 61] width 42 height 25
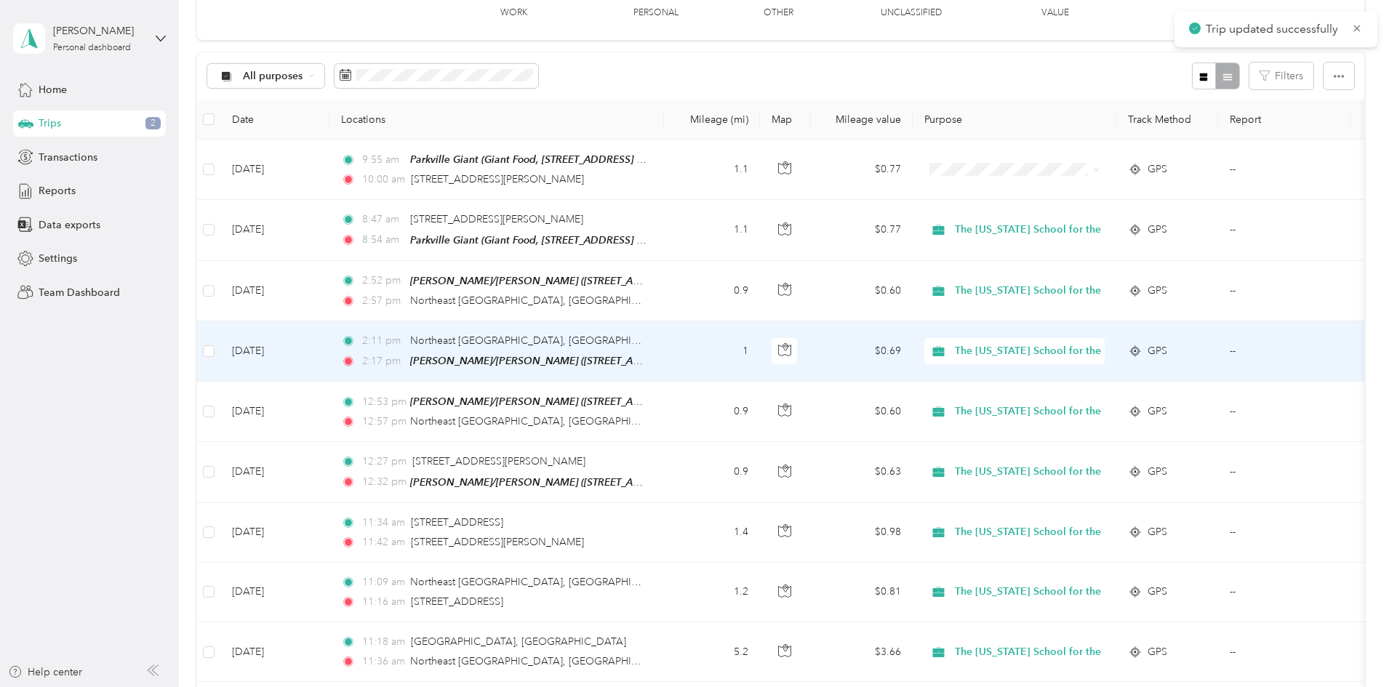
scroll to position [73, 0]
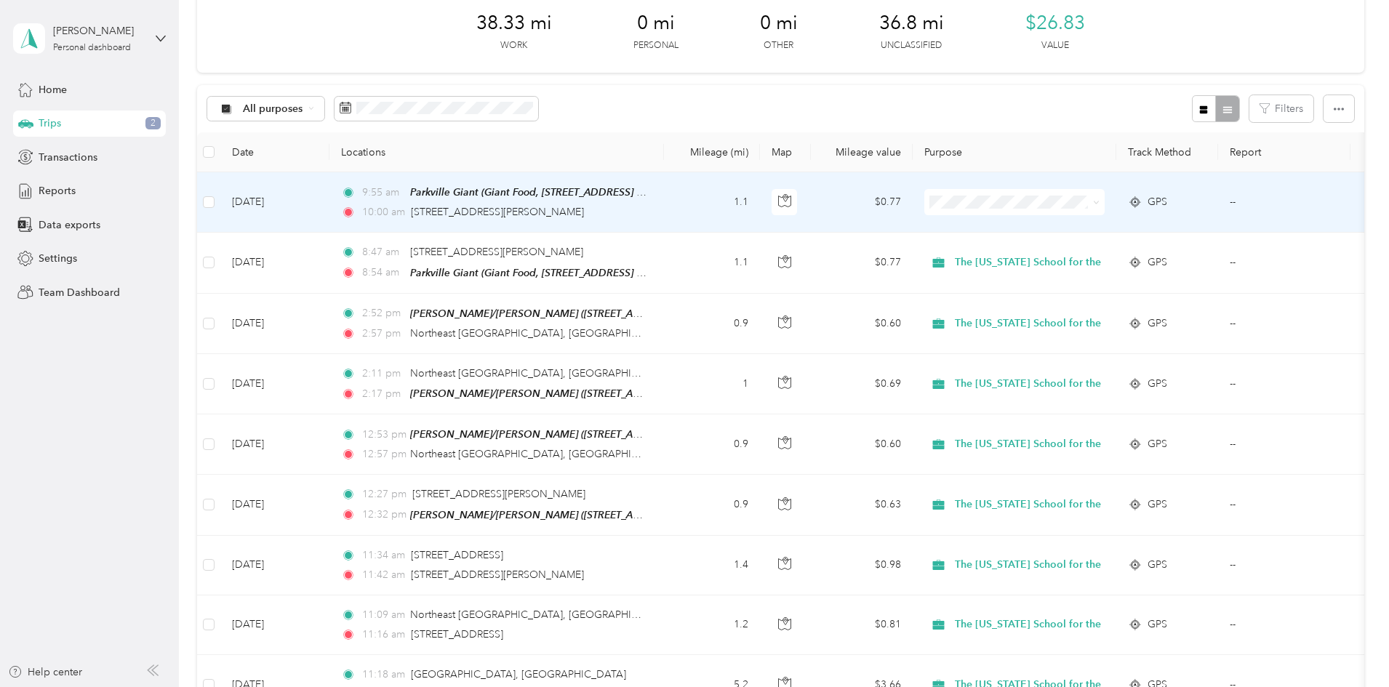
click at [760, 209] on td "1.1" at bounding box center [712, 202] width 96 height 60
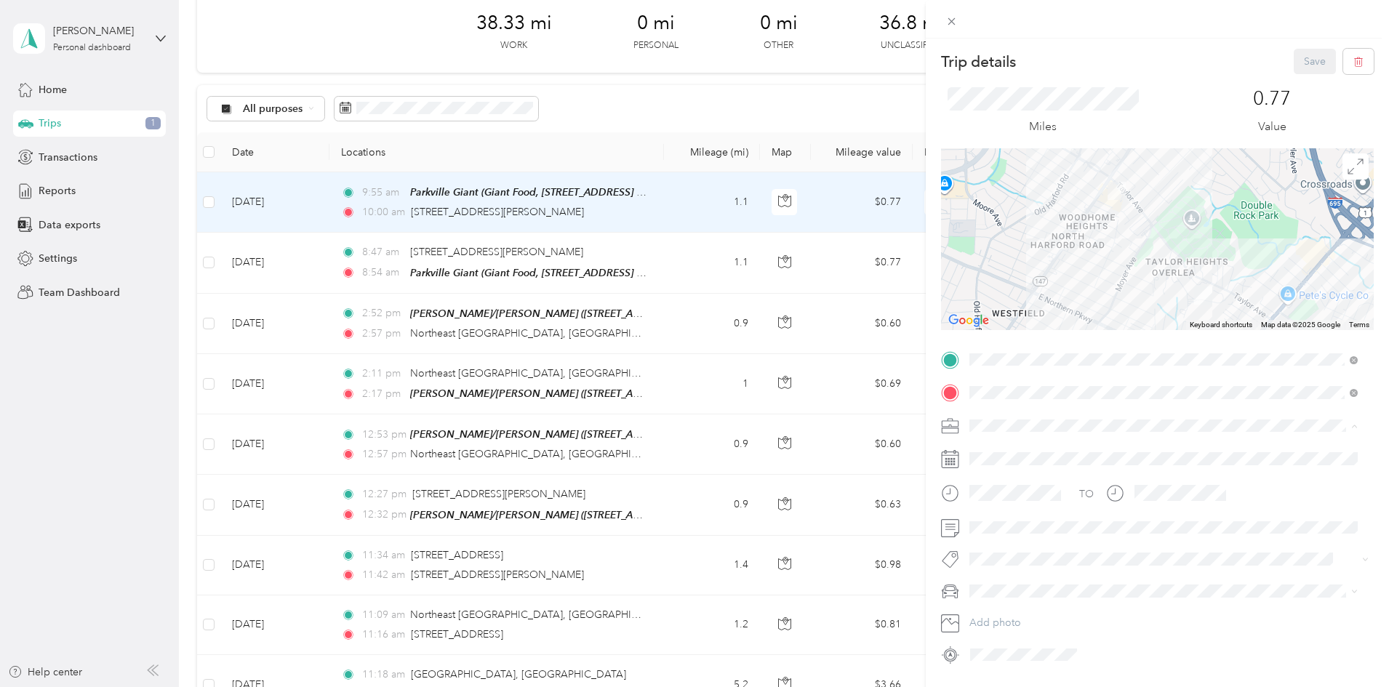
click at [923, 425] on span "The [US_STATE] School for the Blind" at bounding box center [1059, 502] width 168 height 12
click at [923, 63] on button "Save" at bounding box center [1315, 61] width 42 height 25
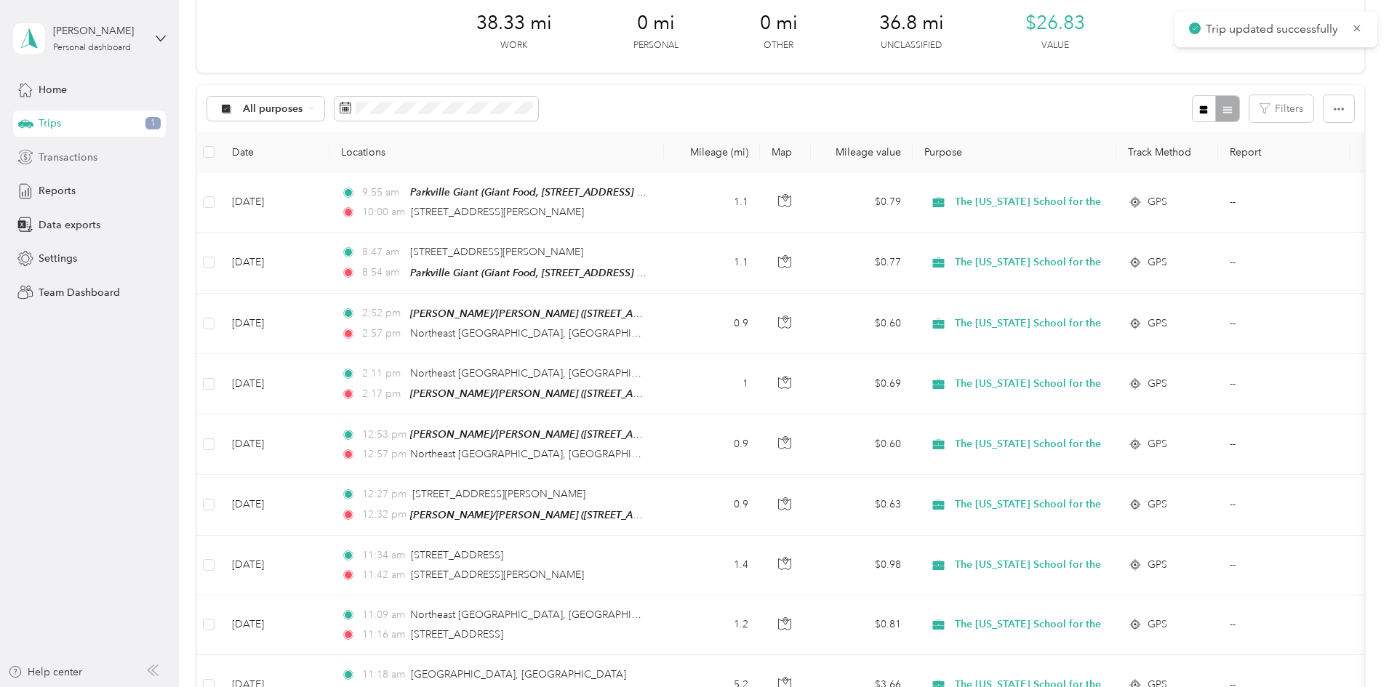
click at [79, 158] on span "Transactions" at bounding box center [68, 157] width 59 height 15
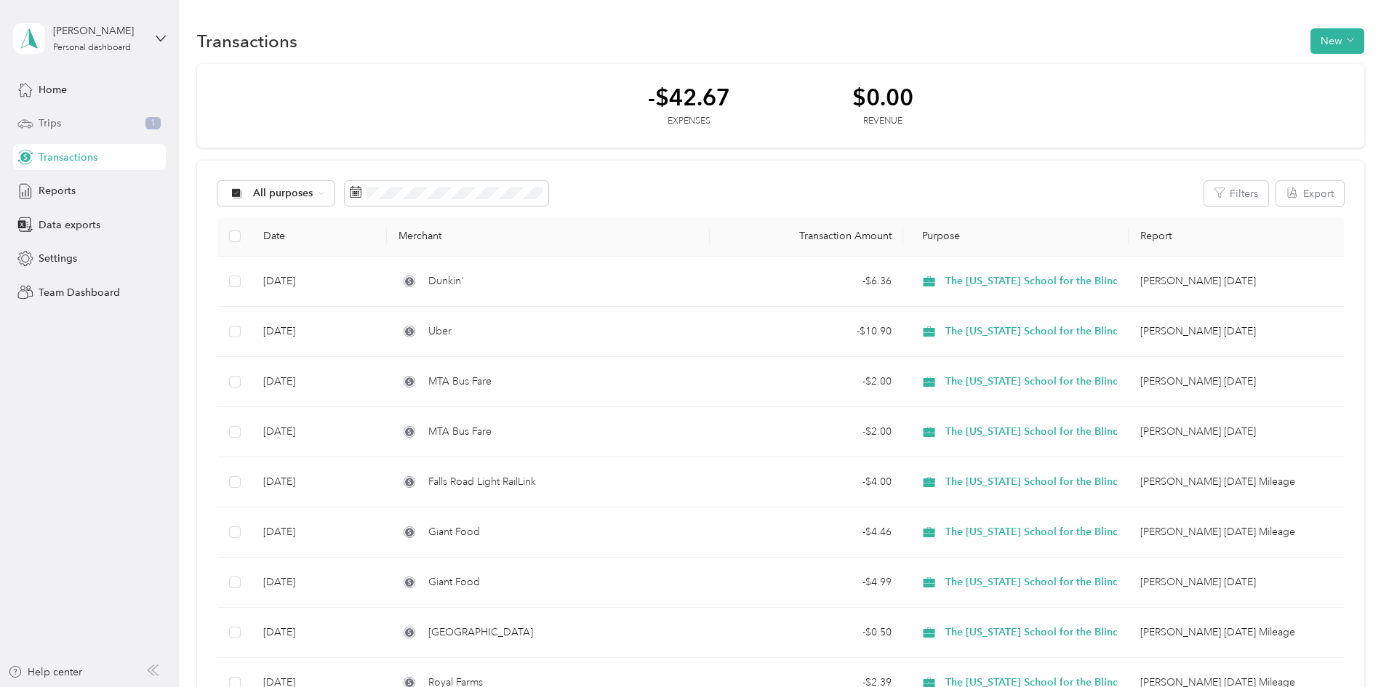
click at [60, 120] on span "Trips" at bounding box center [50, 123] width 23 height 15
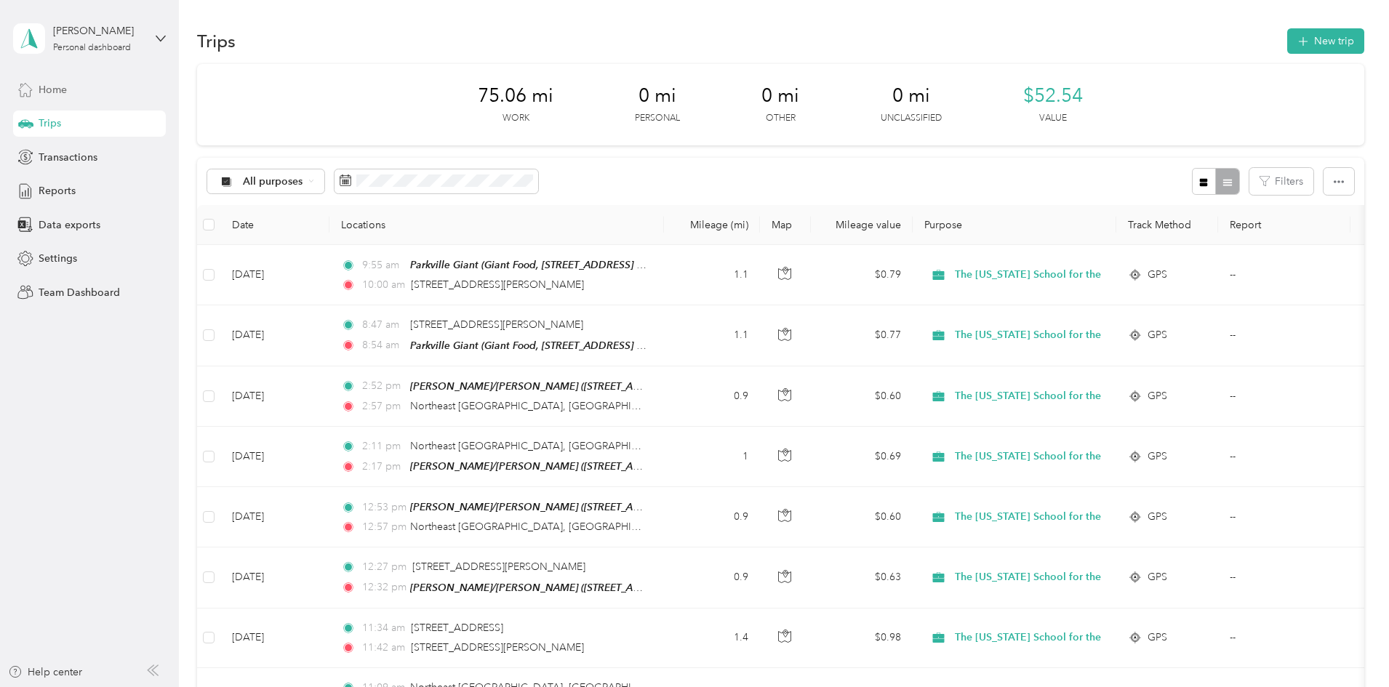
click at [89, 86] on div "Home" at bounding box center [89, 89] width 153 height 26
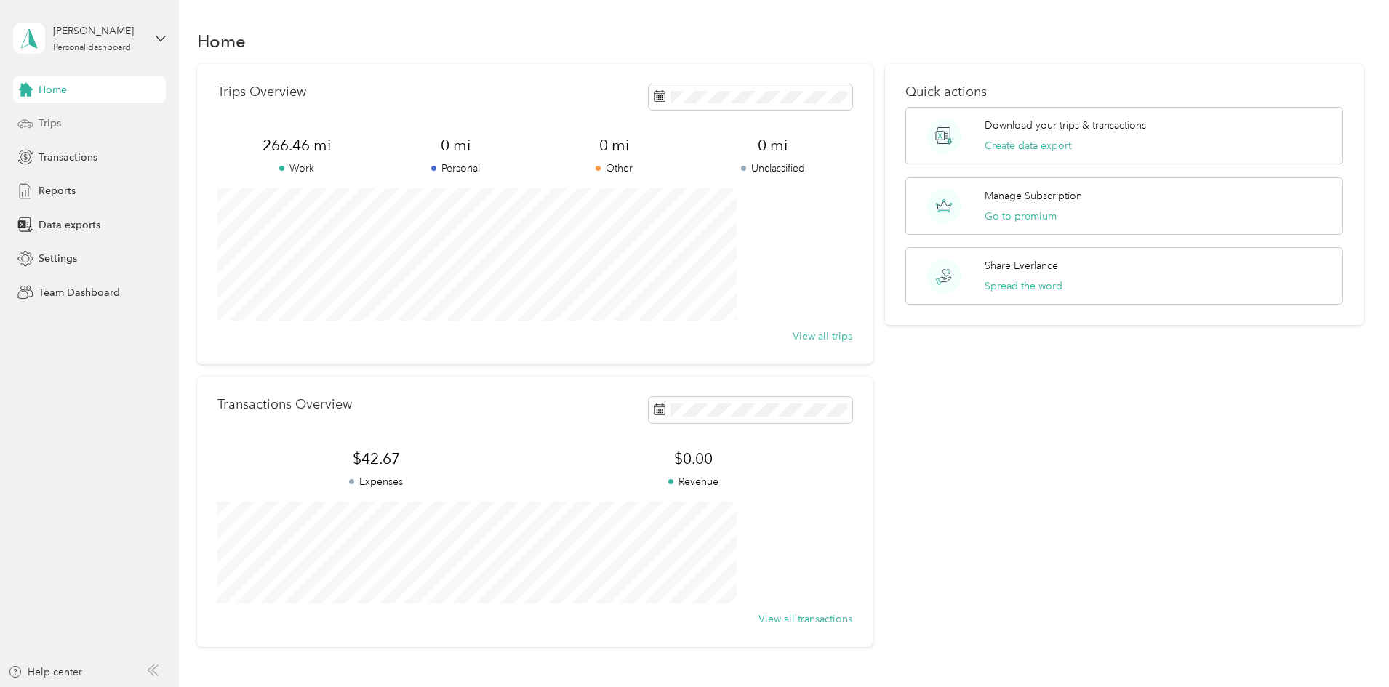
click at [62, 124] on div "Trips" at bounding box center [89, 124] width 153 height 26
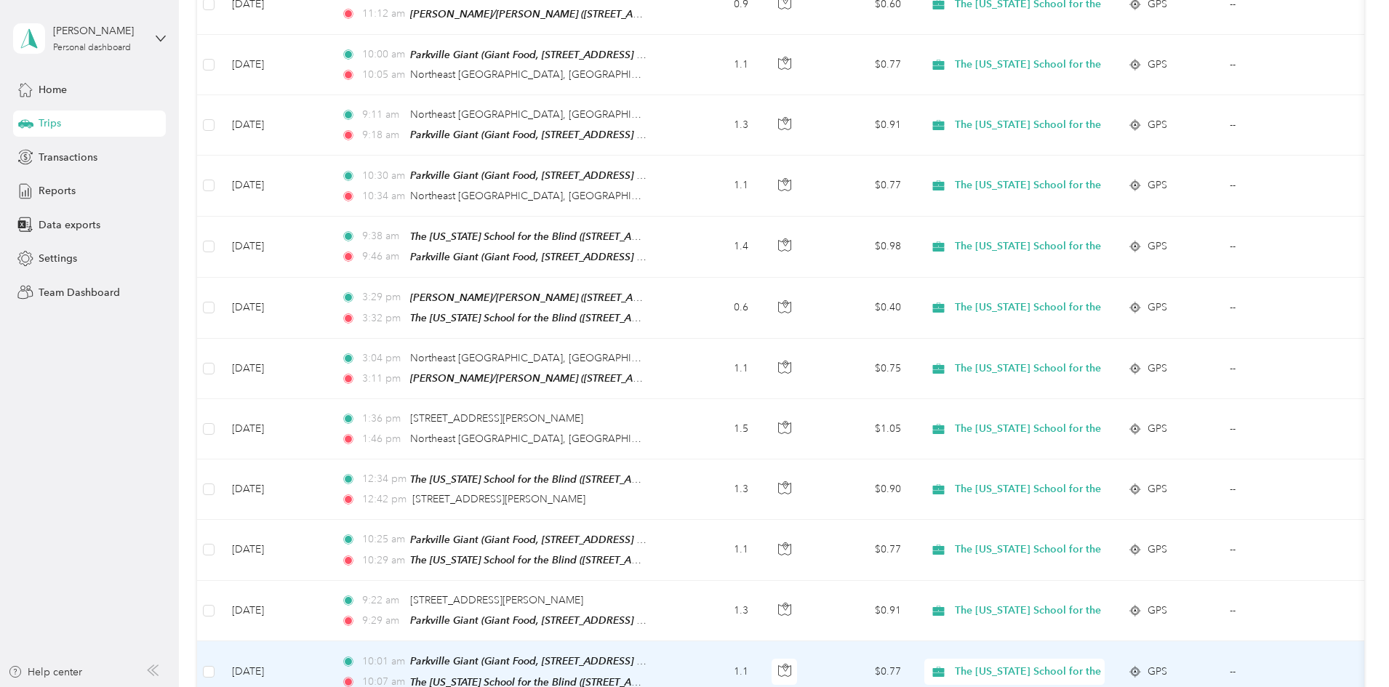
scroll to position [2812, 0]
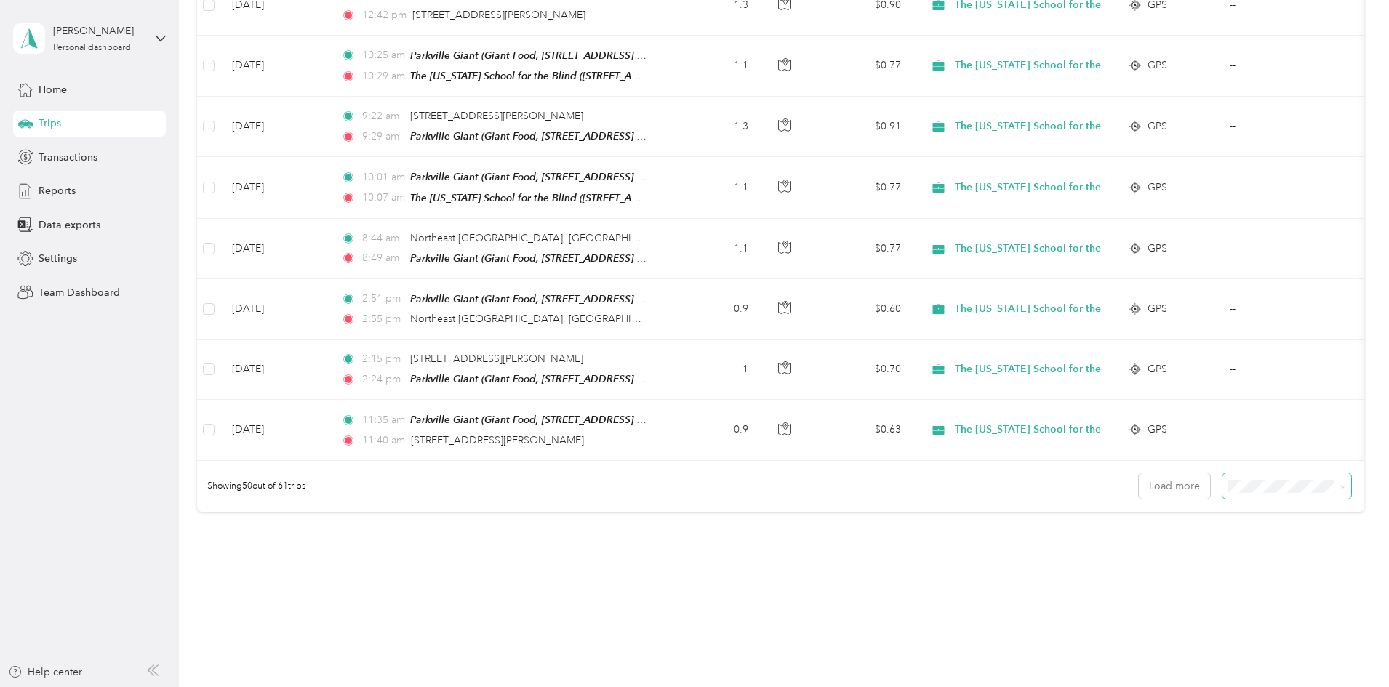
click at [923, 425] on span at bounding box center [1287, 486] width 129 height 25
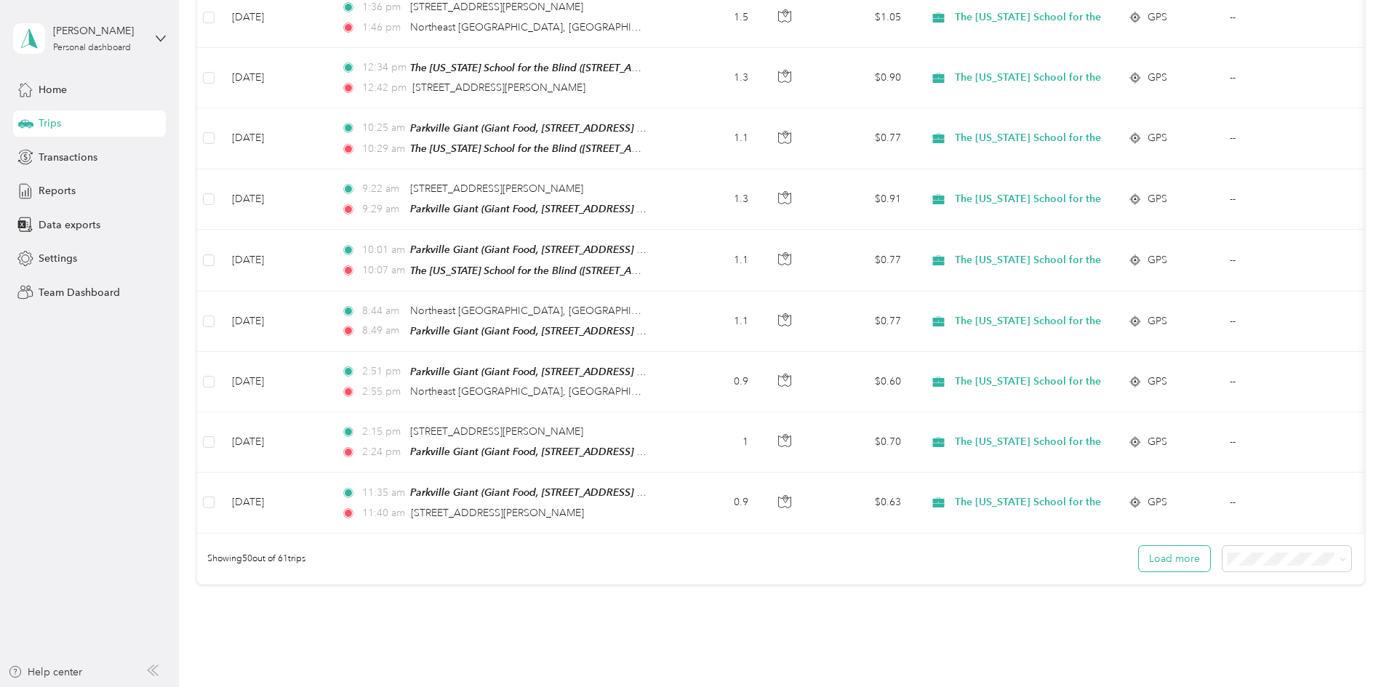
click at [923, 425] on button "Load more" at bounding box center [1174, 558] width 71 height 25
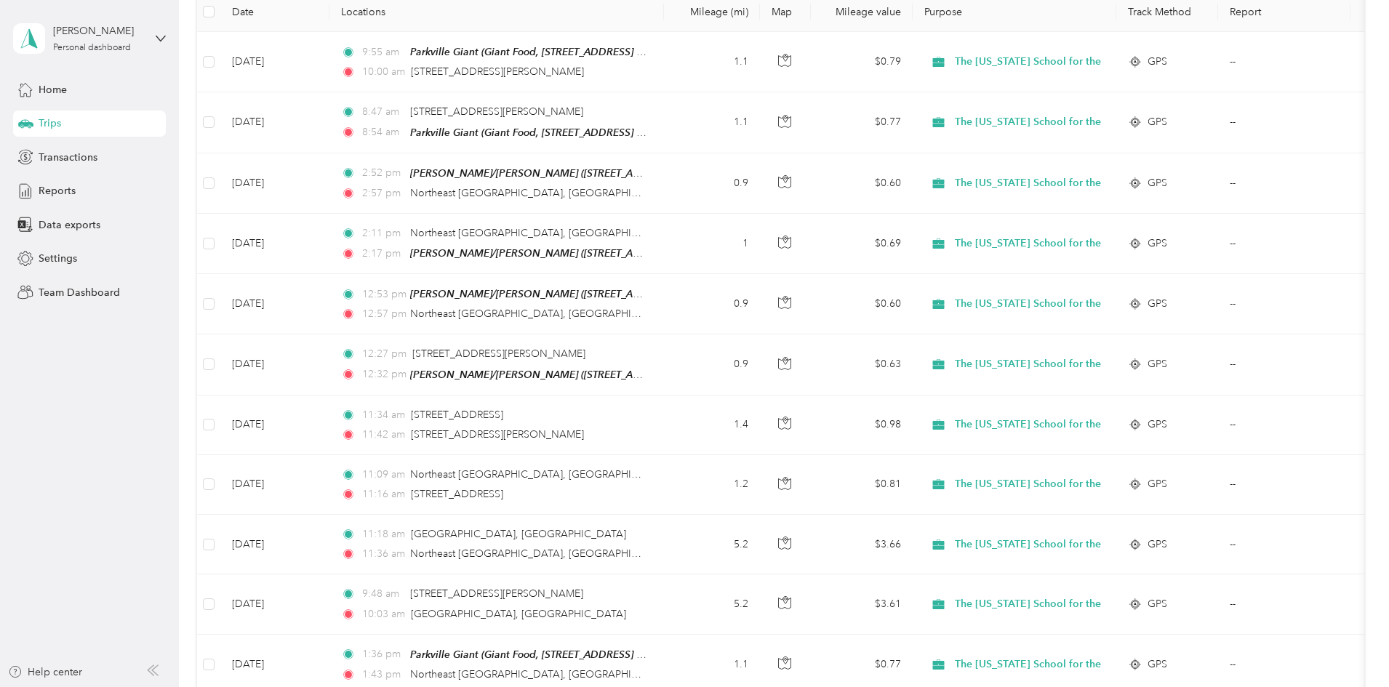
scroll to position [0, 0]
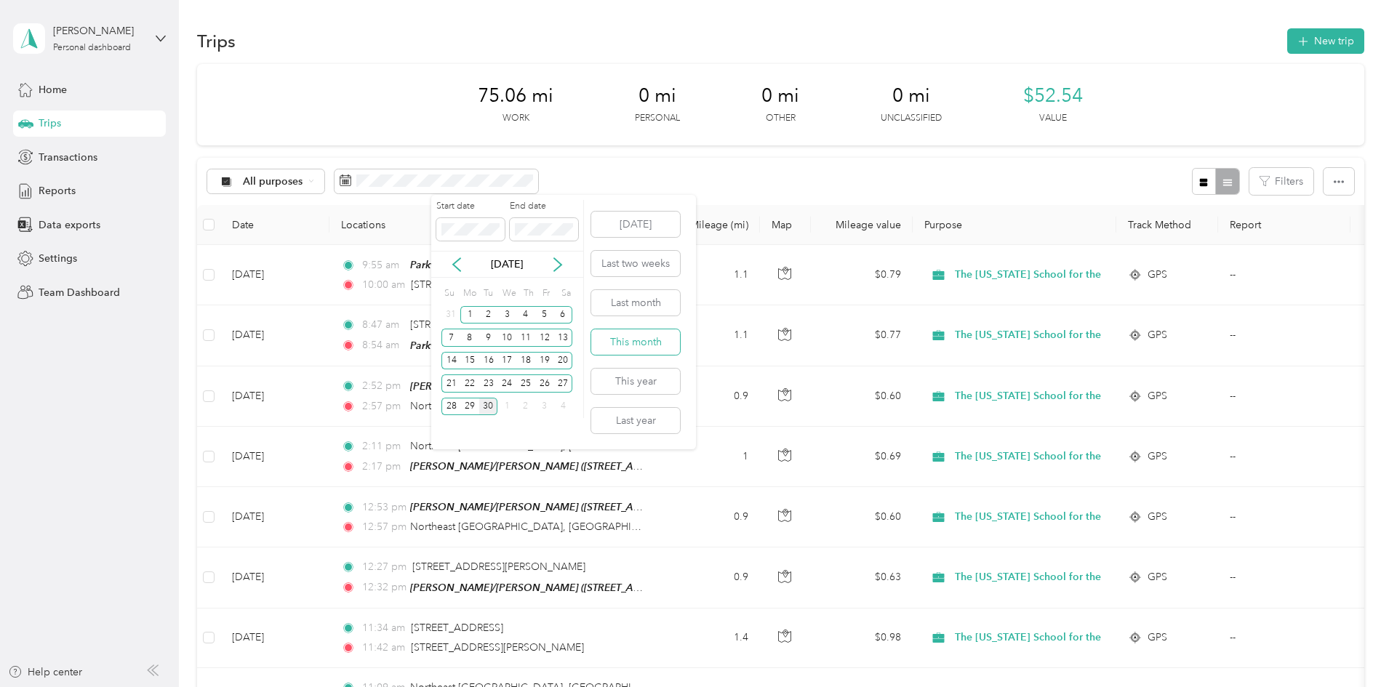
click at [631, 340] on button "This month" at bounding box center [635, 341] width 89 height 25
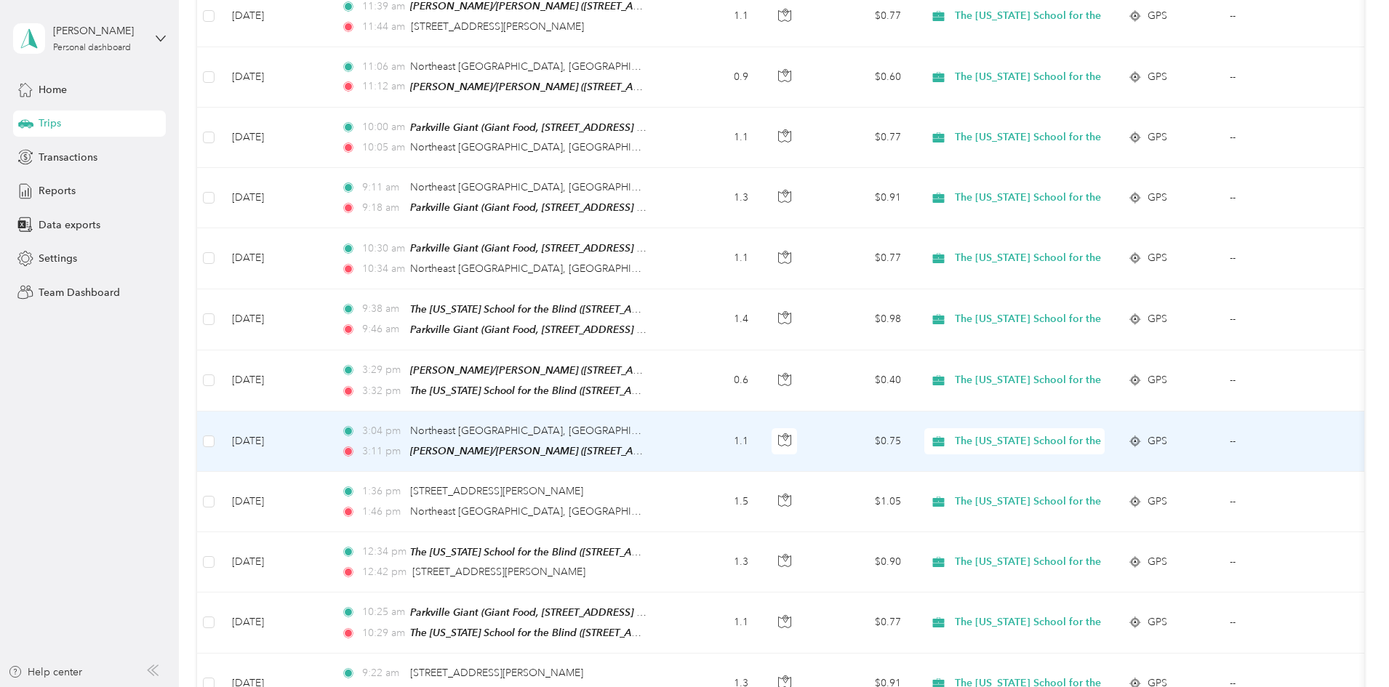
scroll to position [2812, 0]
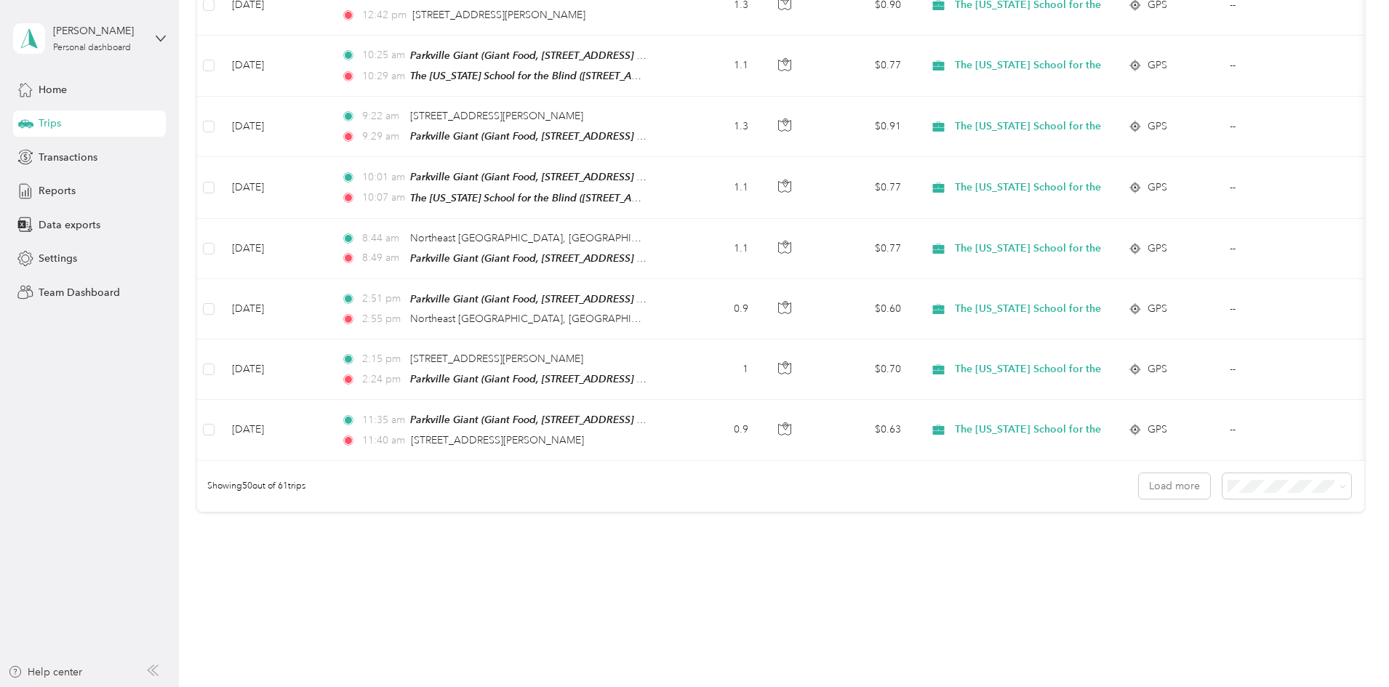
click at [923, 425] on span "100 per load" at bounding box center [1162, 536] width 60 height 12
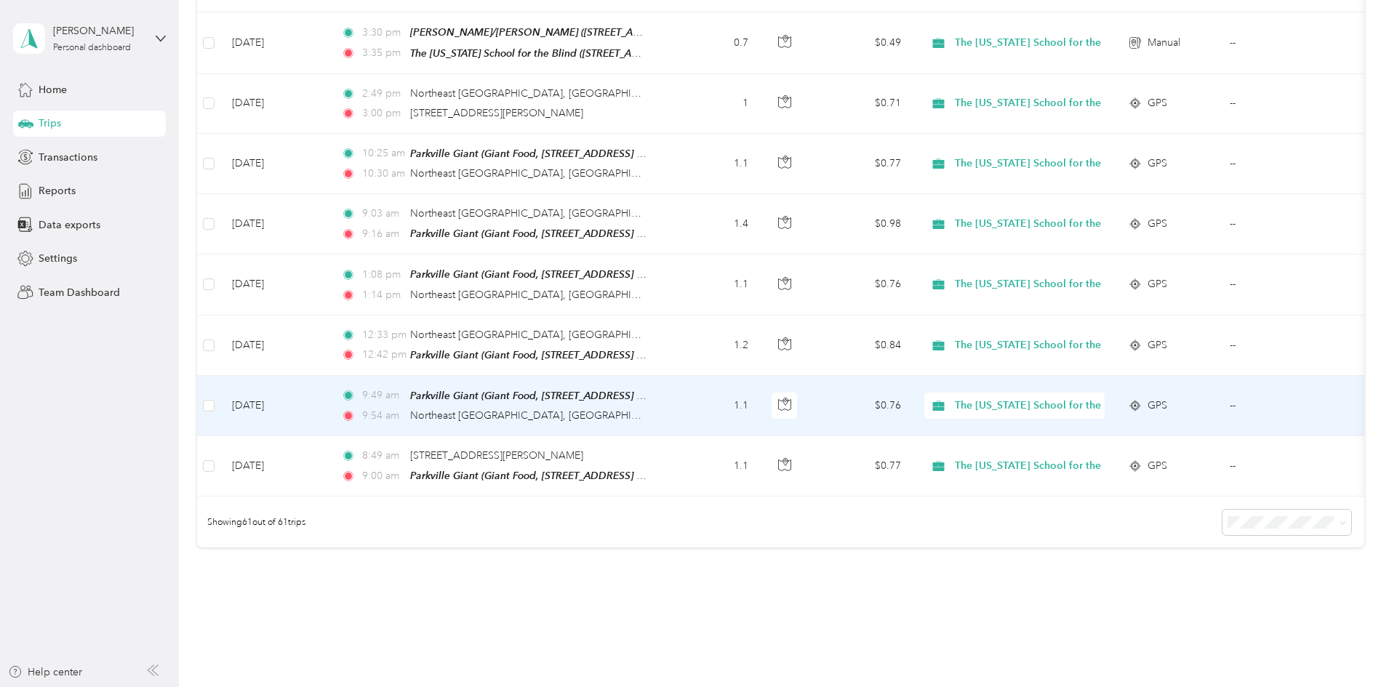
scroll to position [3467, 0]
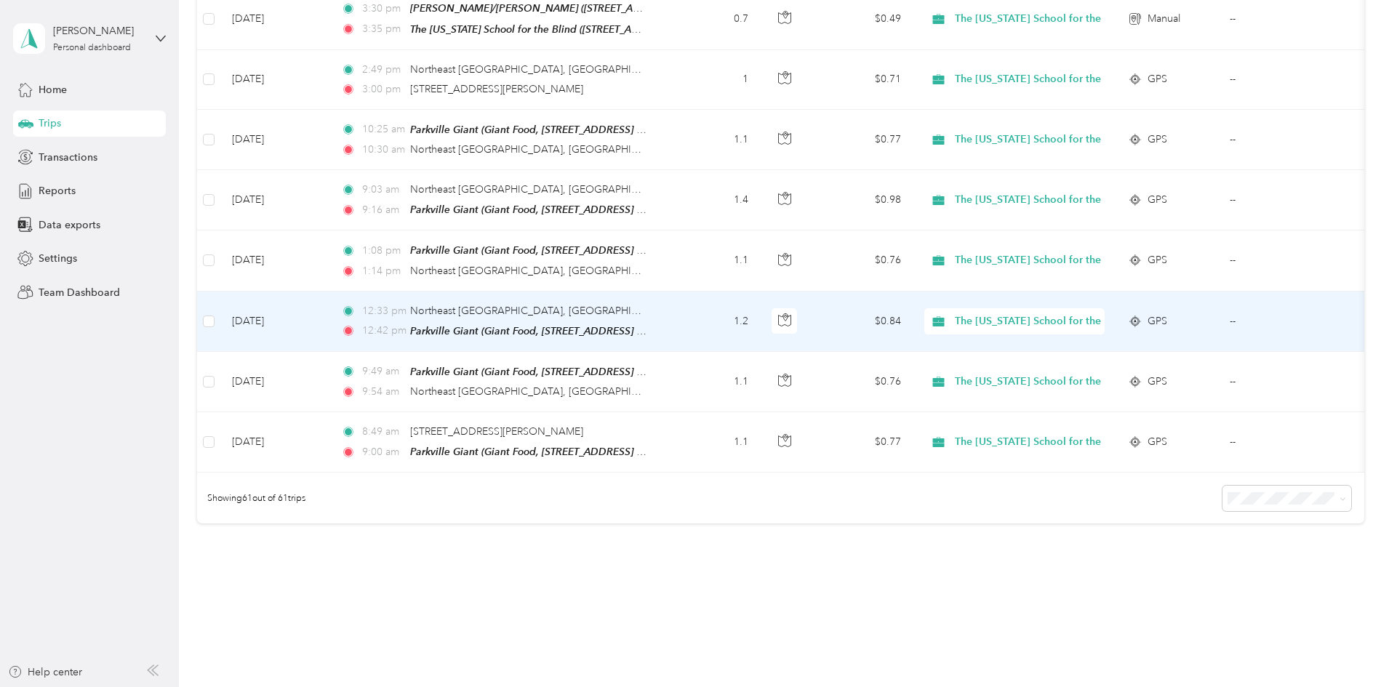
click at [329, 292] on td "[DATE]" at bounding box center [274, 322] width 109 height 60
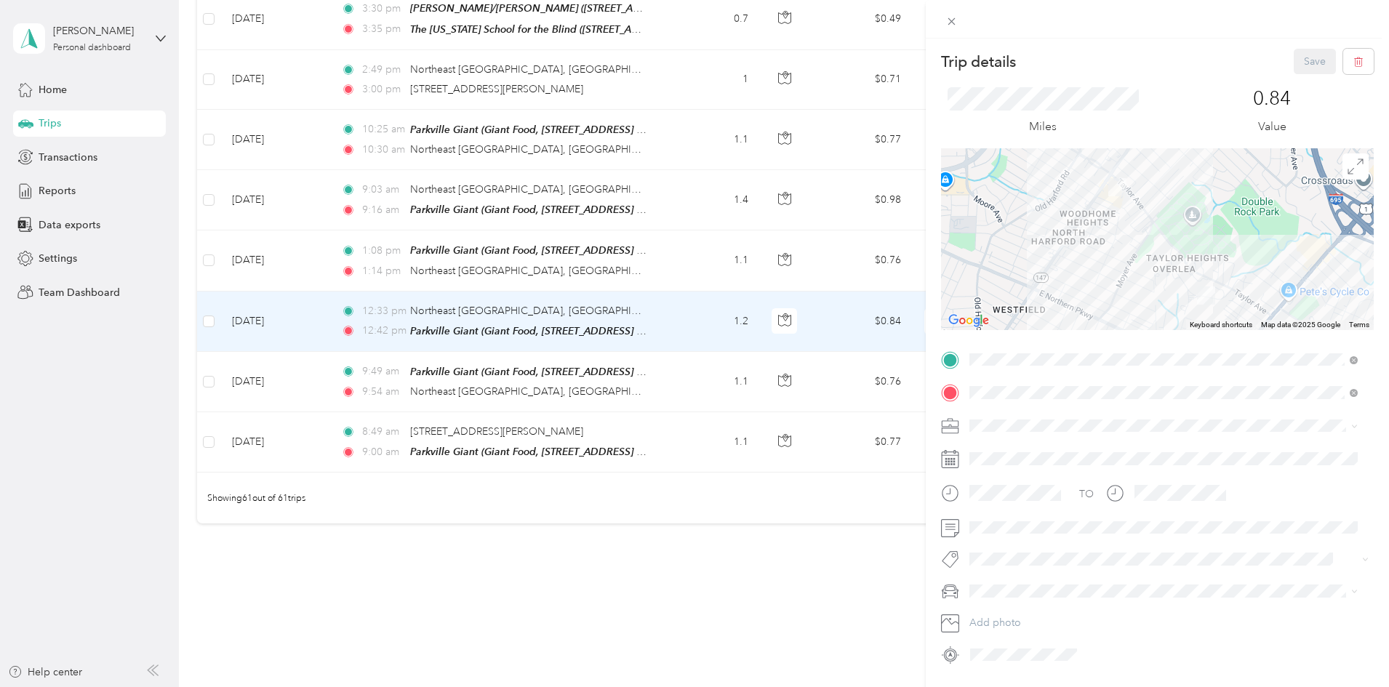
click at [398, 425] on div "Trip details Save This trip cannot be edited because it is either under review,…" at bounding box center [694, 343] width 1389 height 687
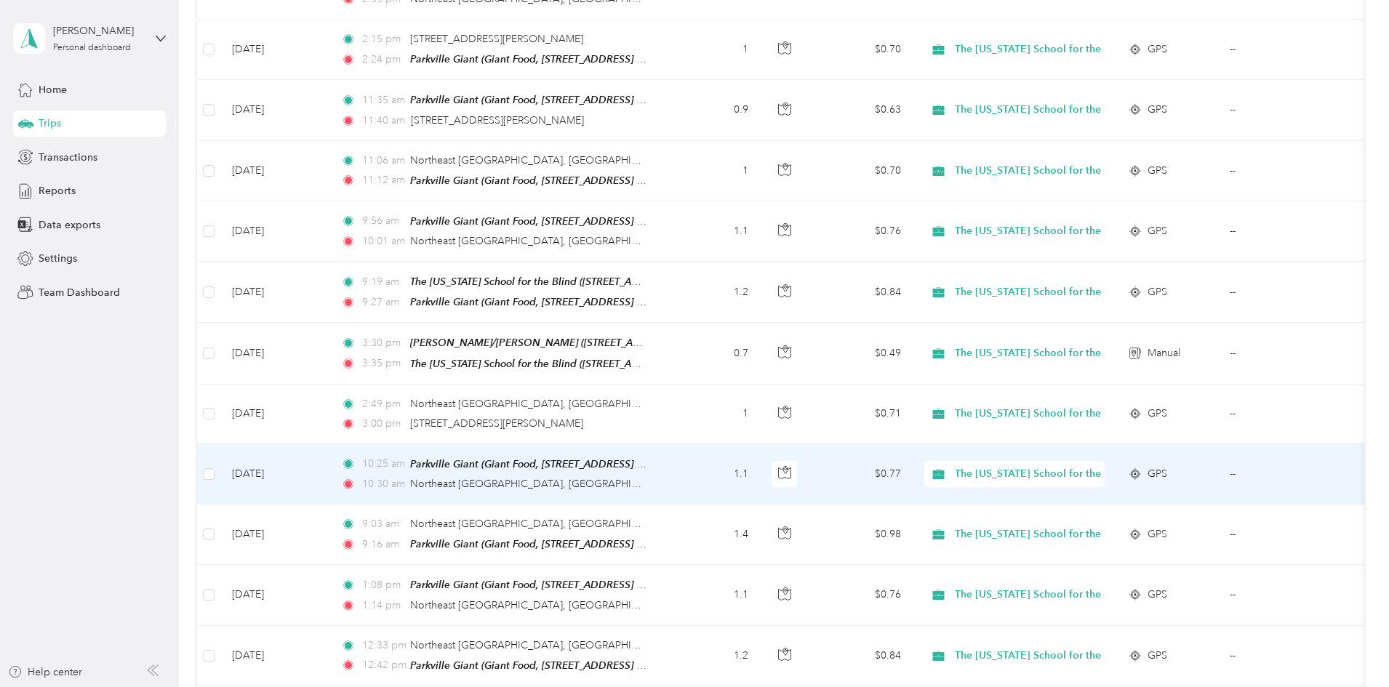
scroll to position [3103, 0]
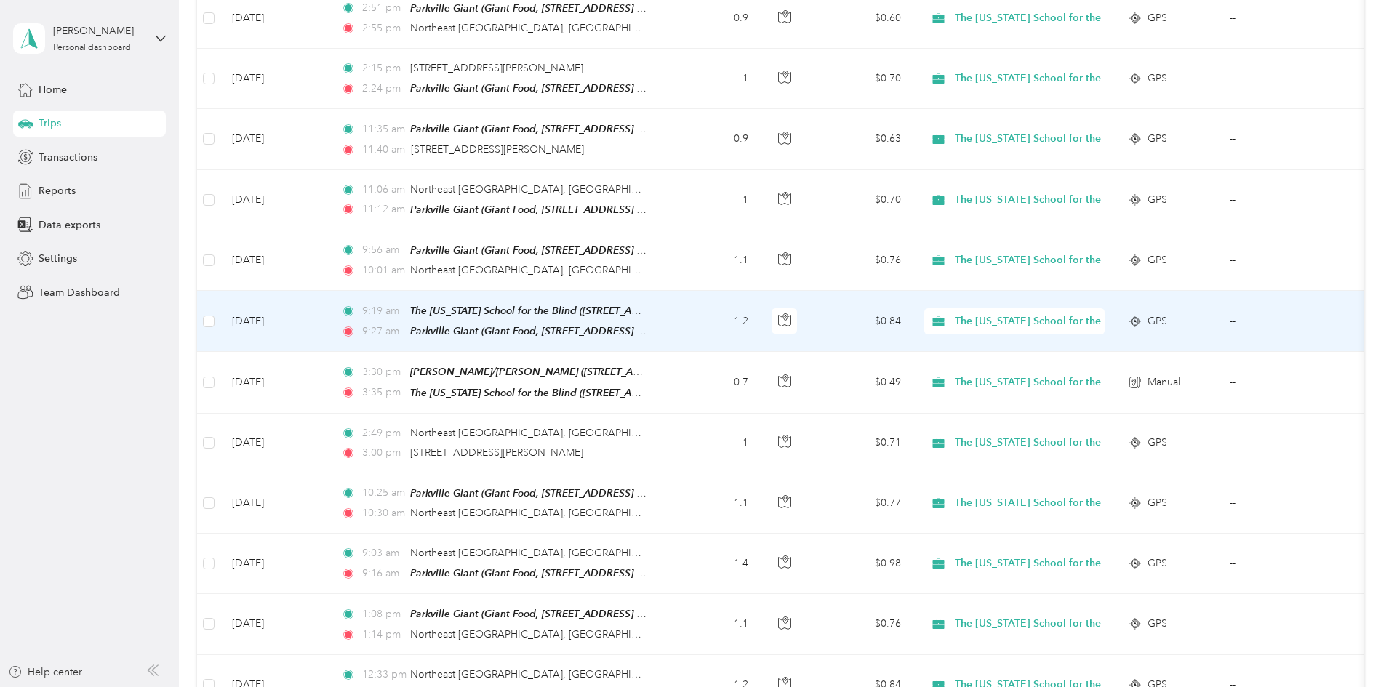
click at [329, 291] on td "[DATE]" at bounding box center [274, 321] width 109 height 61
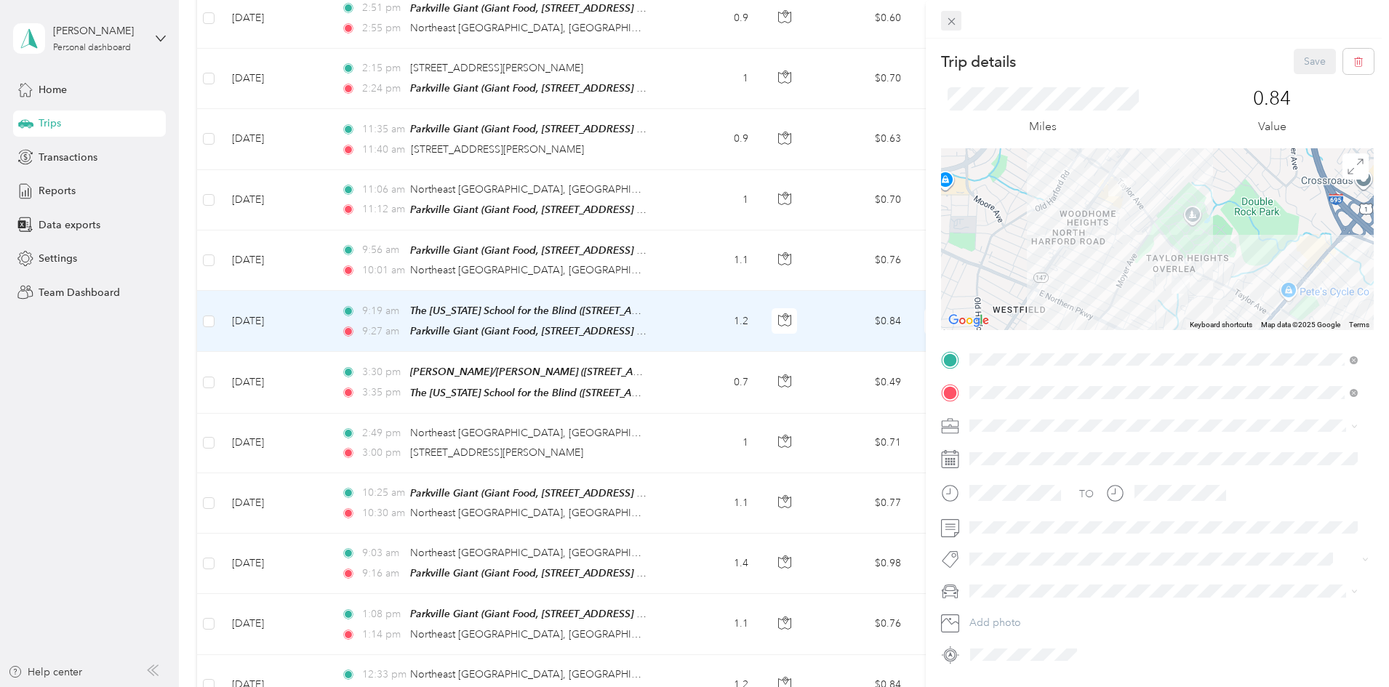
click at [923, 26] on span at bounding box center [951, 21] width 20 height 20
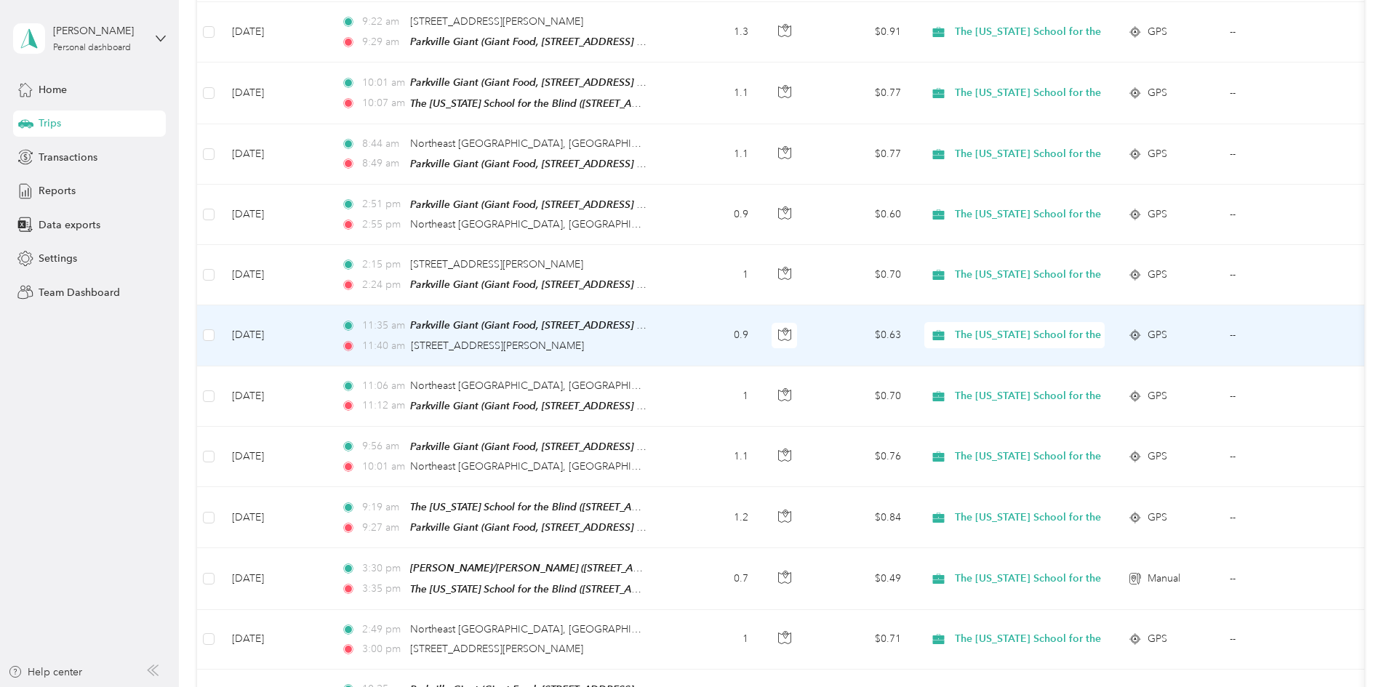
scroll to position [2885, 0]
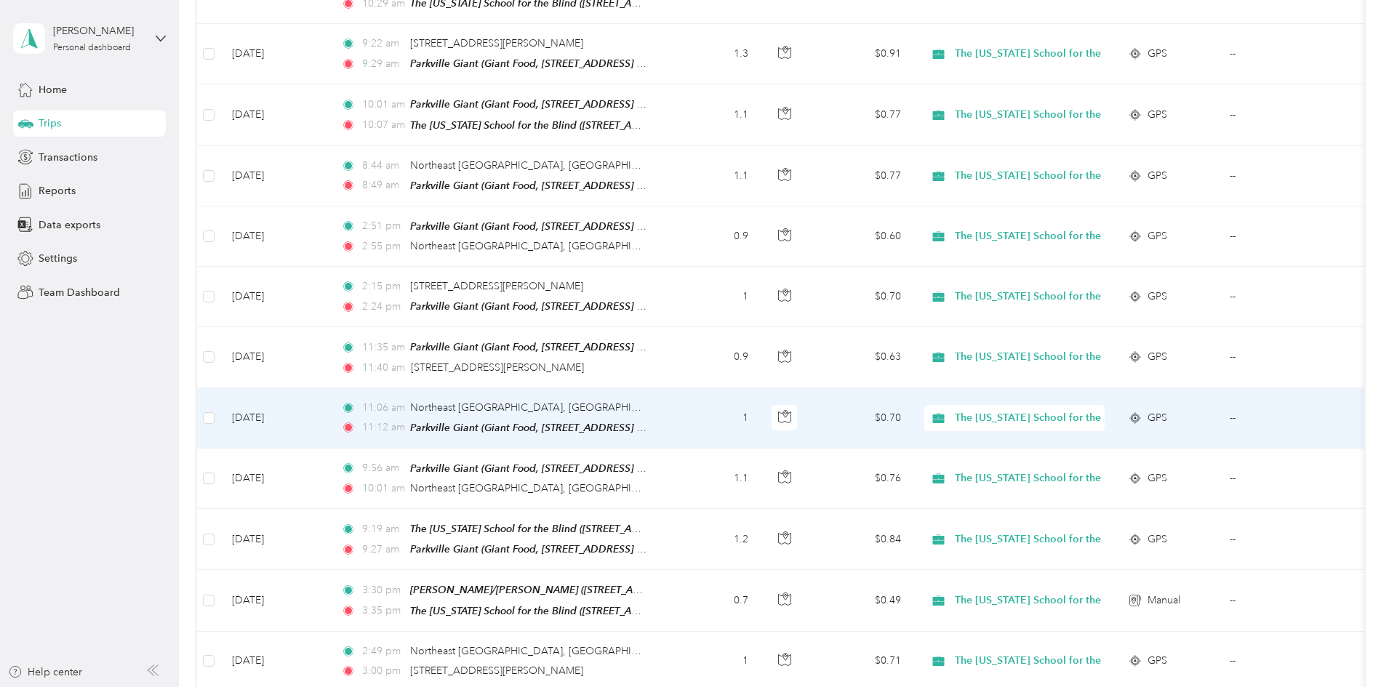
click at [760, 388] on td "1" at bounding box center [712, 418] width 96 height 60
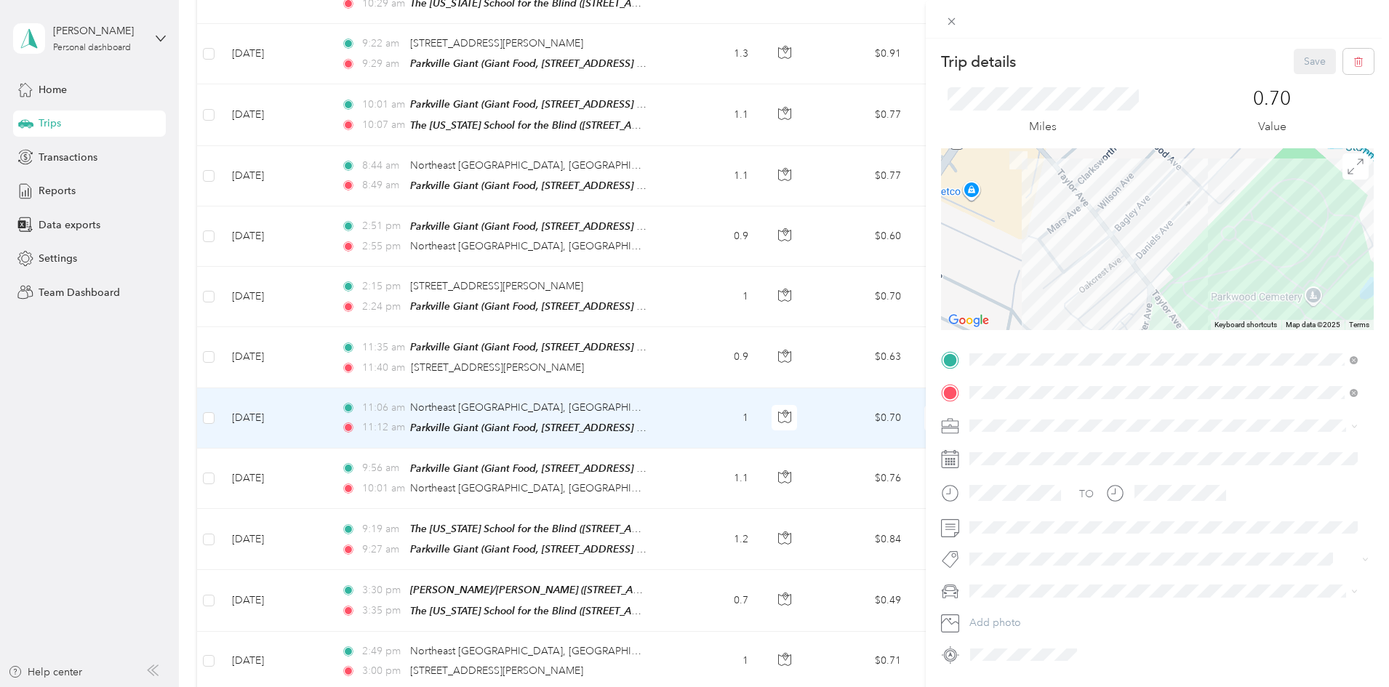
drag, startPoint x: 1098, startPoint y: 237, endPoint x: 1107, endPoint y: 287, distance: 50.2
click at [923, 287] on div at bounding box center [1157, 239] width 433 height 182
click at [923, 25] on icon at bounding box center [952, 21] width 12 height 12
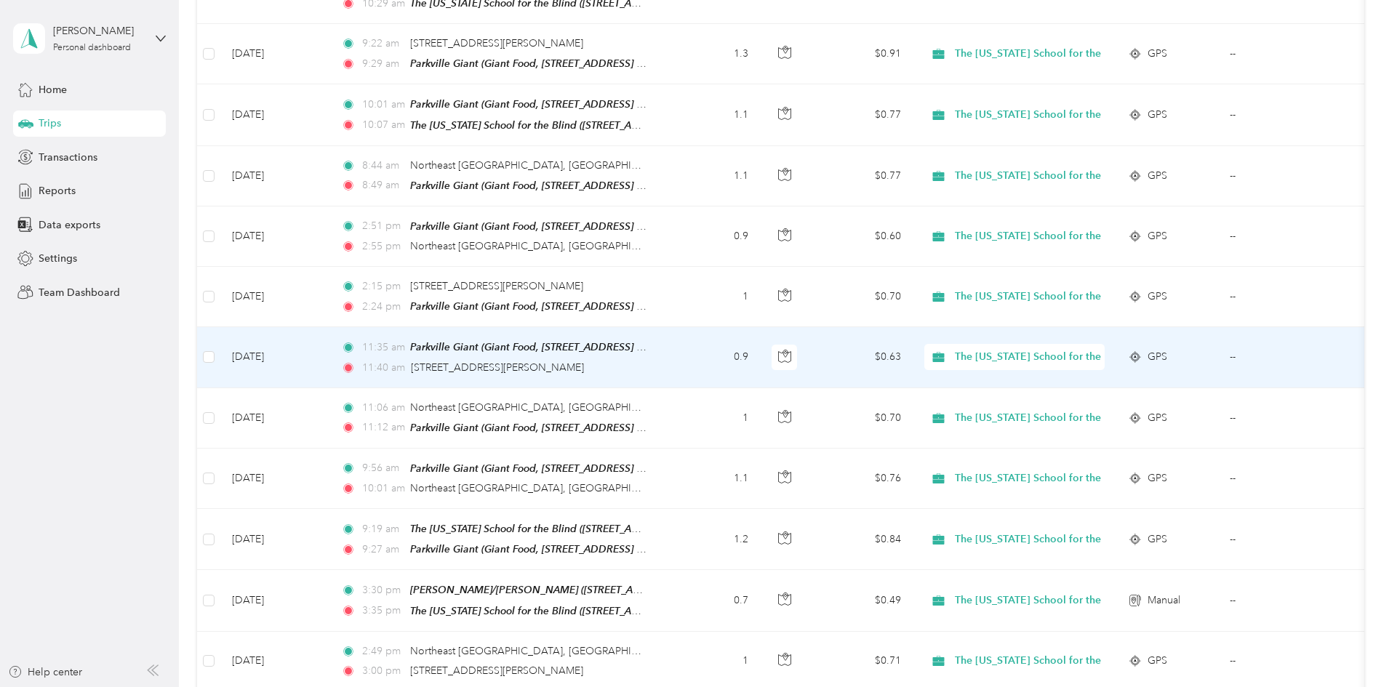
click at [760, 327] on td "0.9" at bounding box center [712, 357] width 96 height 60
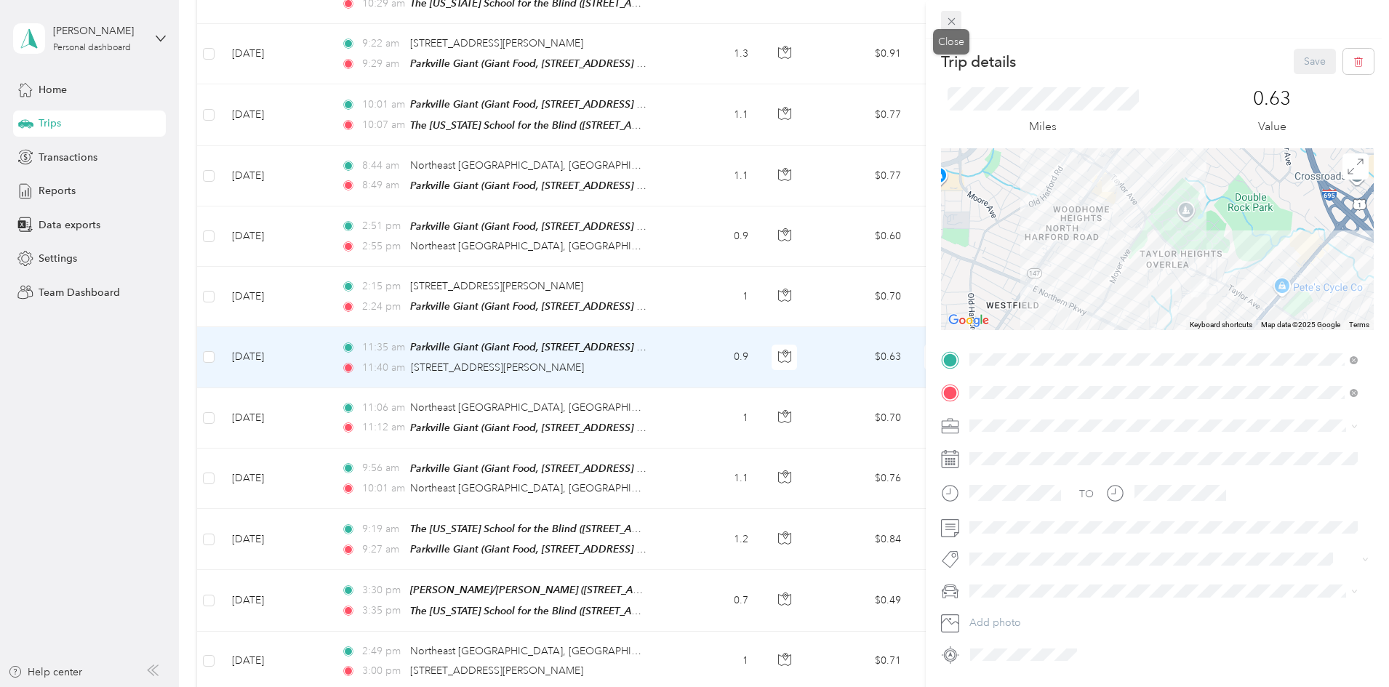
click at [923, 16] on icon at bounding box center [952, 21] width 12 height 12
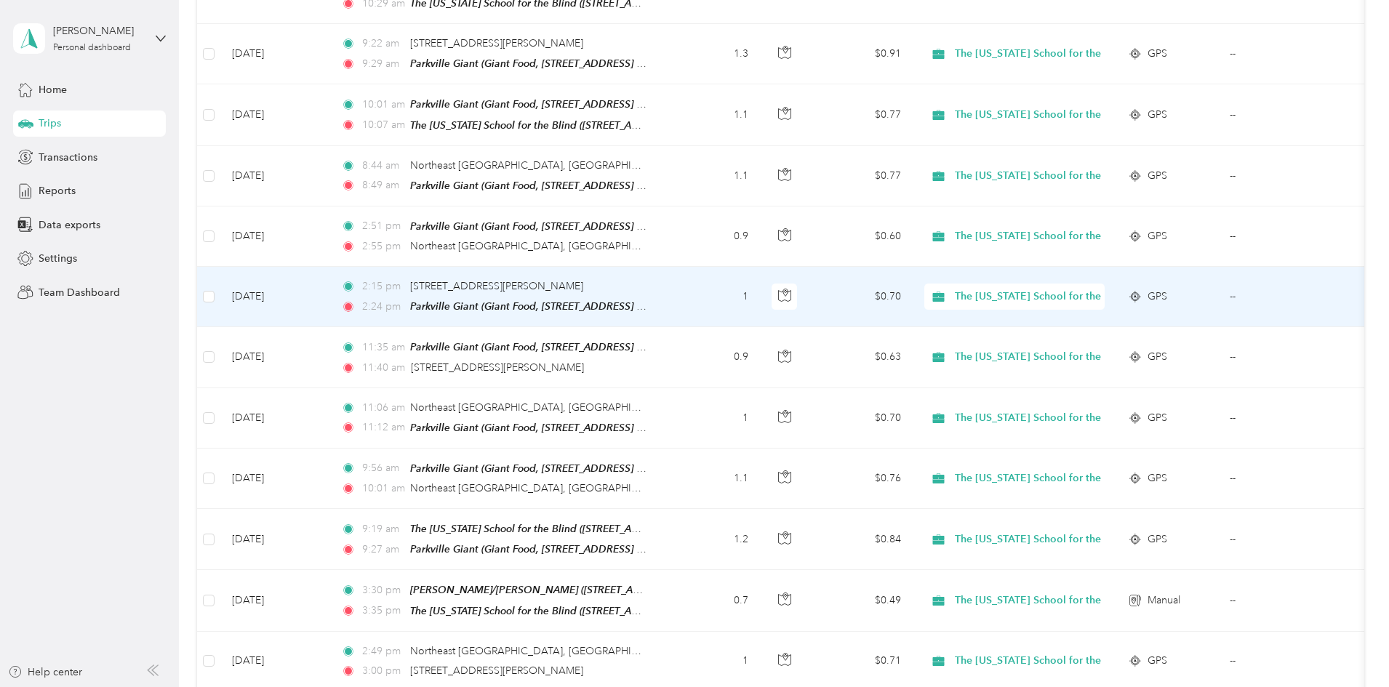
click at [760, 270] on td "1" at bounding box center [712, 297] width 96 height 60
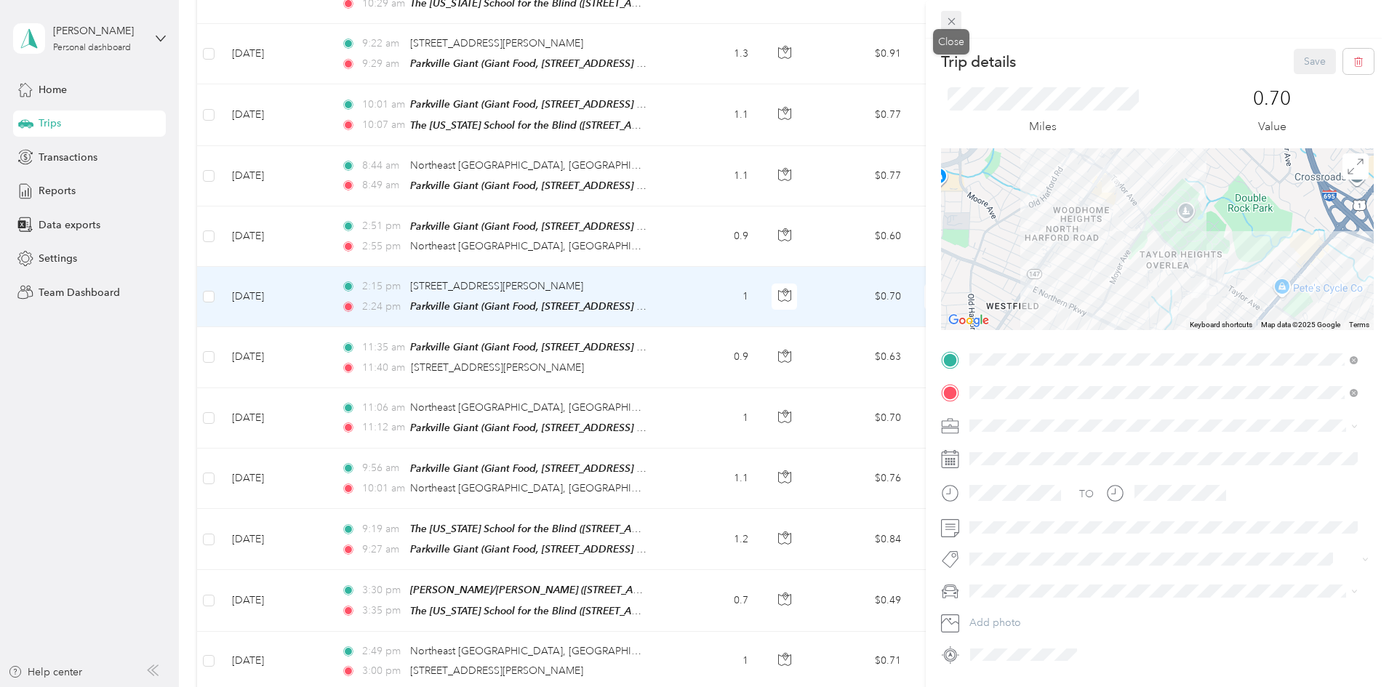
click at [923, 22] on icon at bounding box center [952, 21] width 12 height 12
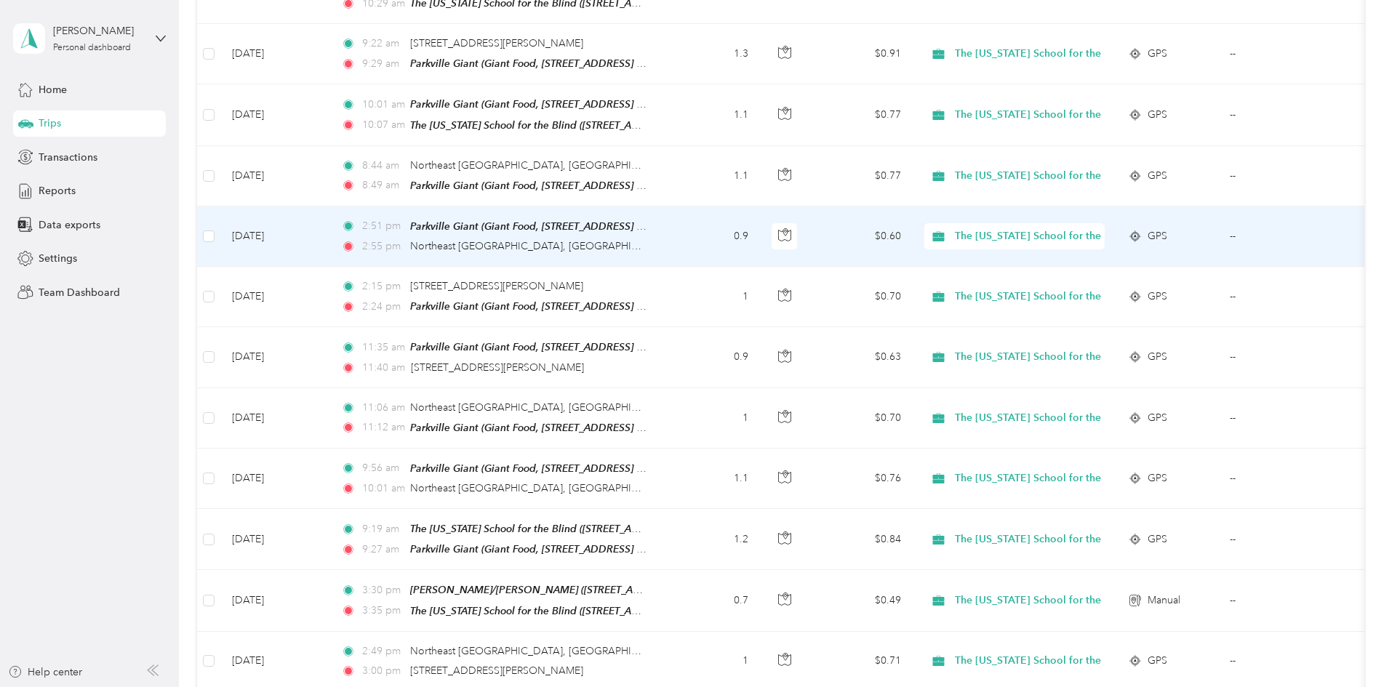
click at [760, 207] on td "0.9" at bounding box center [712, 237] width 96 height 60
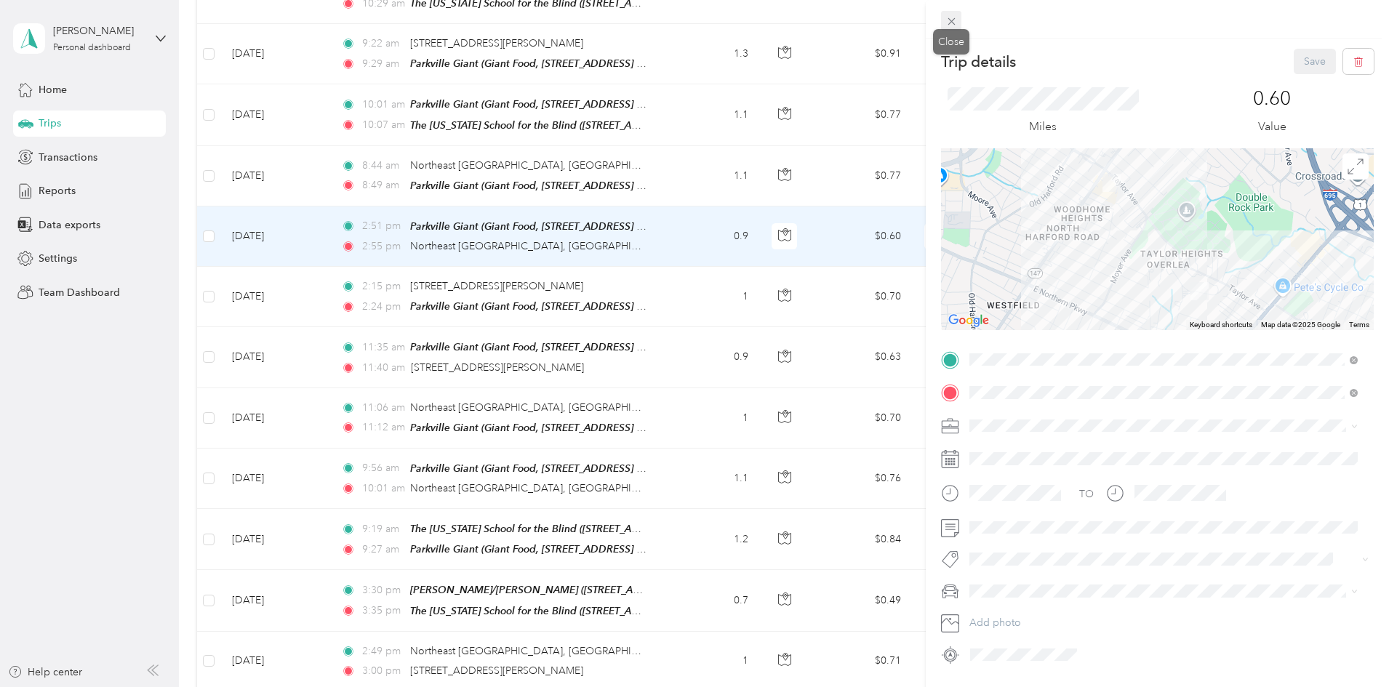
click at [923, 20] on icon at bounding box center [951, 21] width 7 height 7
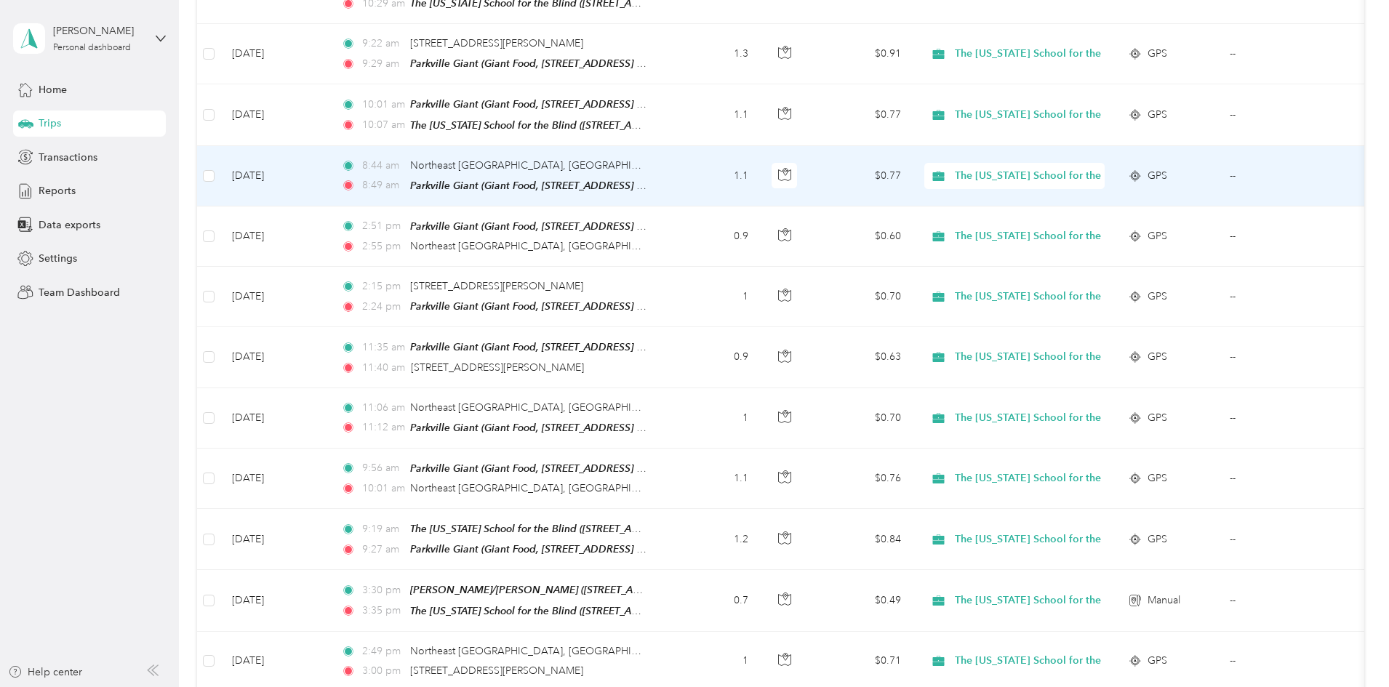
click at [760, 146] on td "1.1" at bounding box center [712, 176] width 96 height 60
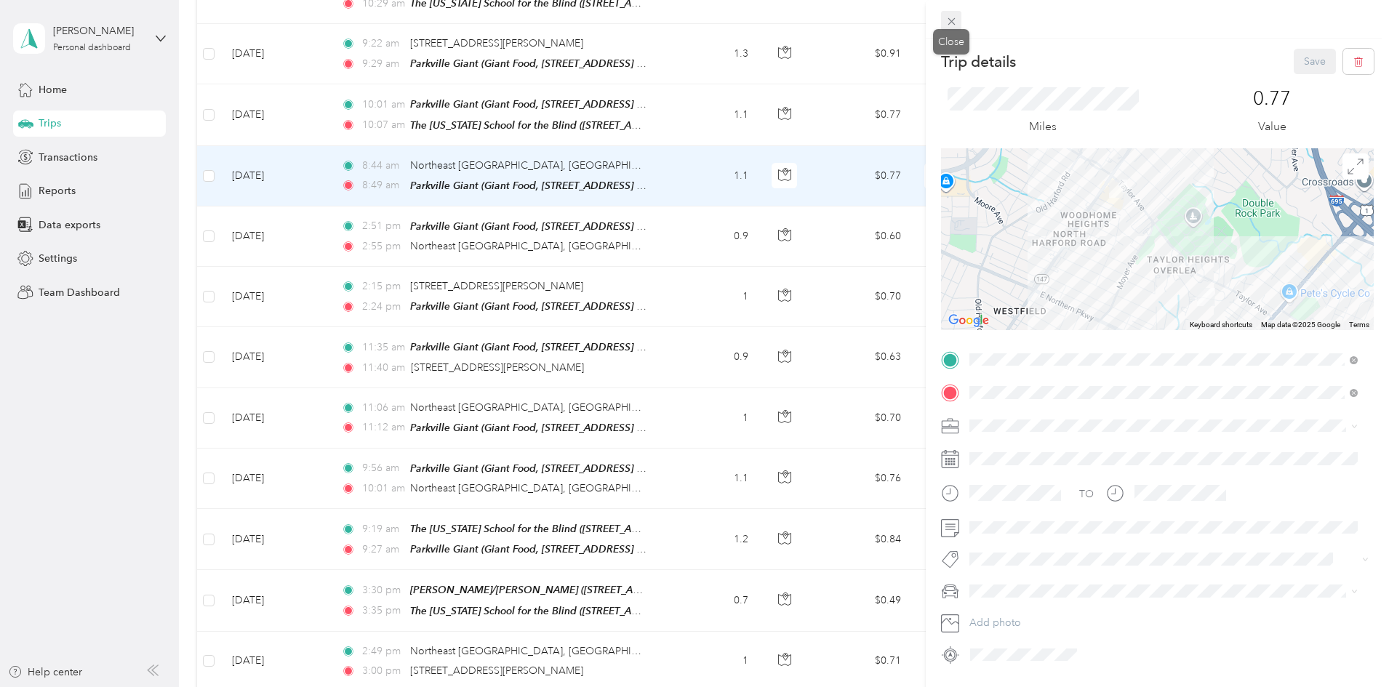
click at [923, 26] on icon at bounding box center [952, 21] width 12 height 12
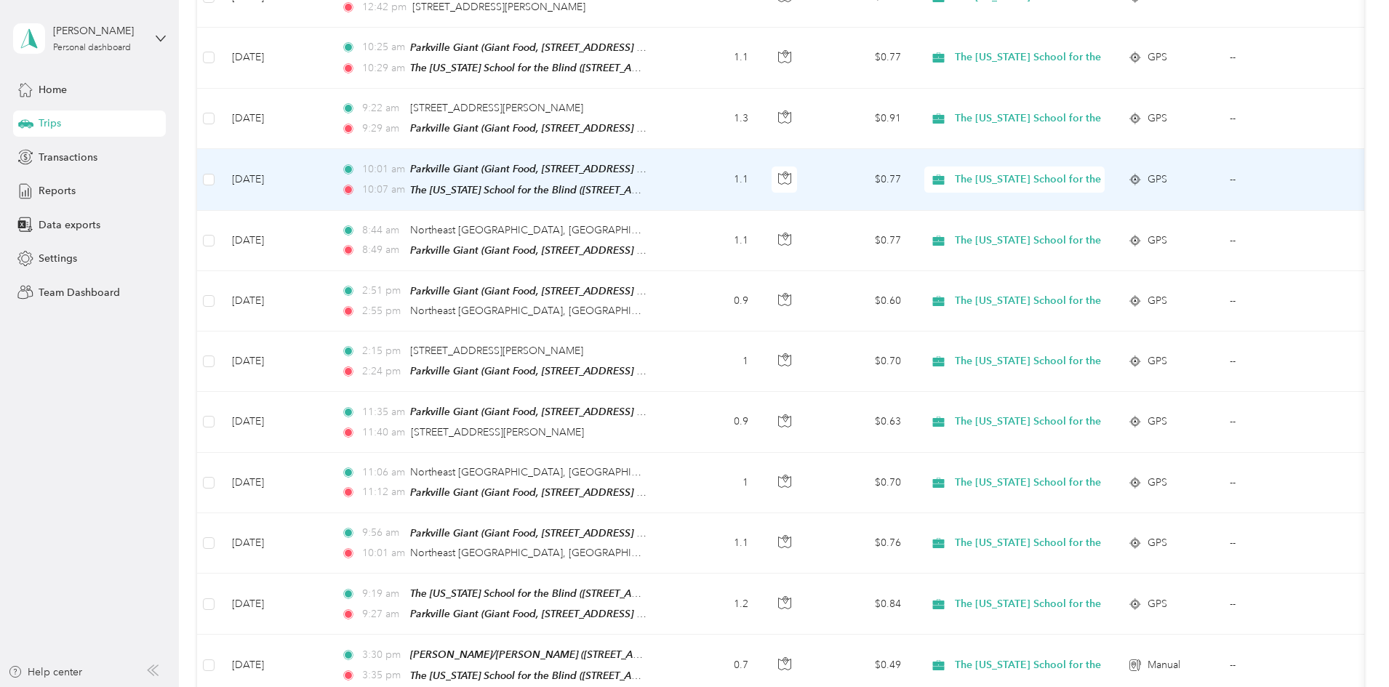
scroll to position [2812, 0]
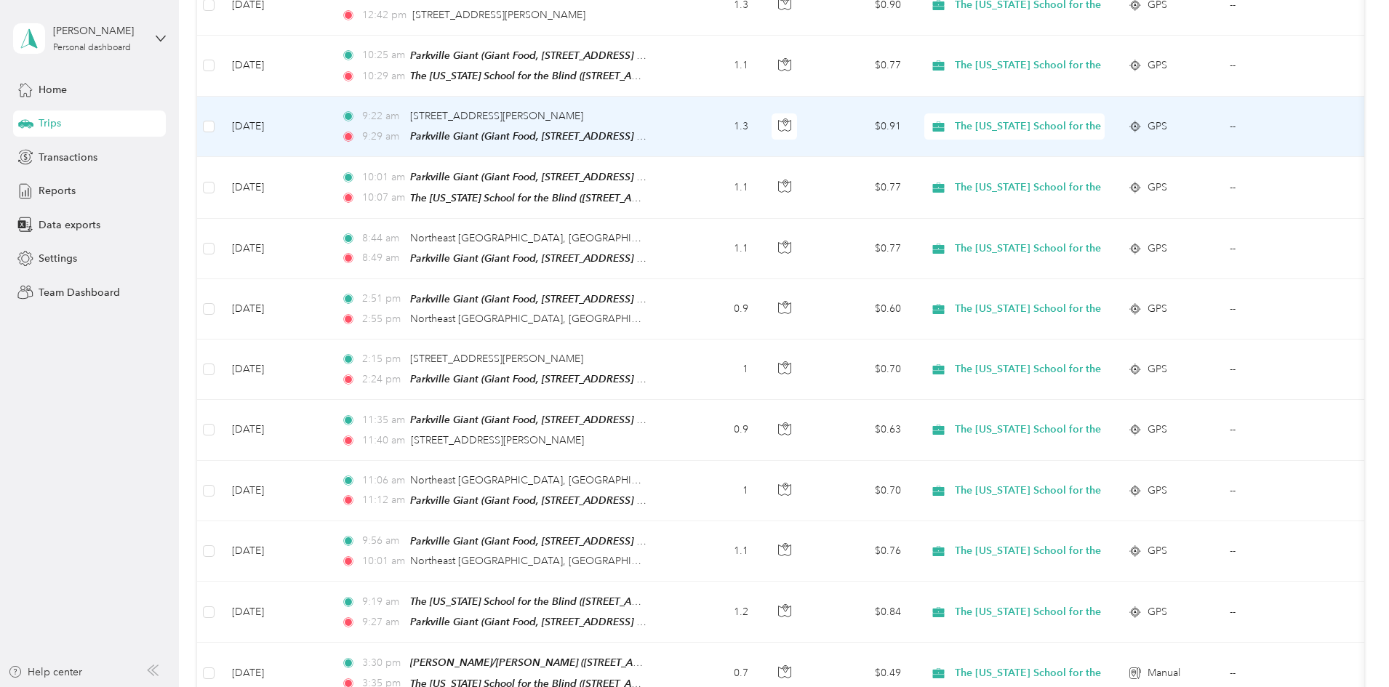
click at [760, 104] on td "1.3" at bounding box center [712, 127] width 96 height 60
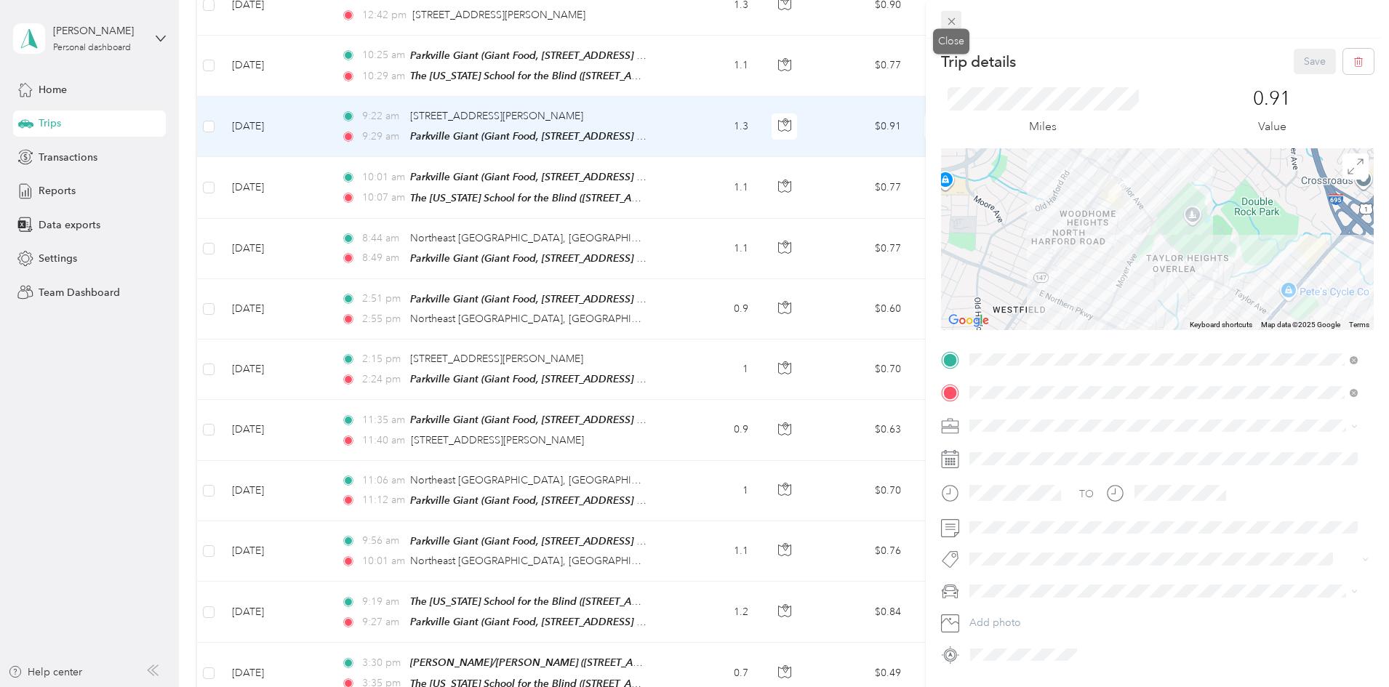
click at [923, 21] on icon at bounding box center [952, 21] width 12 height 12
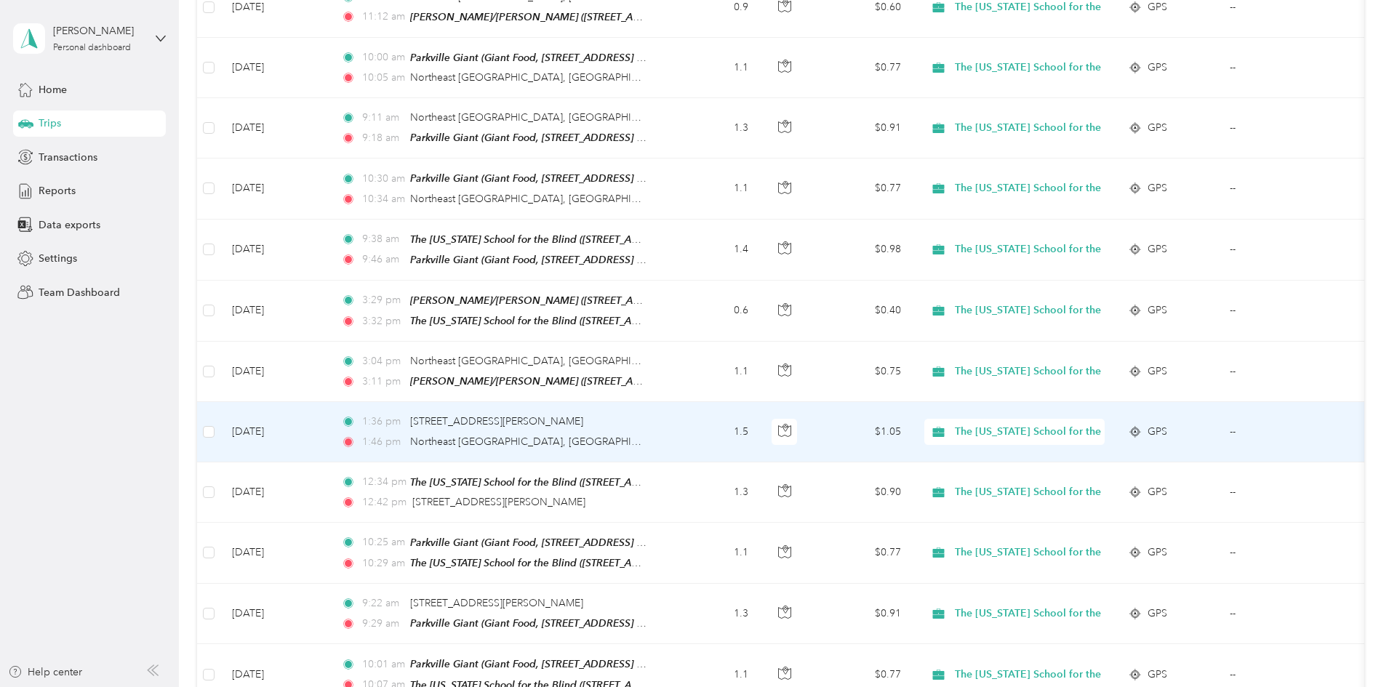
scroll to position [2230, 0]
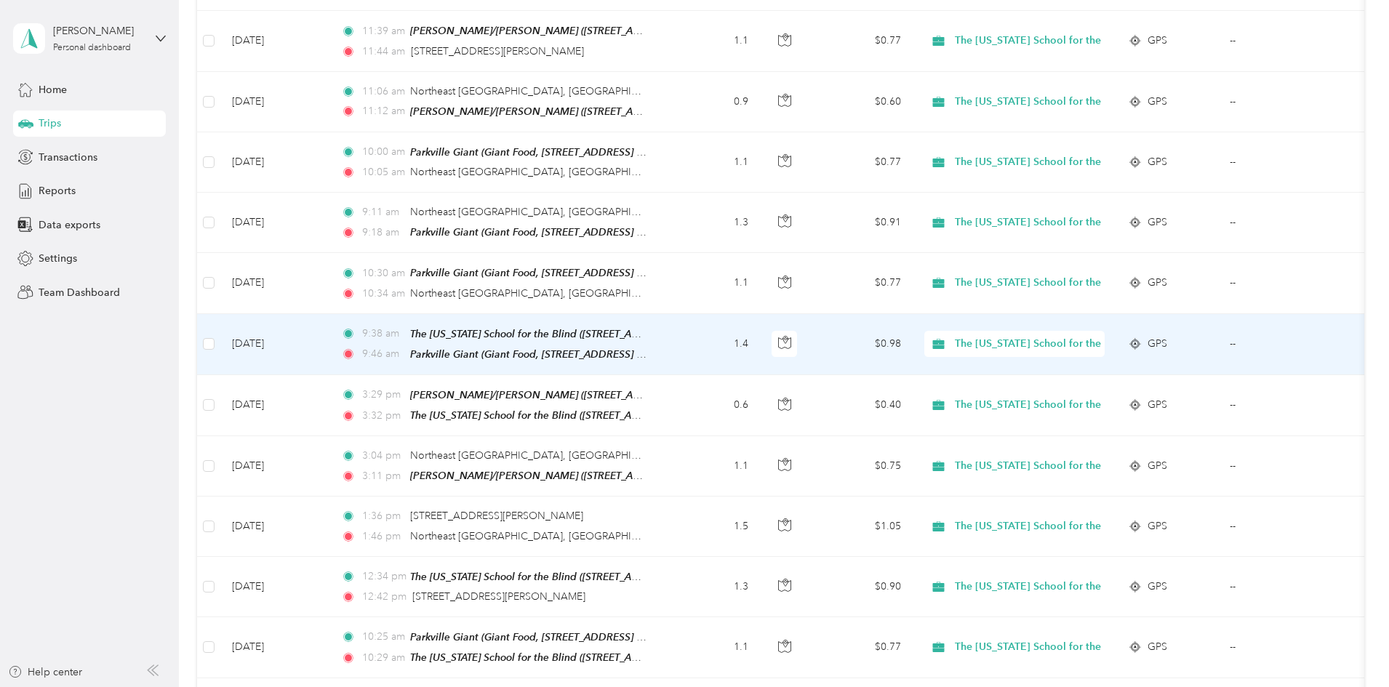
click at [329, 329] on td "[DATE]" at bounding box center [274, 344] width 109 height 61
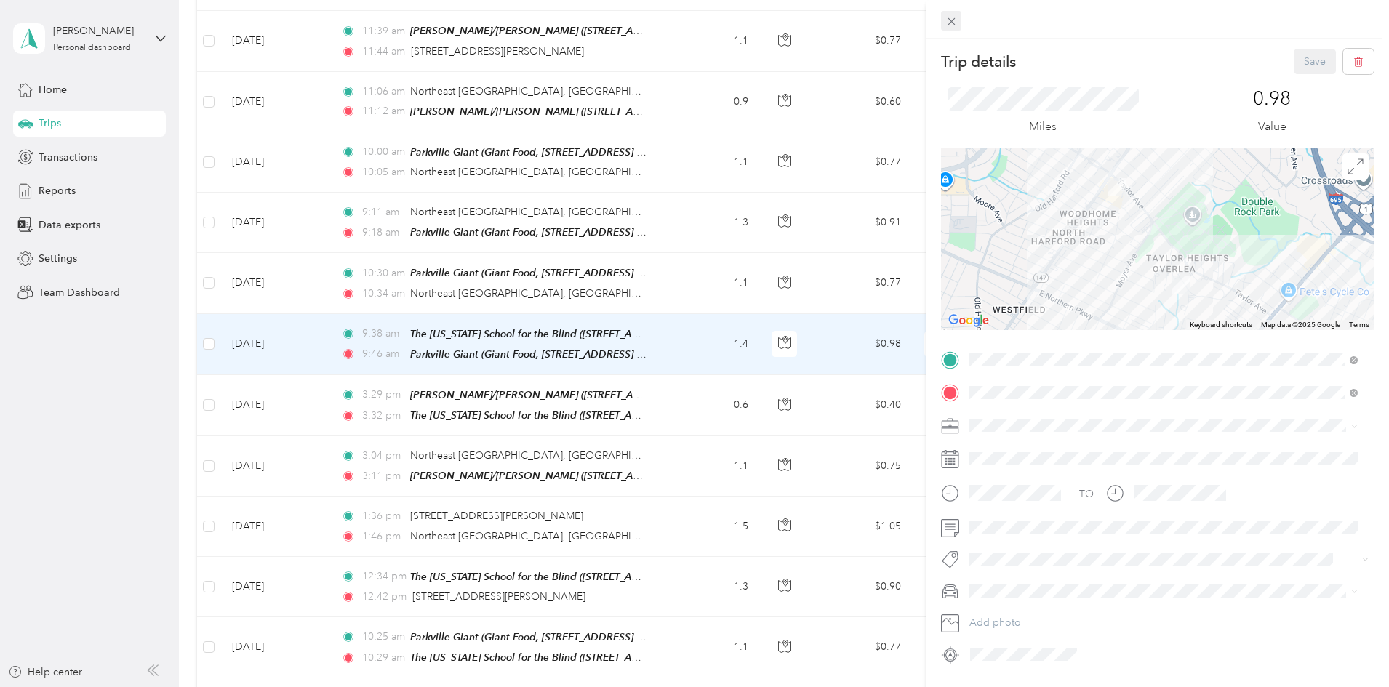
click at [923, 21] on icon at bounding box center [952, 21] width 12 height 12
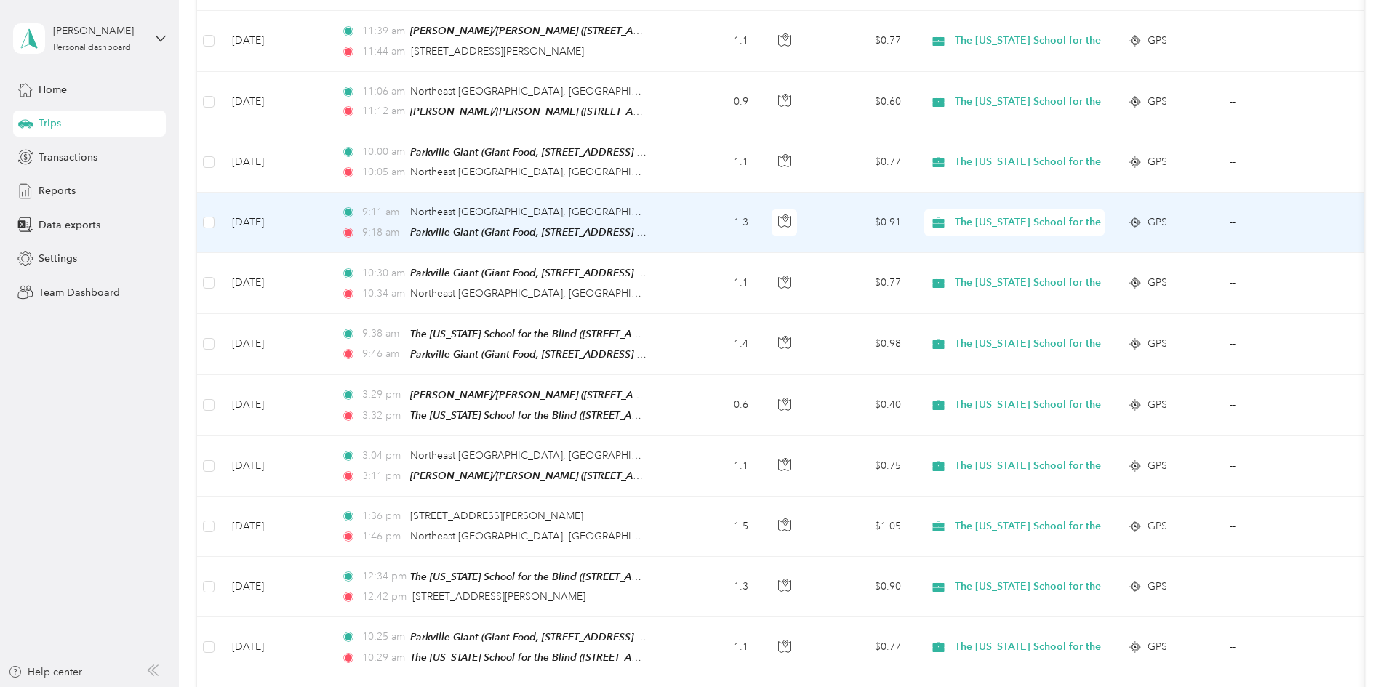
click at [329, 210] on td "[DATE]" at bounding box center [274, 223] width 109 height 60
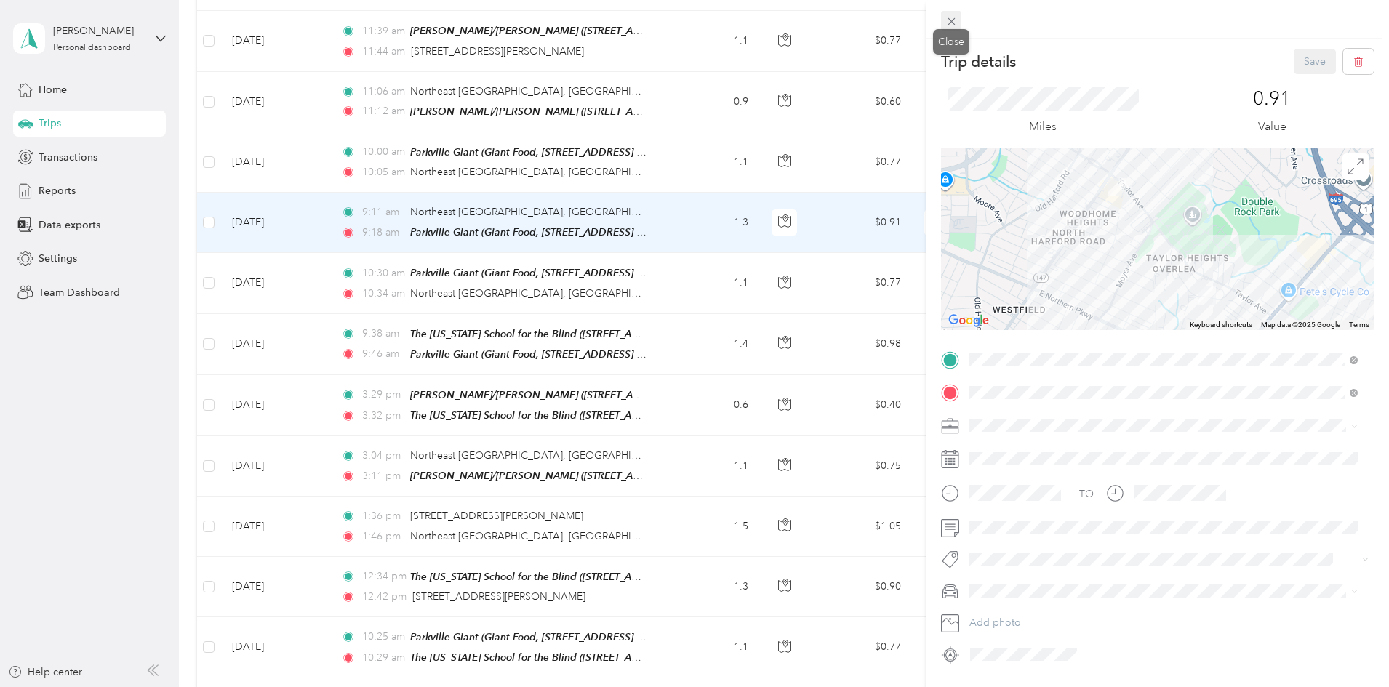
click at [923, 25] on icon at bounding box center [952, 21] width 12 height 12
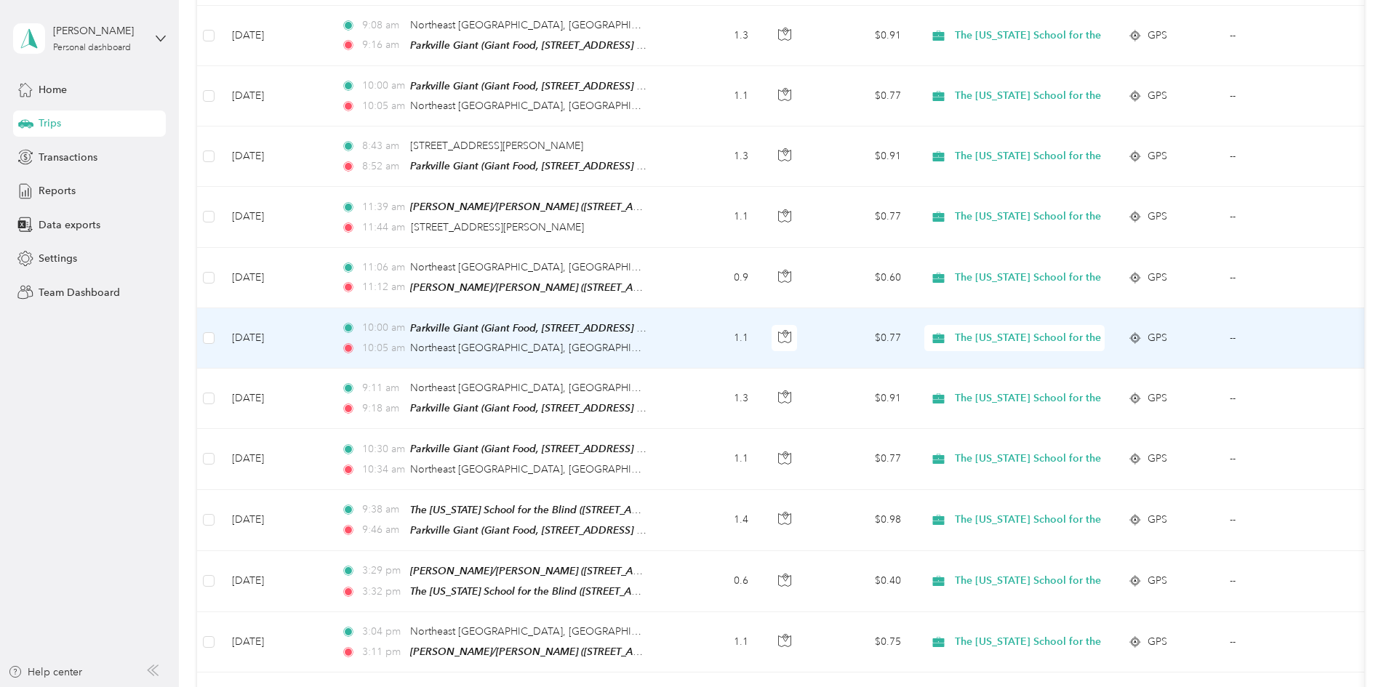
scroll to position [2012, 0]
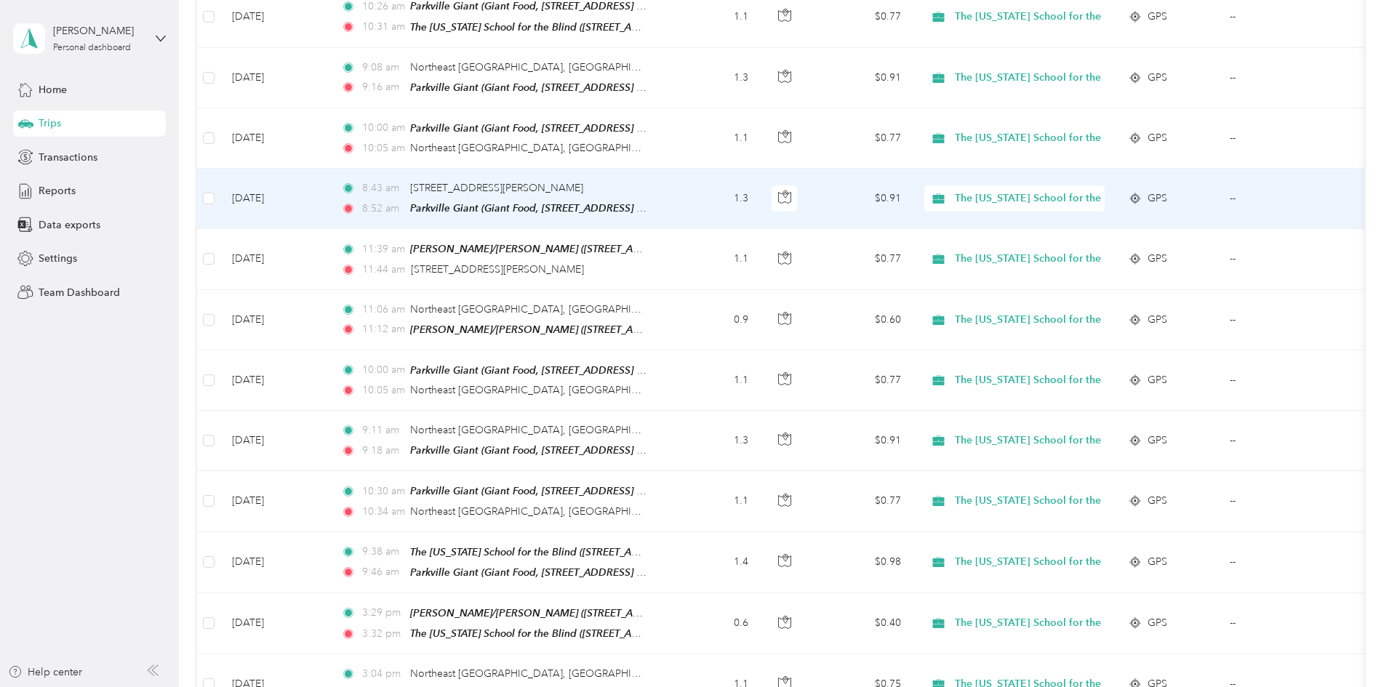
click at [329, 178] on td "[DATE]" at bounding box center [274, 199] width 109 height 60
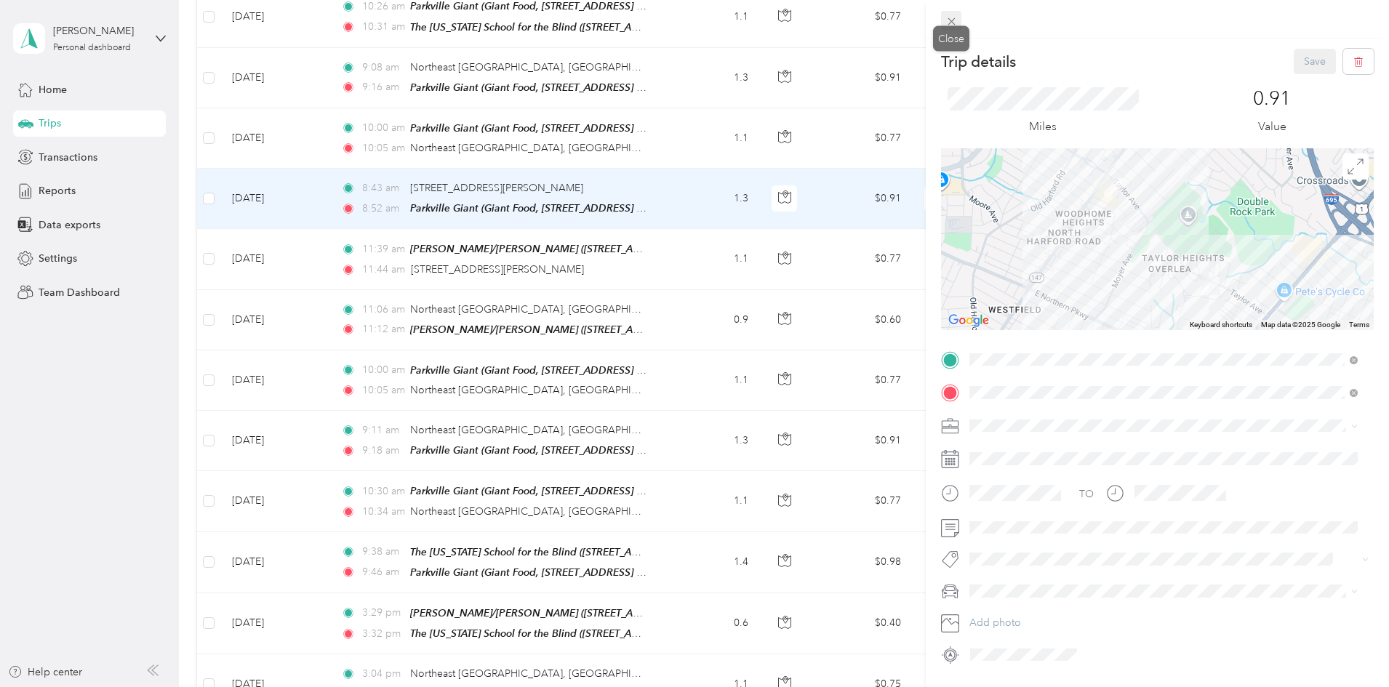
click at [923, 17] on icon at bounding box center [952, 21] width 12 height 12
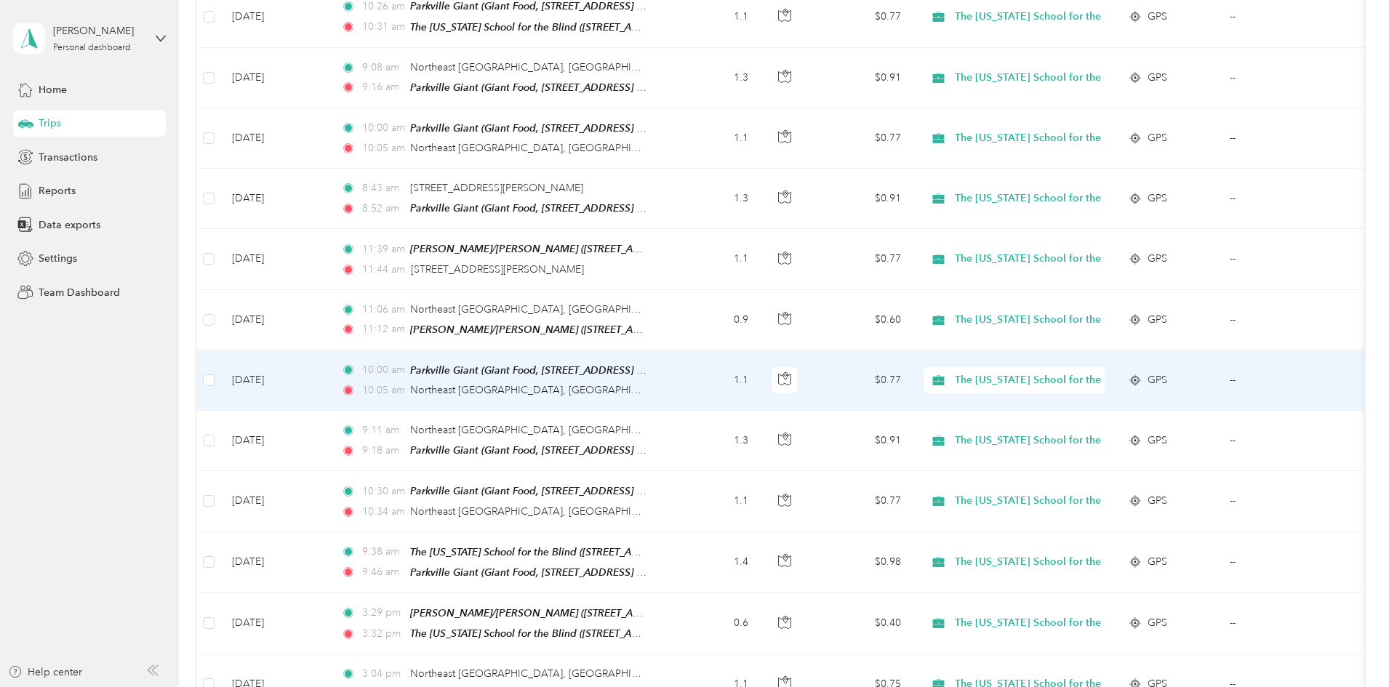
scroll to position [1939, 0]
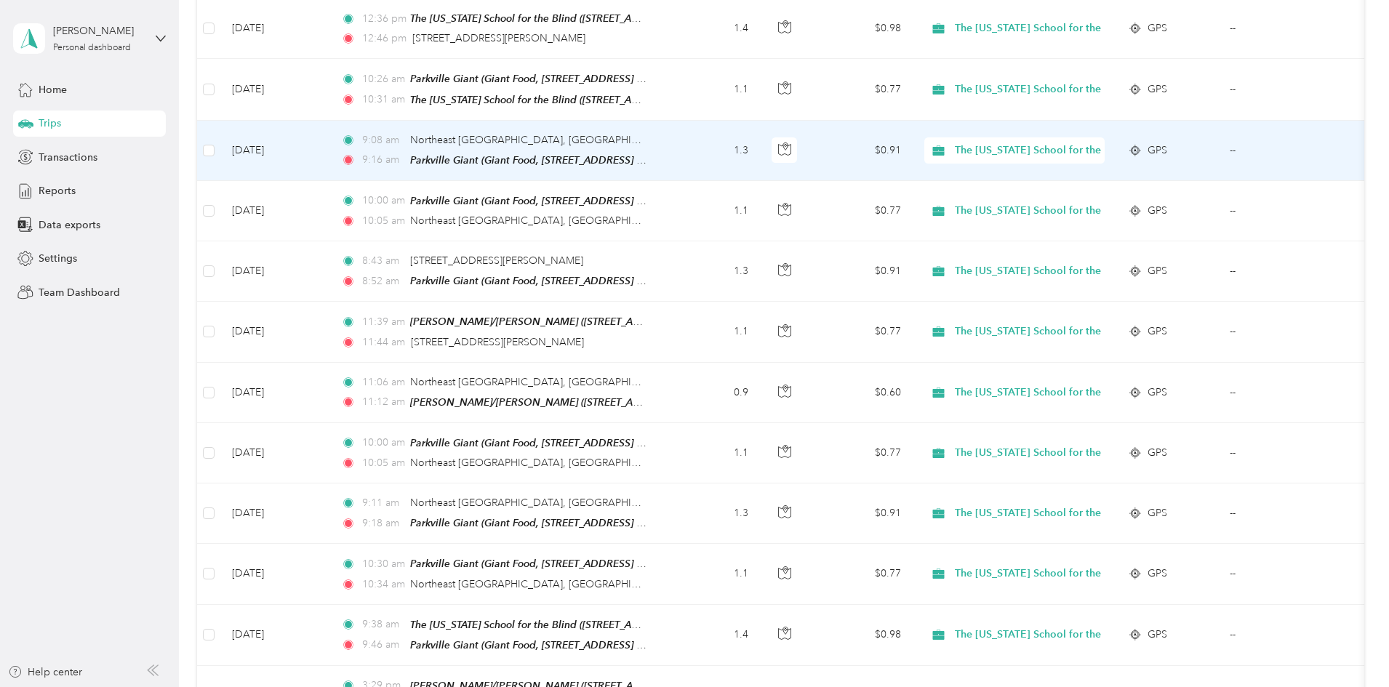
click at [329, 141] on td "[DATE]" at bounding box center [274, 151] width 109 height 60
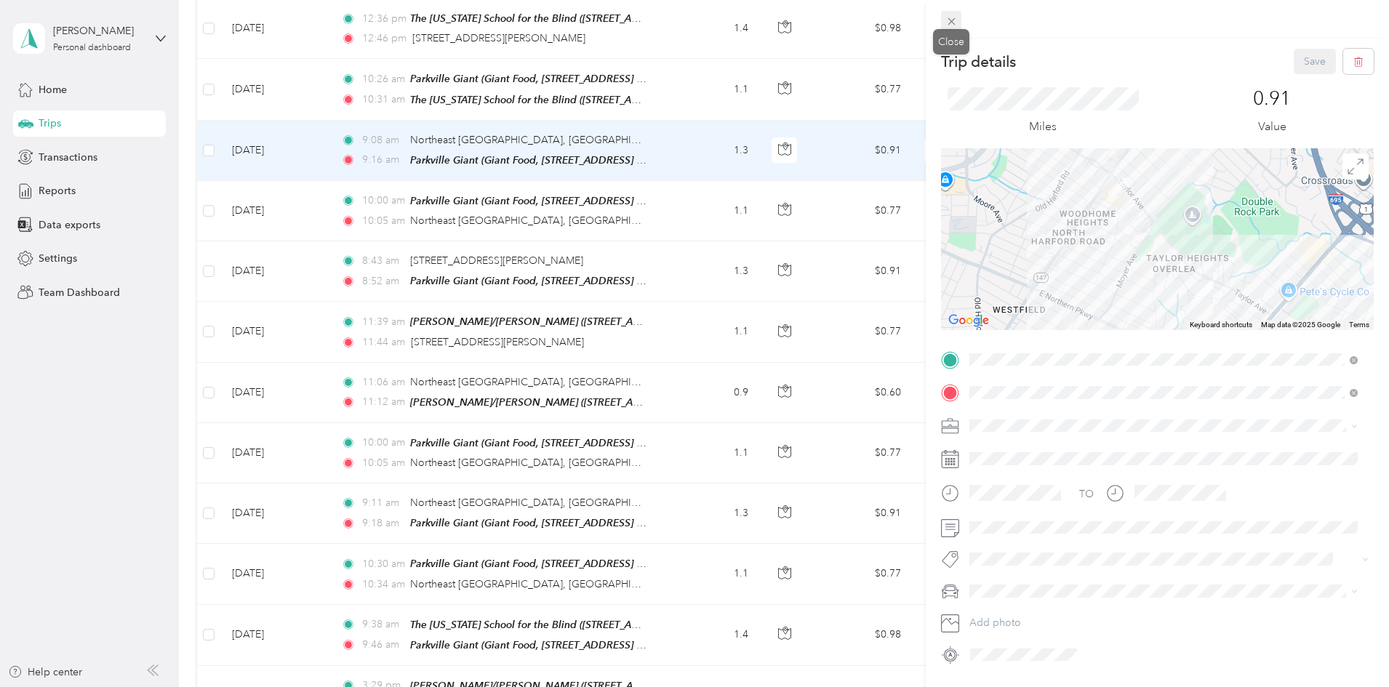
click at [923, 25] on icon at bounding box center [952, 21] width 12 height 12
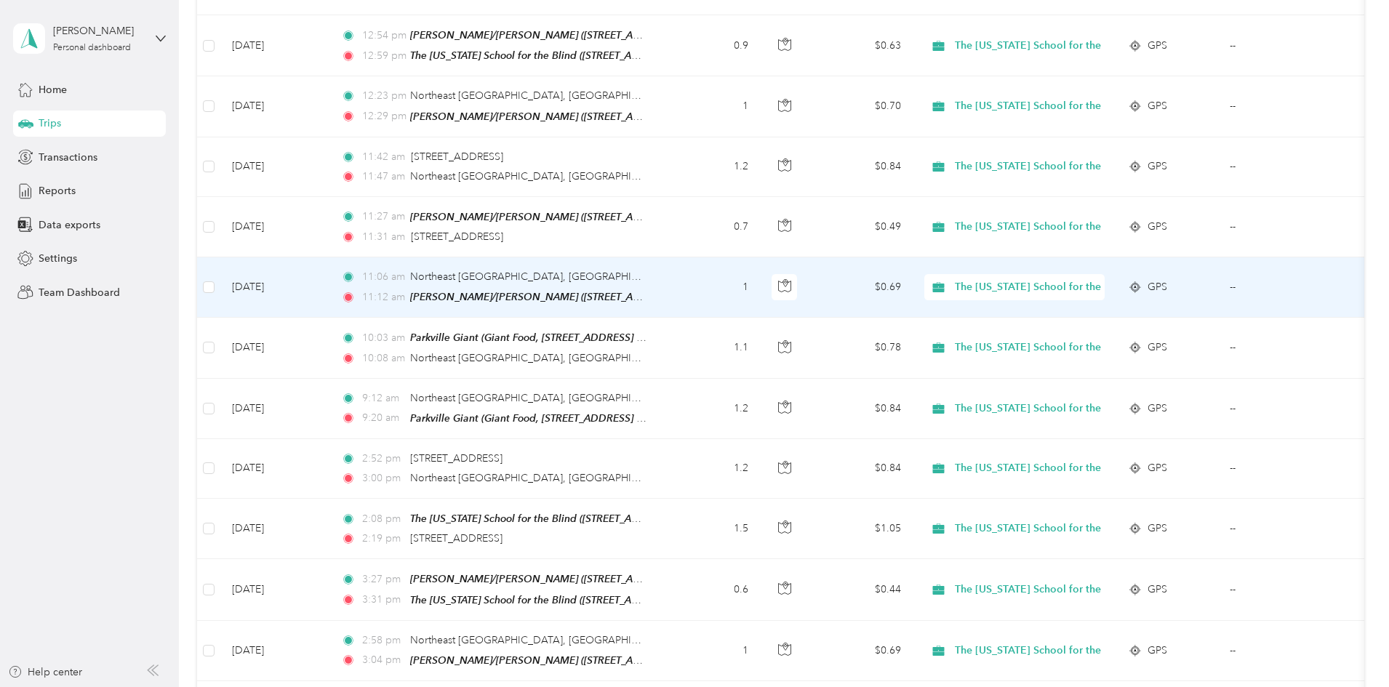
scroll to position [1212, 0]
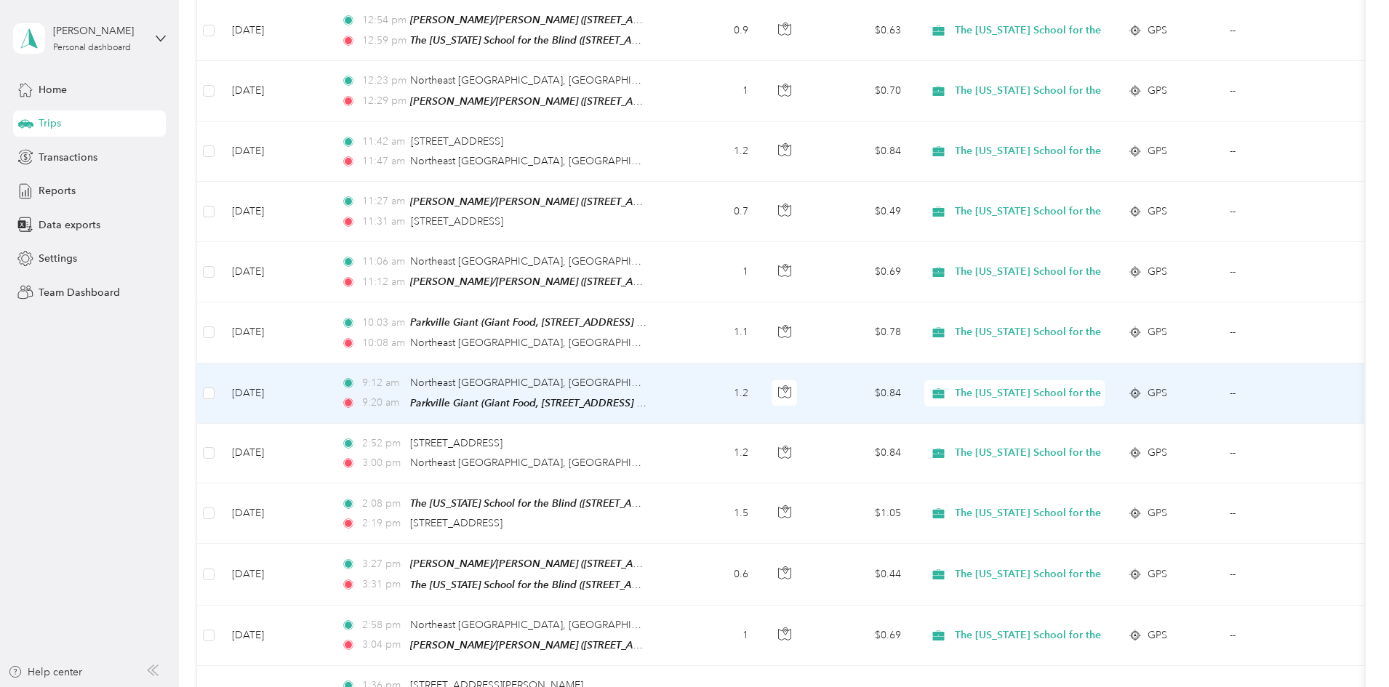
click at [329, 388] on td "[DATE]" at bounding box center [274, 394] width 109 height 60
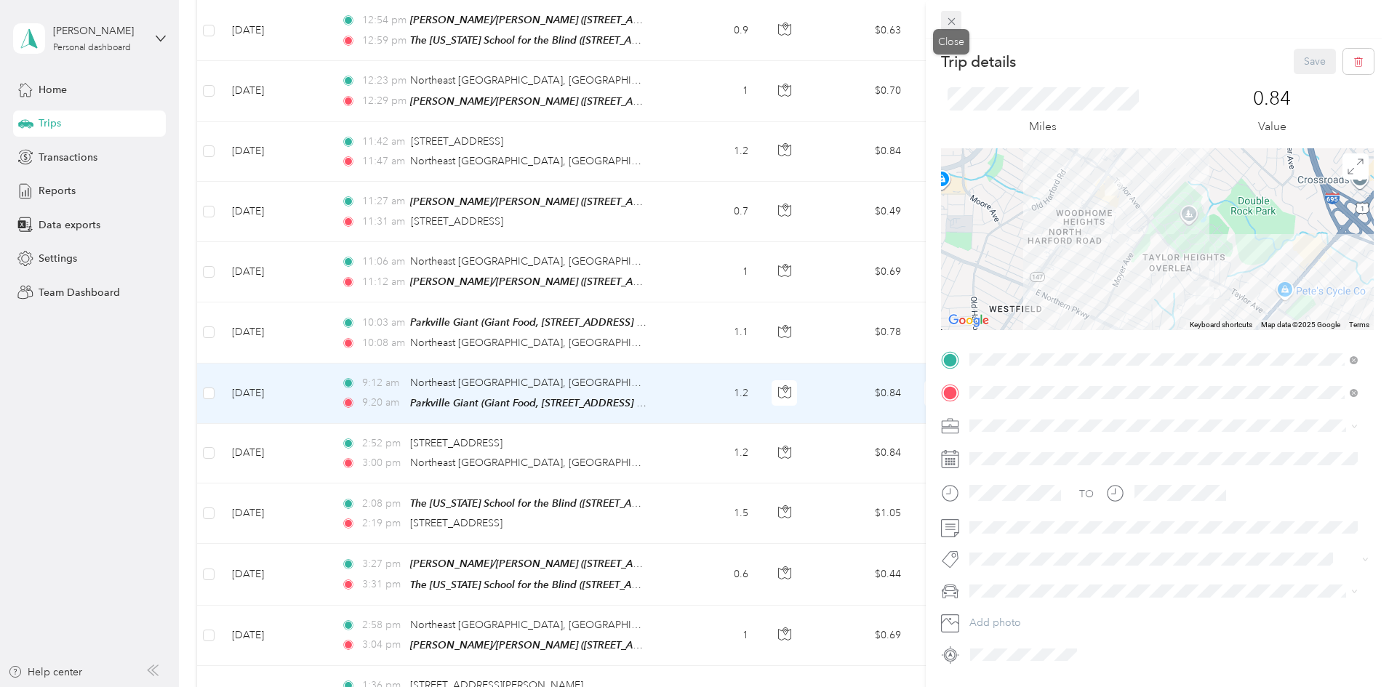
click at [923, 23] on span at bounding box center [951, 21] width 20 height 20
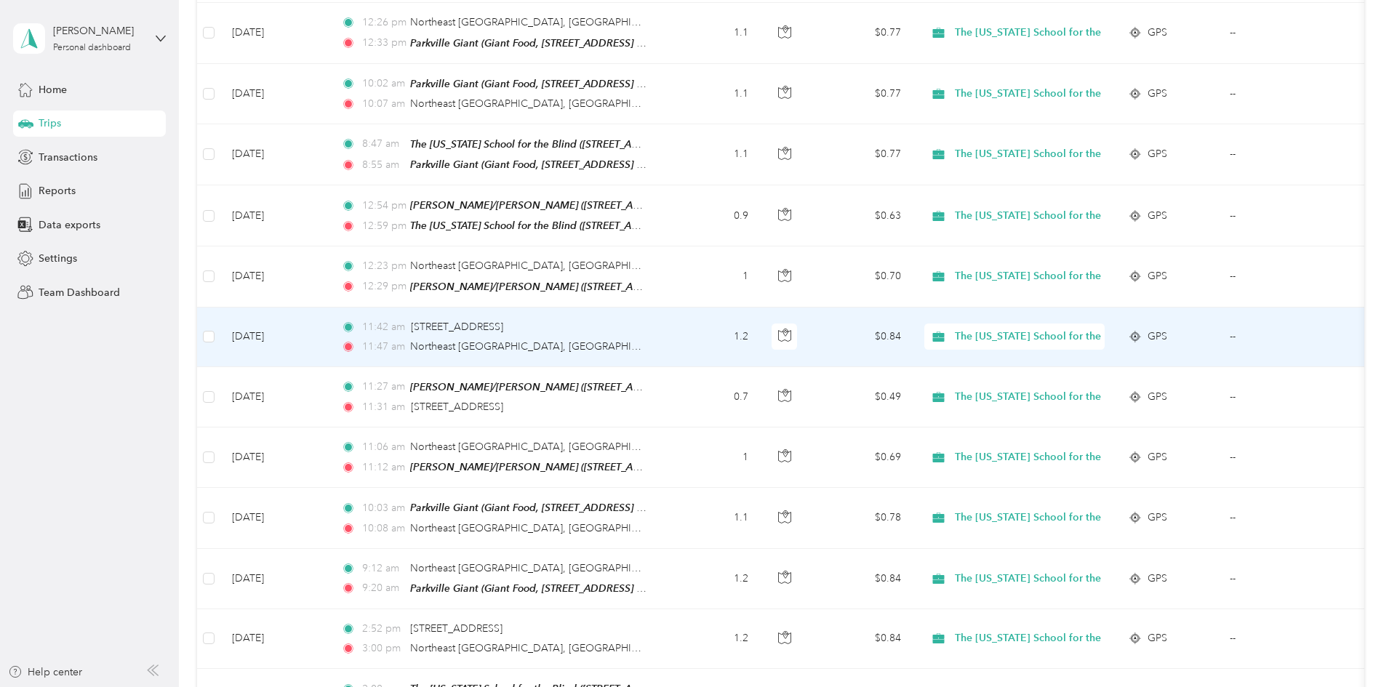
scroll to position [994, 0]
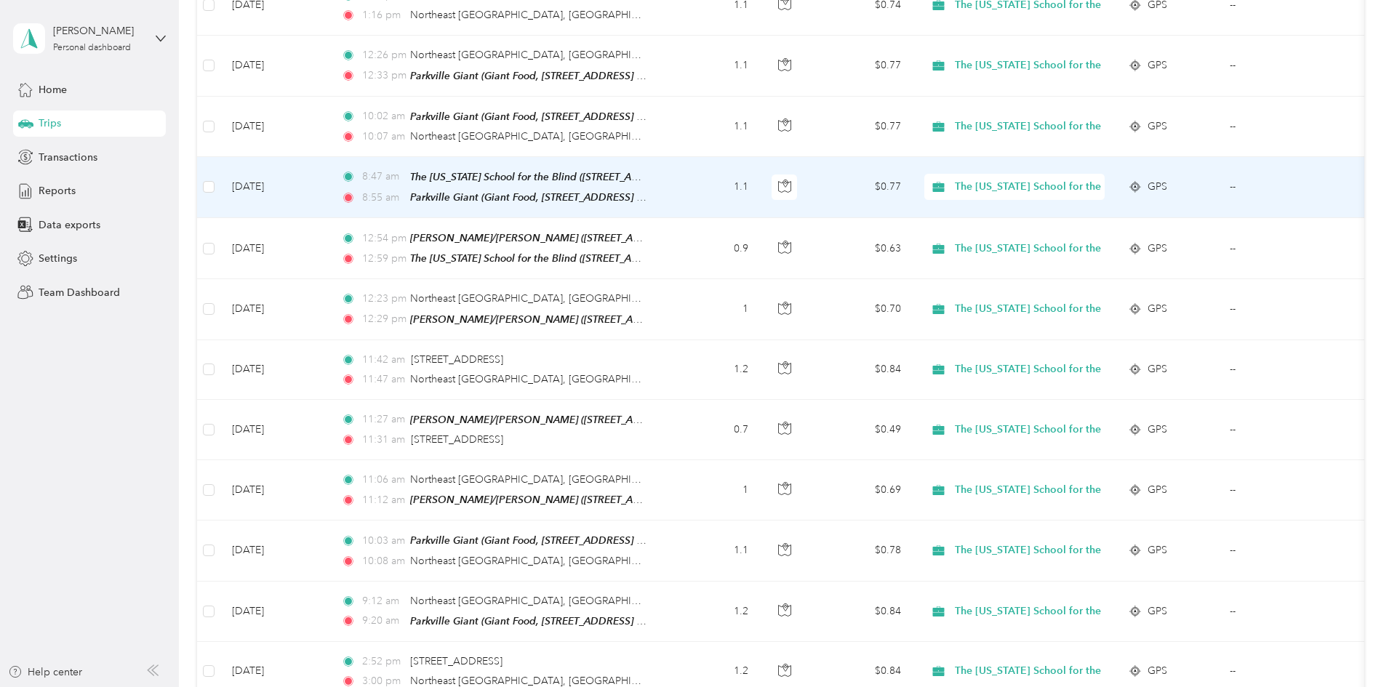
click at [329, 188] on td "[DATE]" at bounding box center [274, 187] width 109 height 61
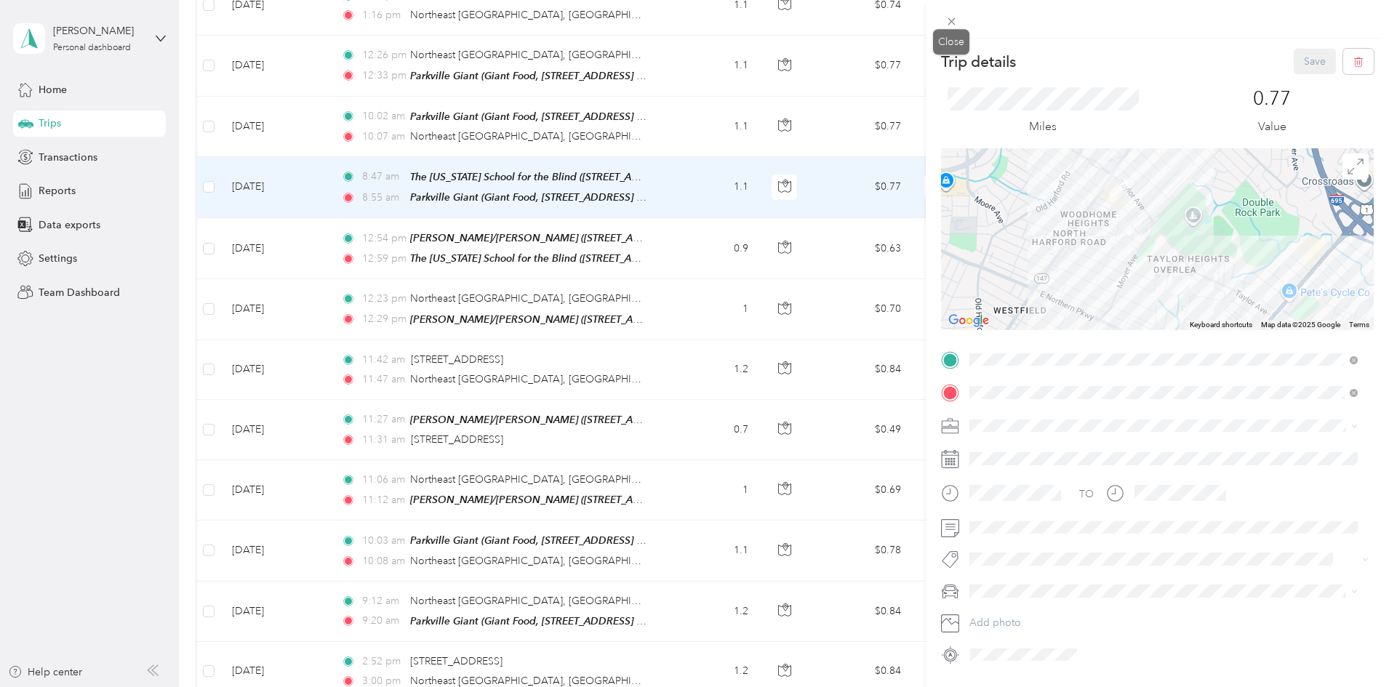
click at [923, 23] on icon at bounding box center [951, 21] width 7 height 7
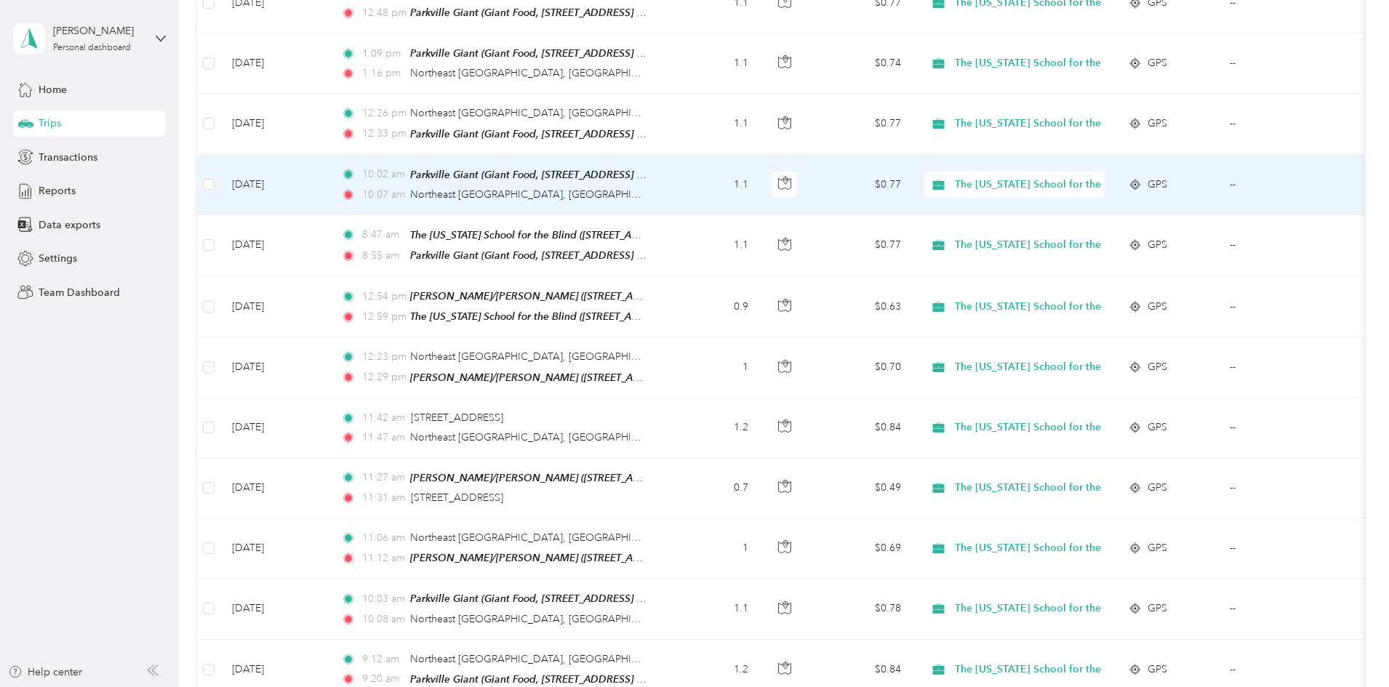
scroll to position [921, 0]
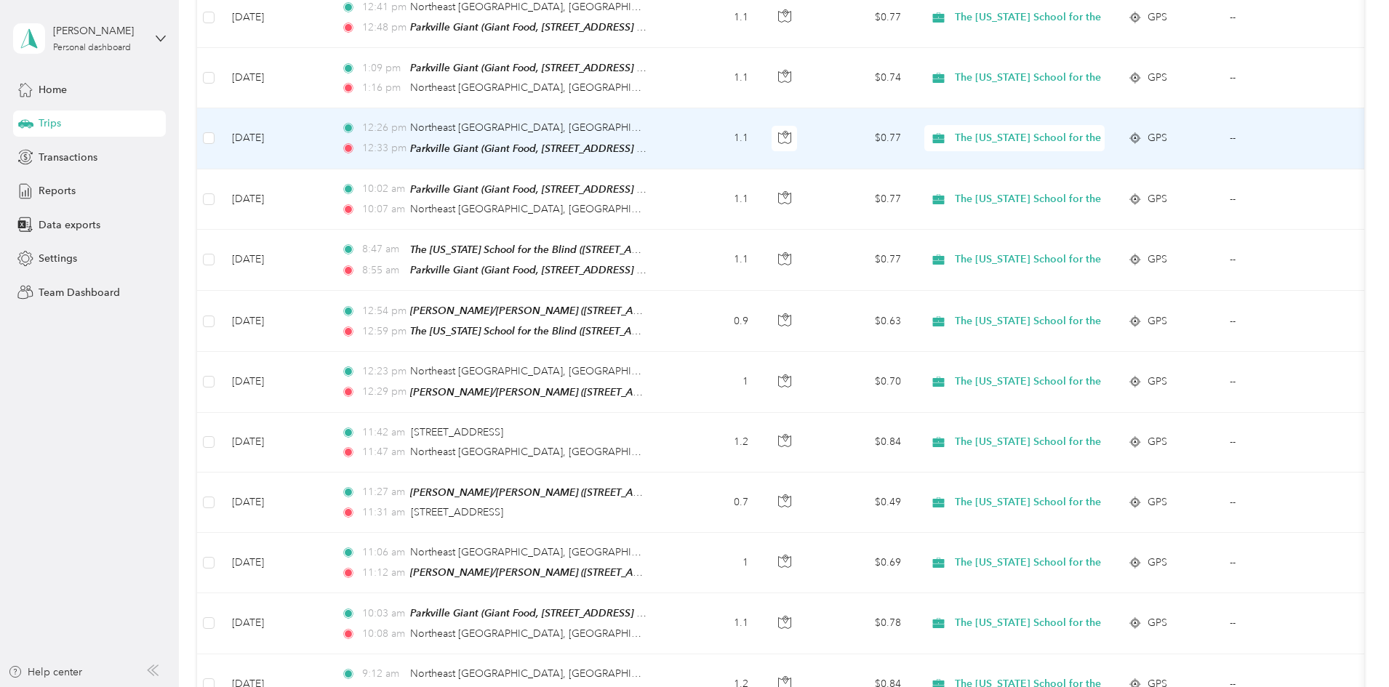
click at [329, 144] on td "[DATE]" at bounding box center [274, 138] width 109 height 60
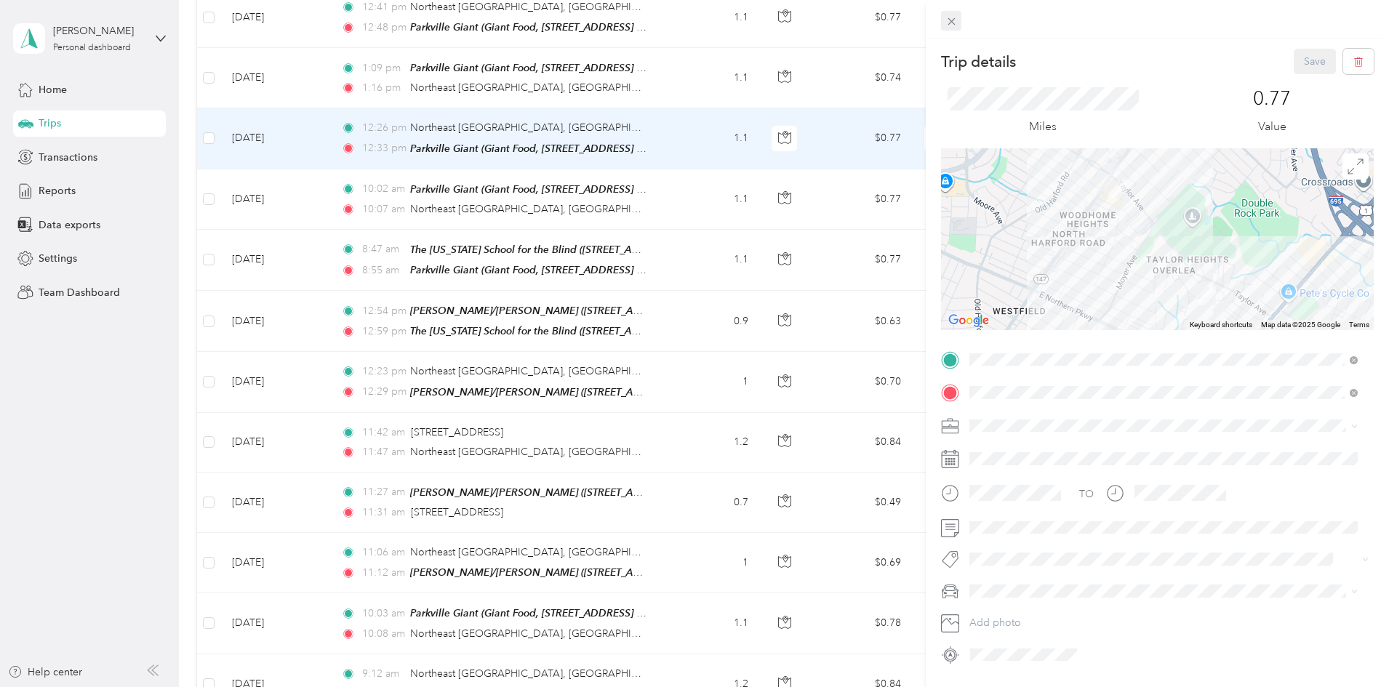
click at [923, 19] on icon at bounding box center [951, 21] width 7 height 7
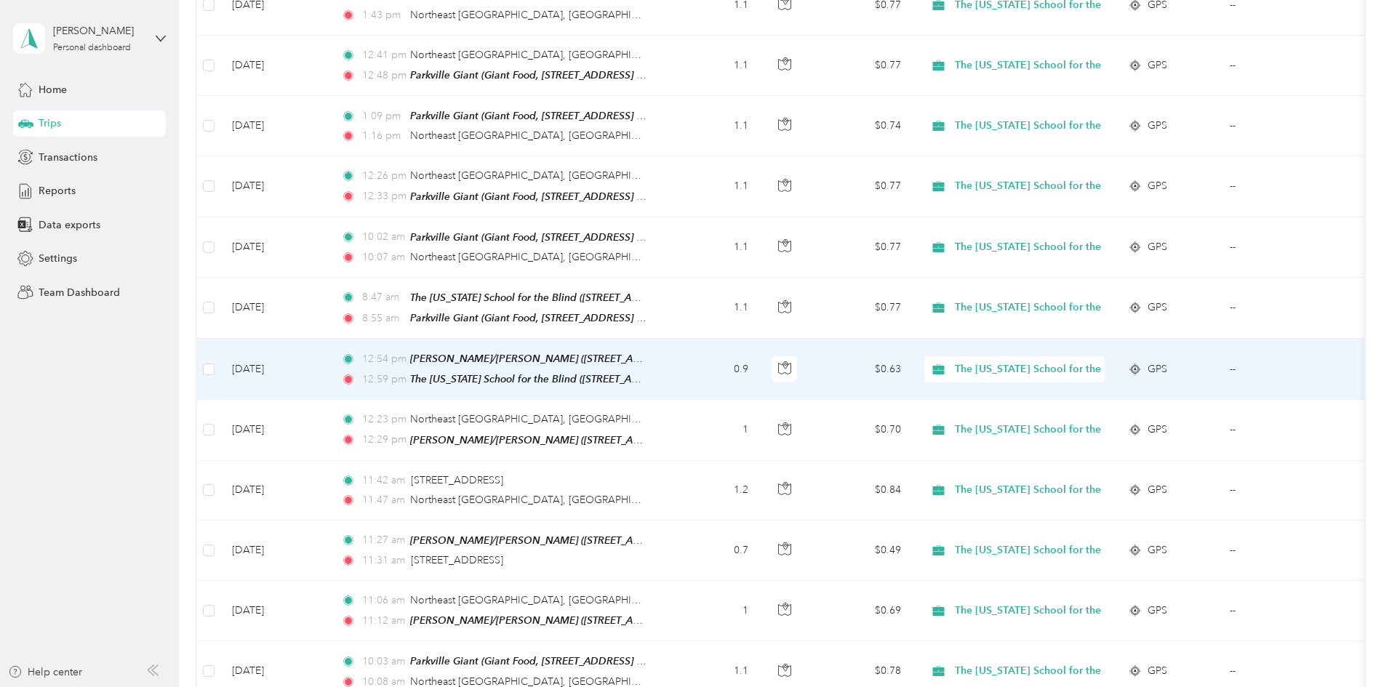
scroll to position [848, 0]
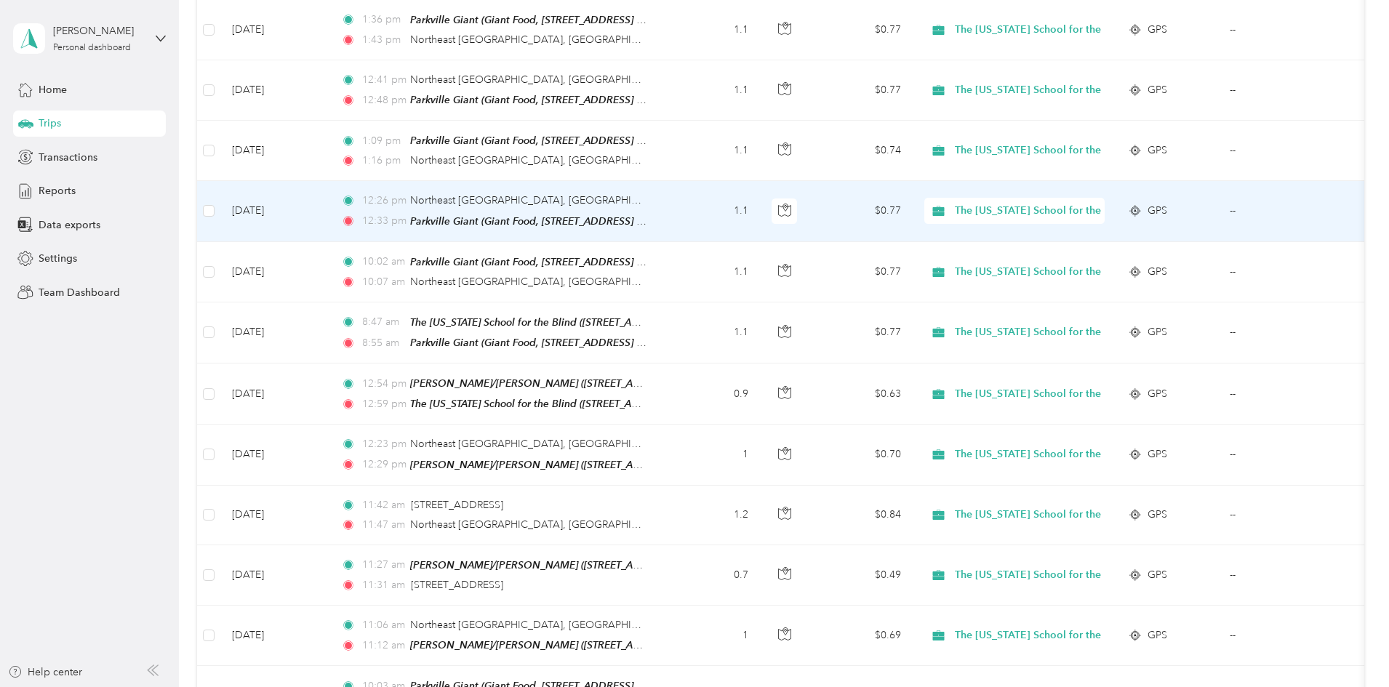
click at [329, 215] on td "[DATE]" at bounding box center [274, 211] width 109 height 60
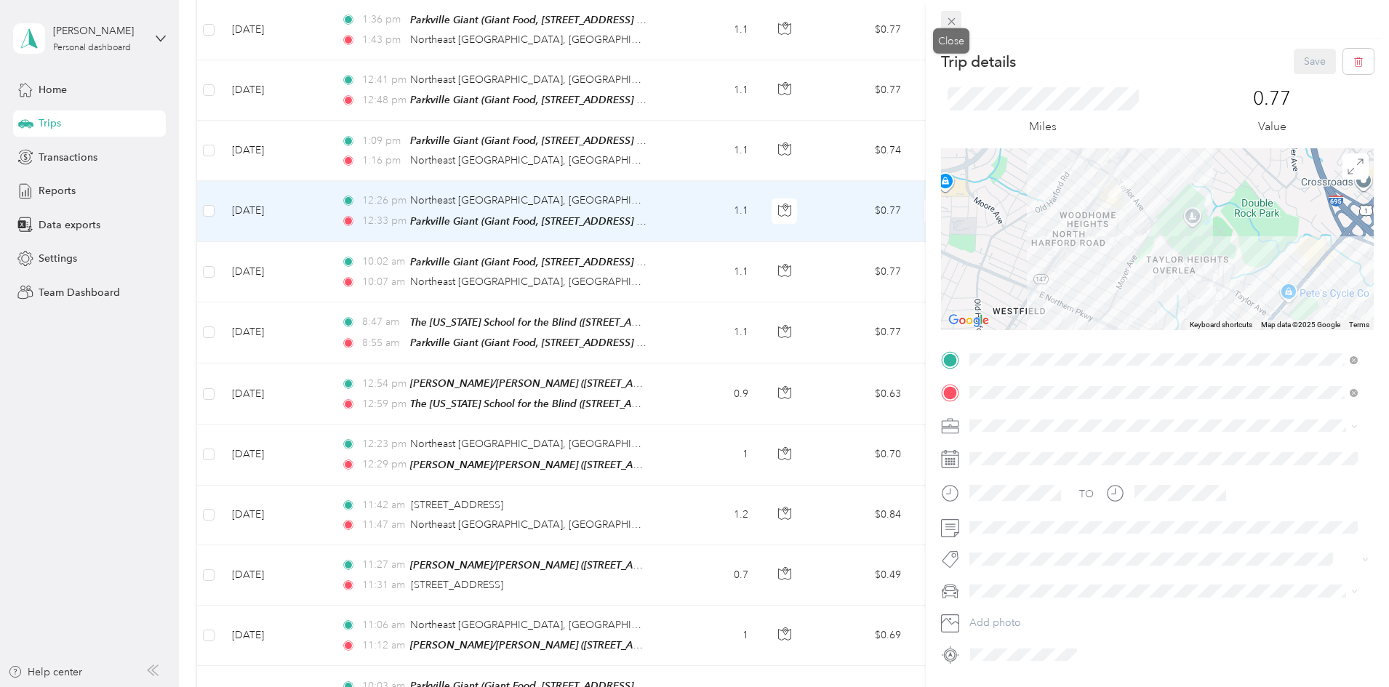
click at [923, 21] on icon at bounding box center [952, 21] width 12 height 12
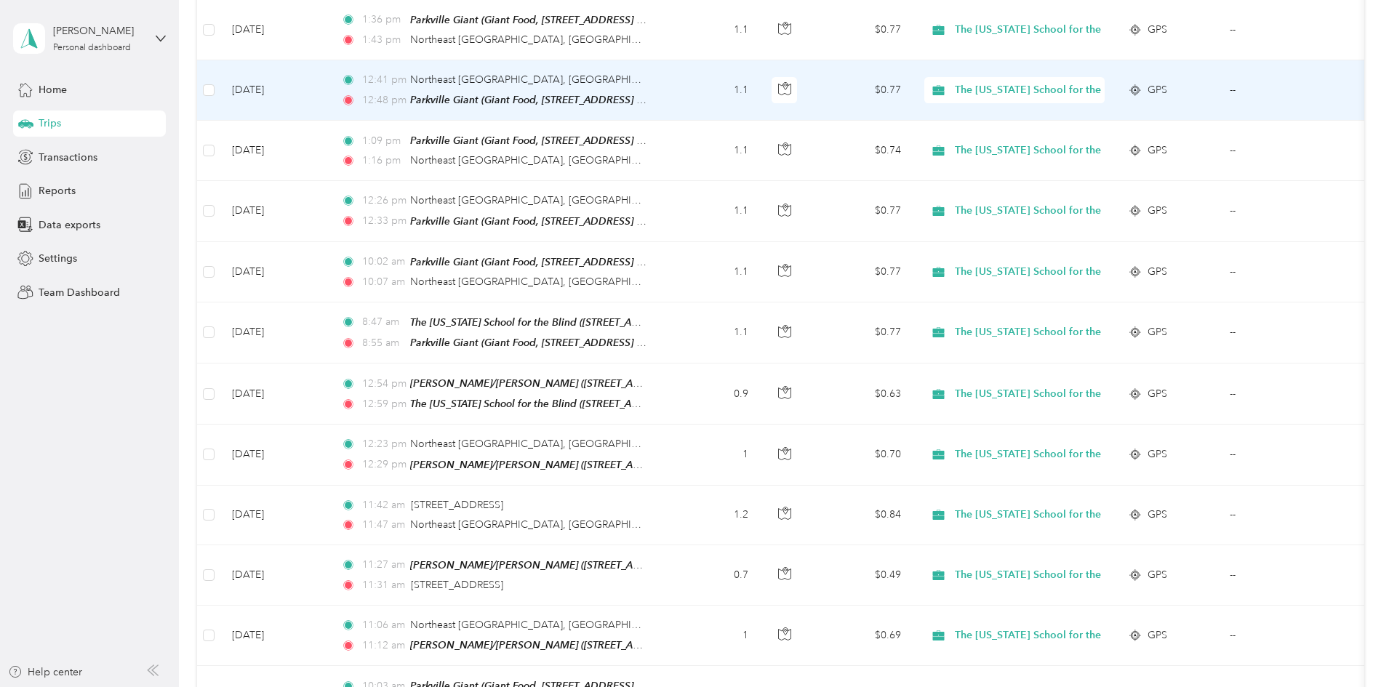
click at [329, 94] on td "[DATE]" at bounding box center [274, 90] width 109 height 60
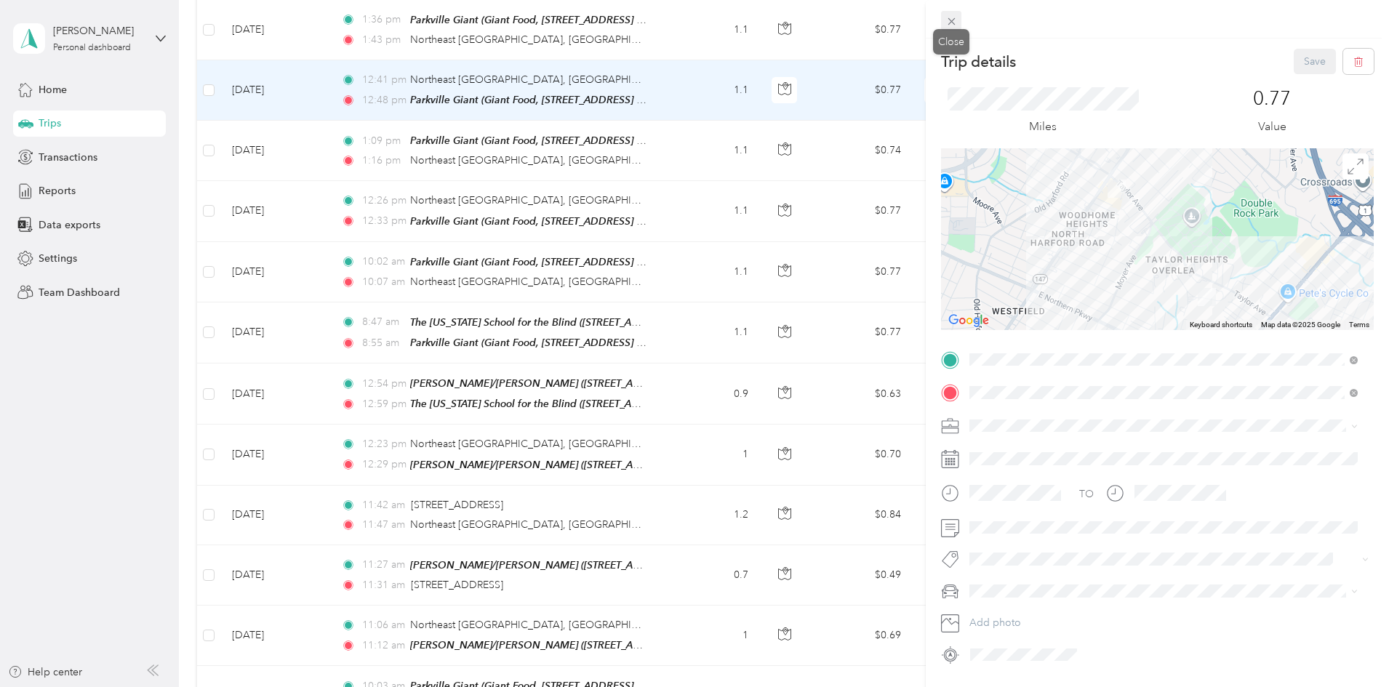
click at [923, 28] on span at bounding box center [951, 21] width 20 height 20
